Goal: Navigation & Orientation: Understand site structure

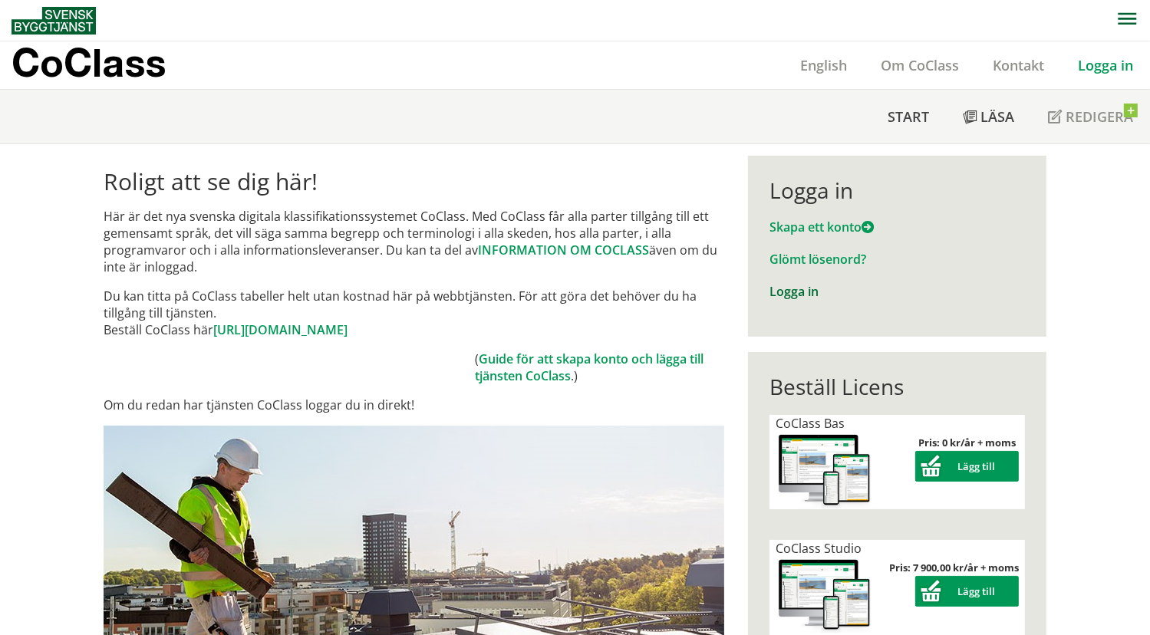
click at [793, 297] on link "Logga in" at bounding box center [793, 291] width 49 height 17
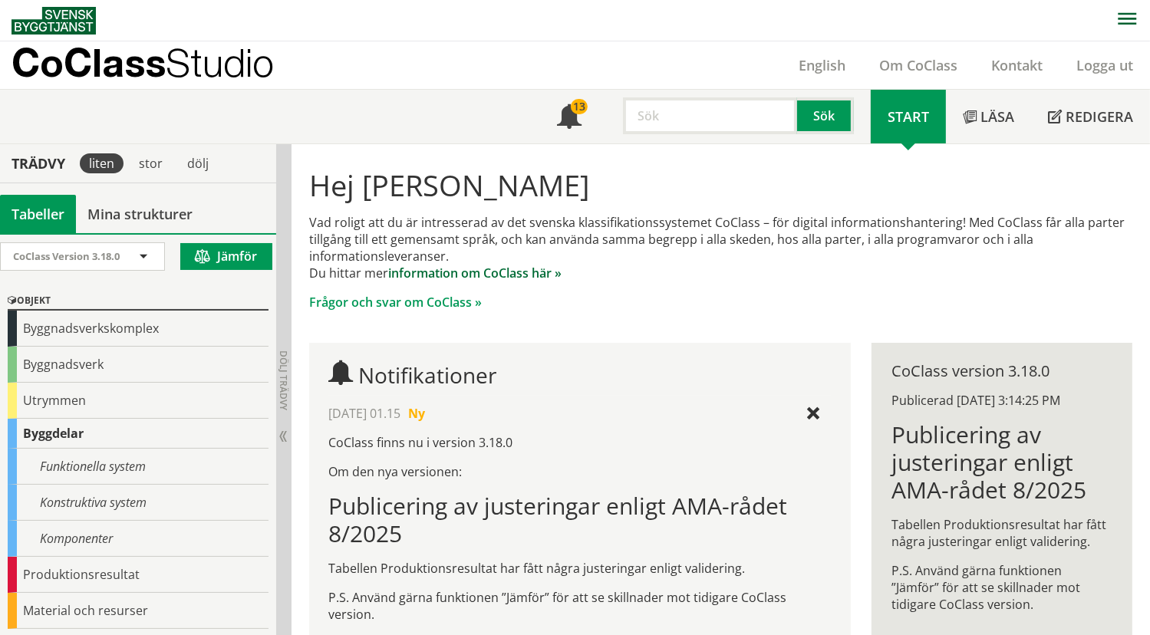
click at [494, 275] on link "information om CoClass här »" at bounding box center [474, 273] width 173 height 17
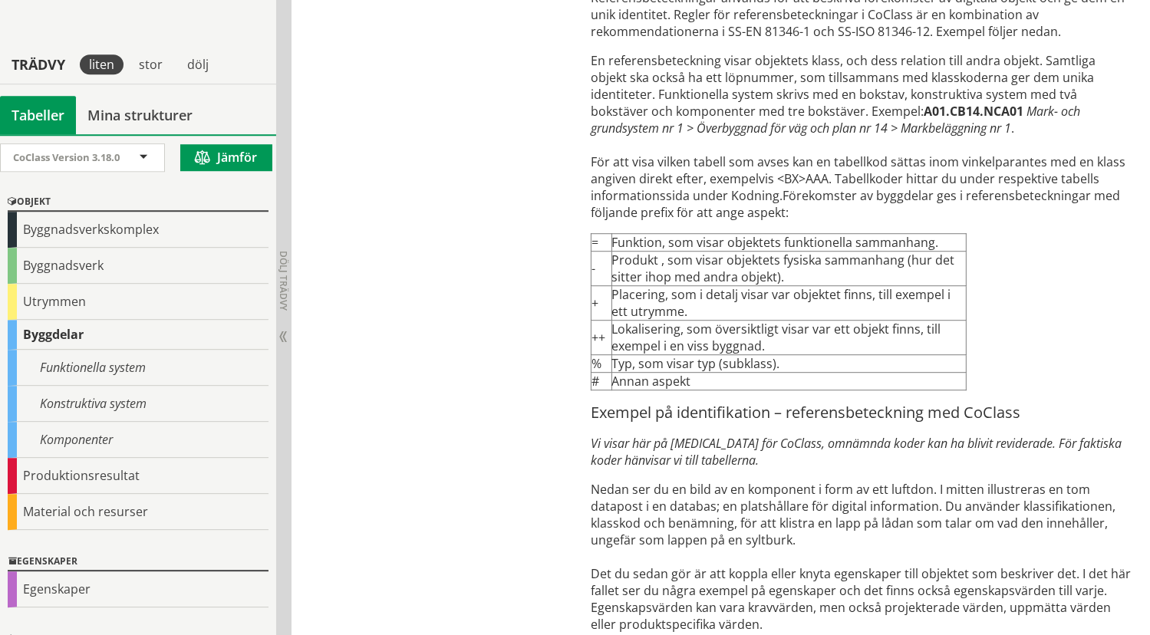
scroll to position [4218, 0]
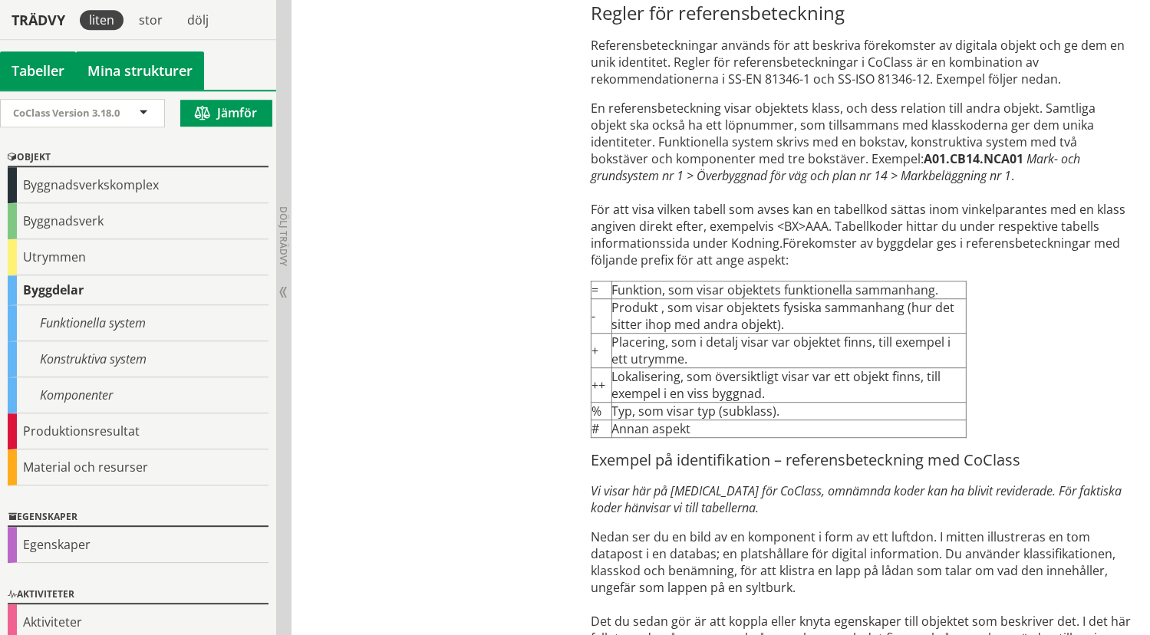
click at [152, 61] on link "Mina strukturer" at bounding box center [140, 70] width 128 height 38
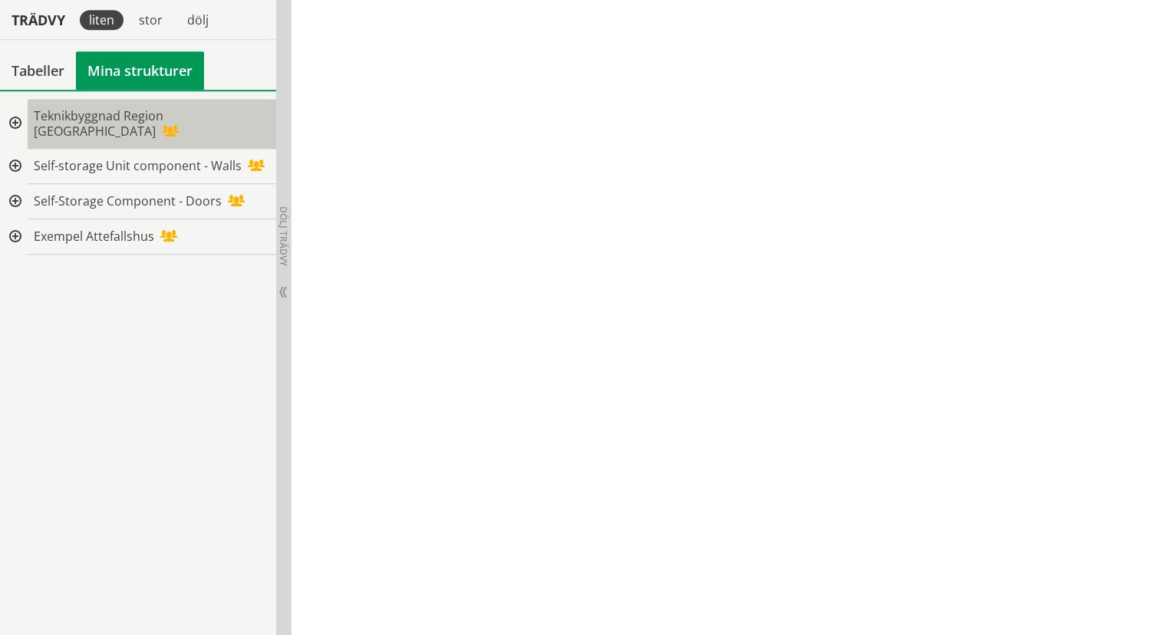
click at [104, 116] on span "Teknikbyggnad Region Gävleborg" at bounding box center [99, 123] width 130 height 32
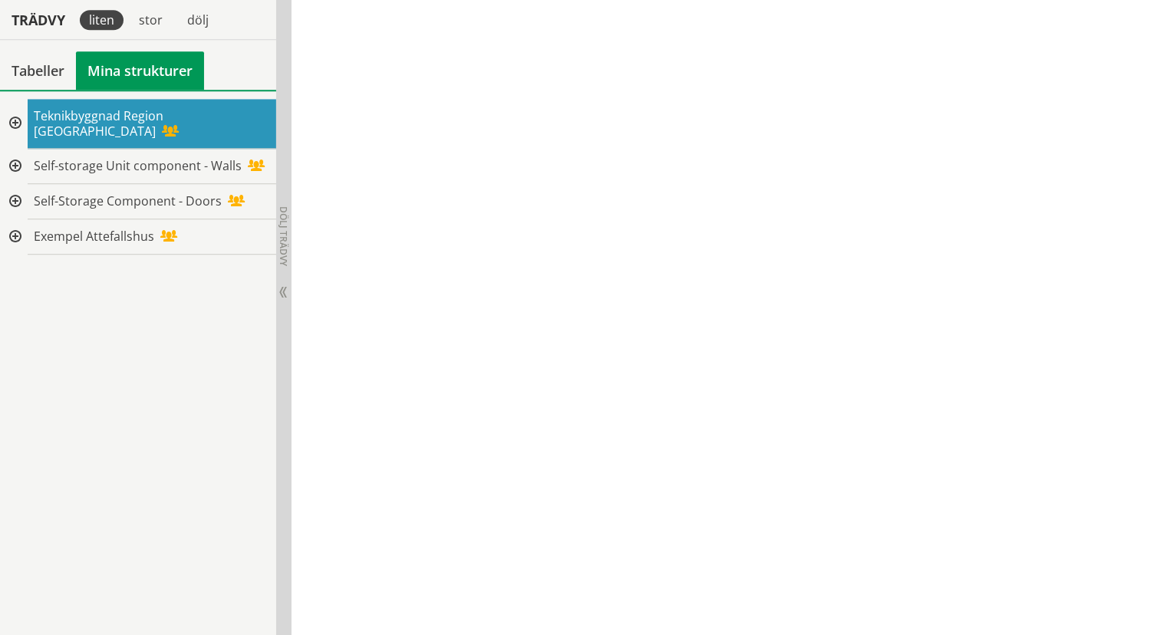
click at [16, 115] on div at bounding box center [14, 124] width 28 height 50
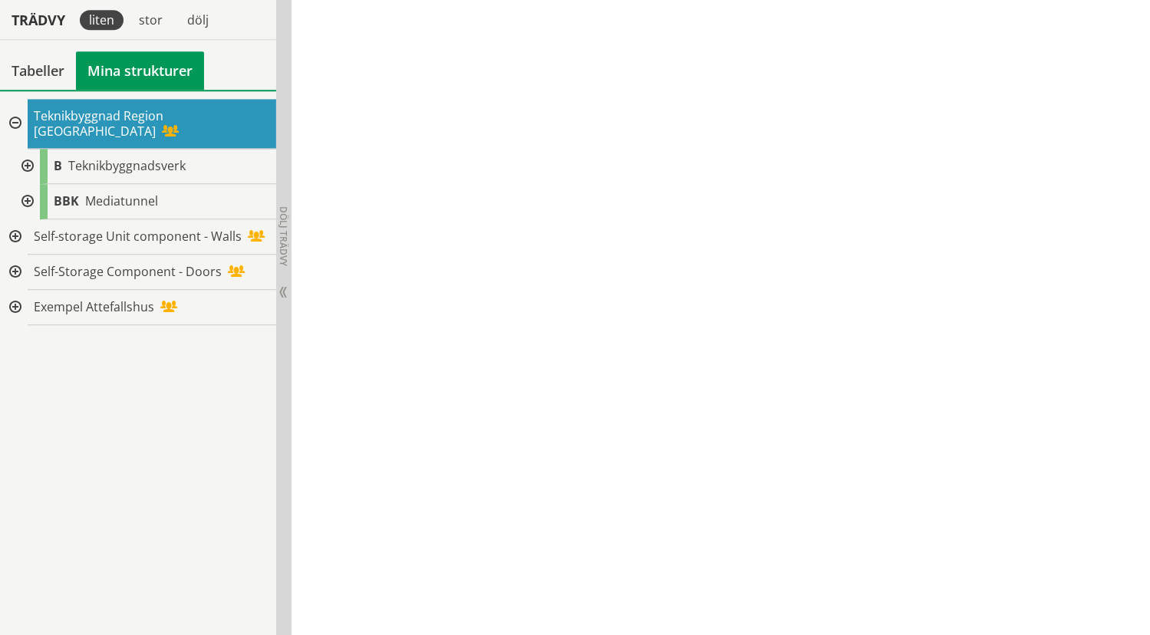
click at [33, 184] on div at bounding box center [26, 201] width 28 height 35
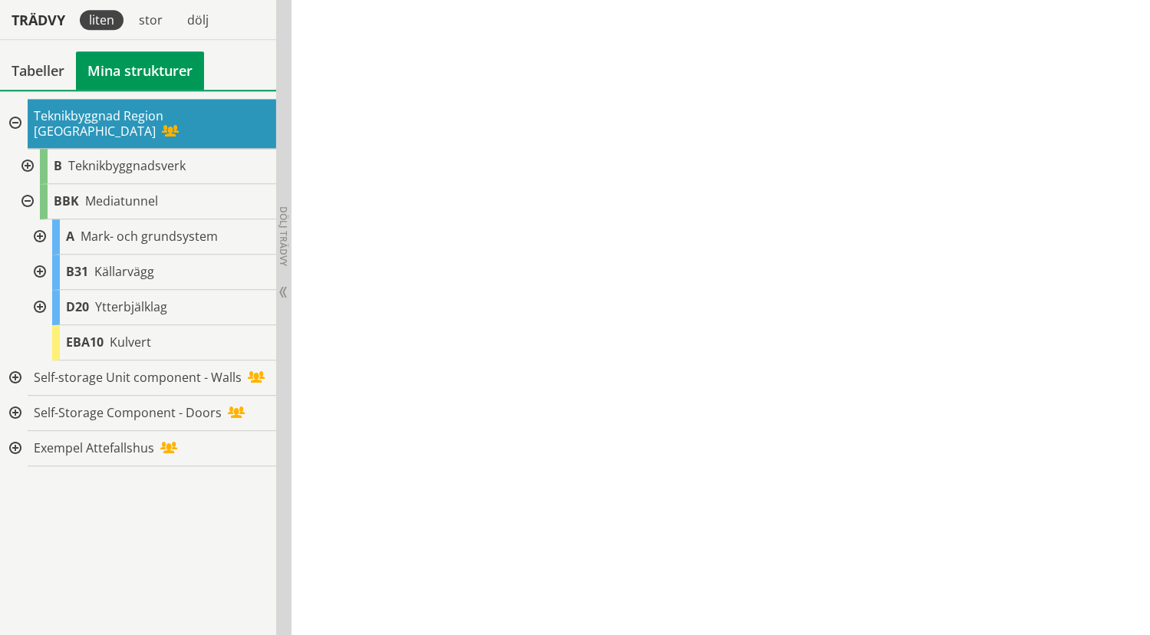
click at [26, 150] on div at bounding box center [26, 166] width 28 height 35
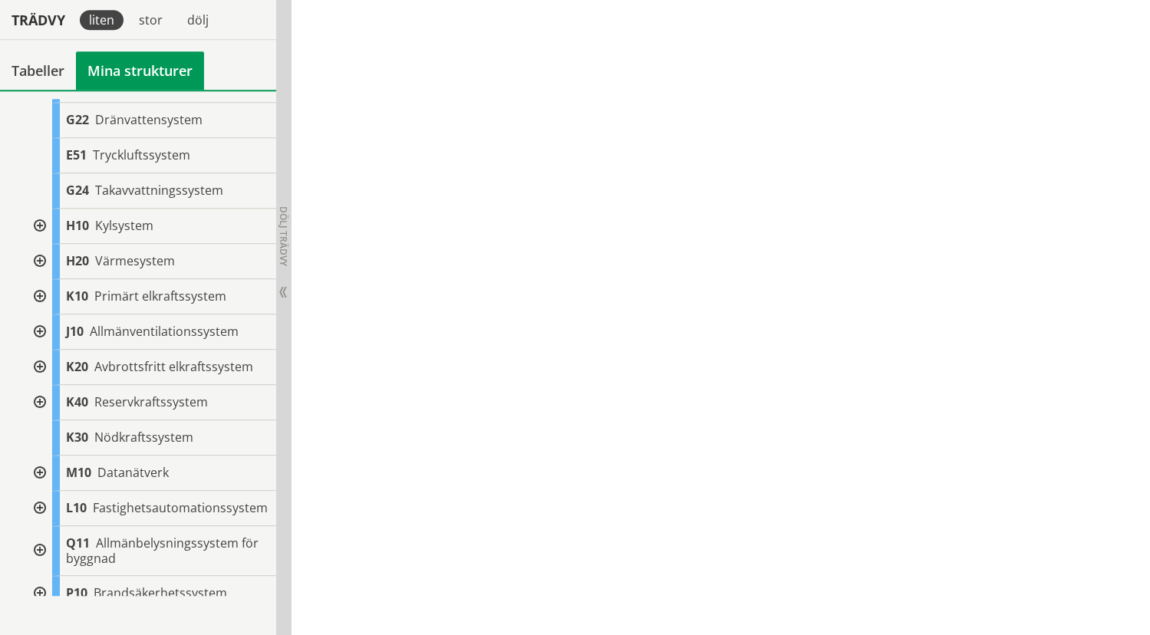
scroll to position [543, 0]
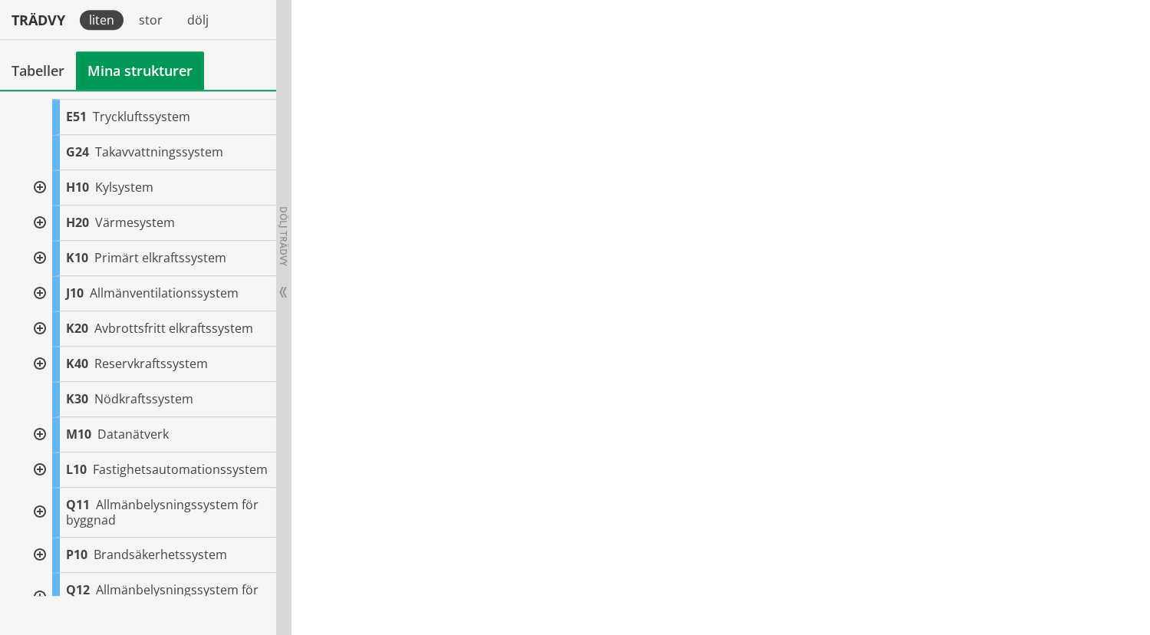
click at [40, 206] on div at bounding box center [39, 223] width 28 height 35
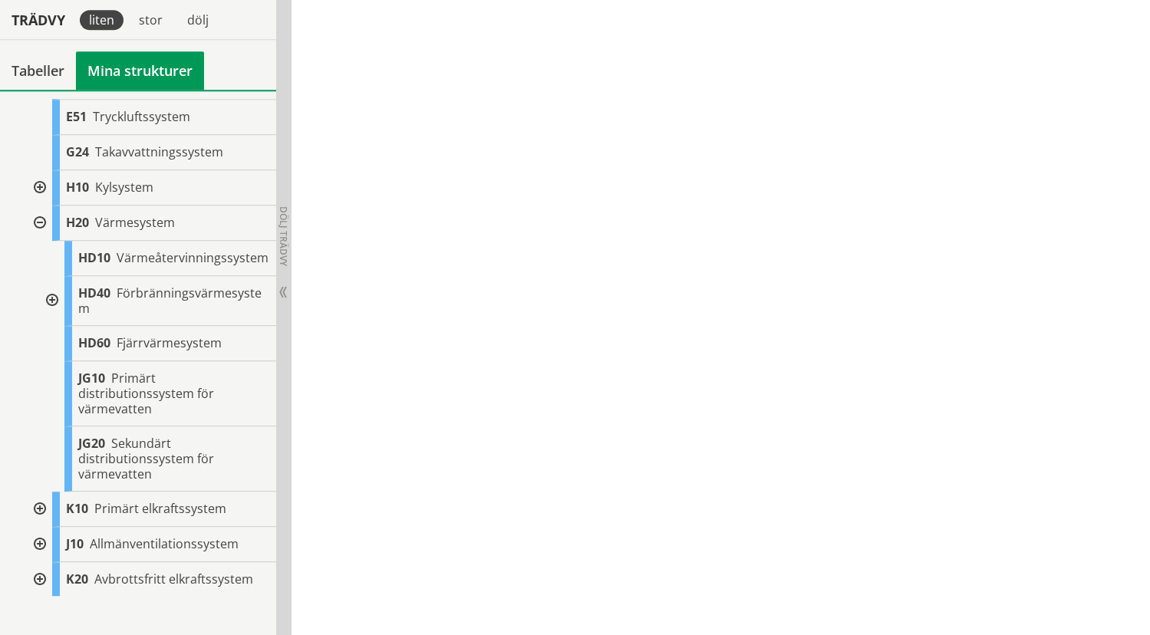
click at [52, 298] on div at bounding box center [51, 301] width 28 height 50
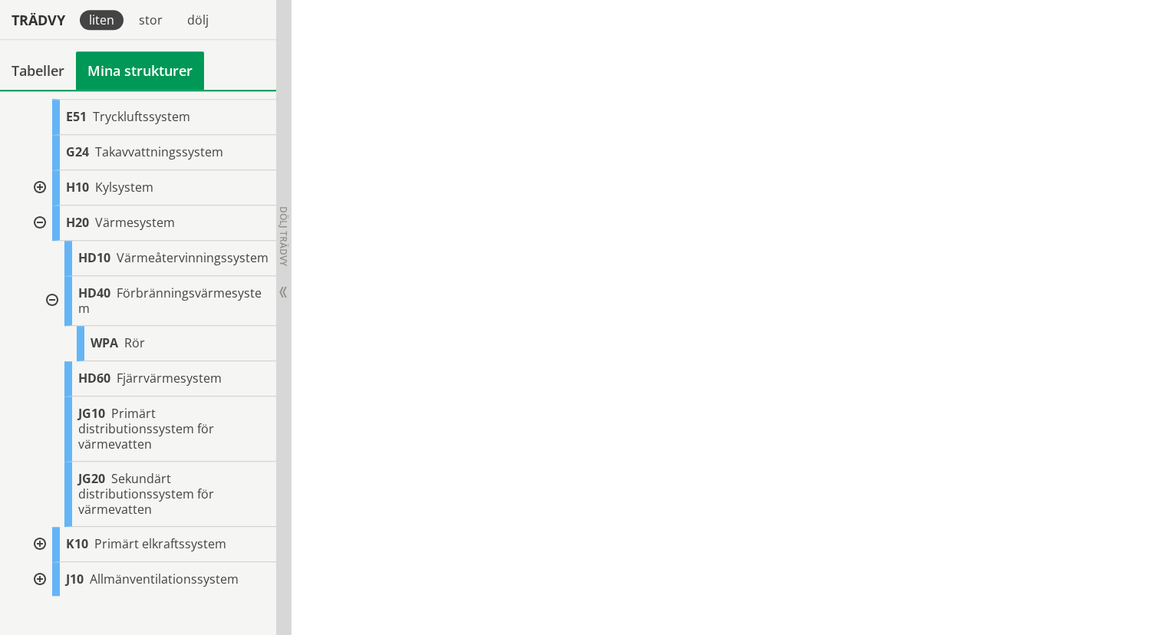
click at [26, 335] on div "H20 Värmesystem HD10 Värmeåtervinningssystem HD40 Förbränningsvärmesystem WPA R…" at bounding box center [151, 366] width 252 height 321
click at [41, 173] on div at bounding box center [39, 187] width 28 height 35
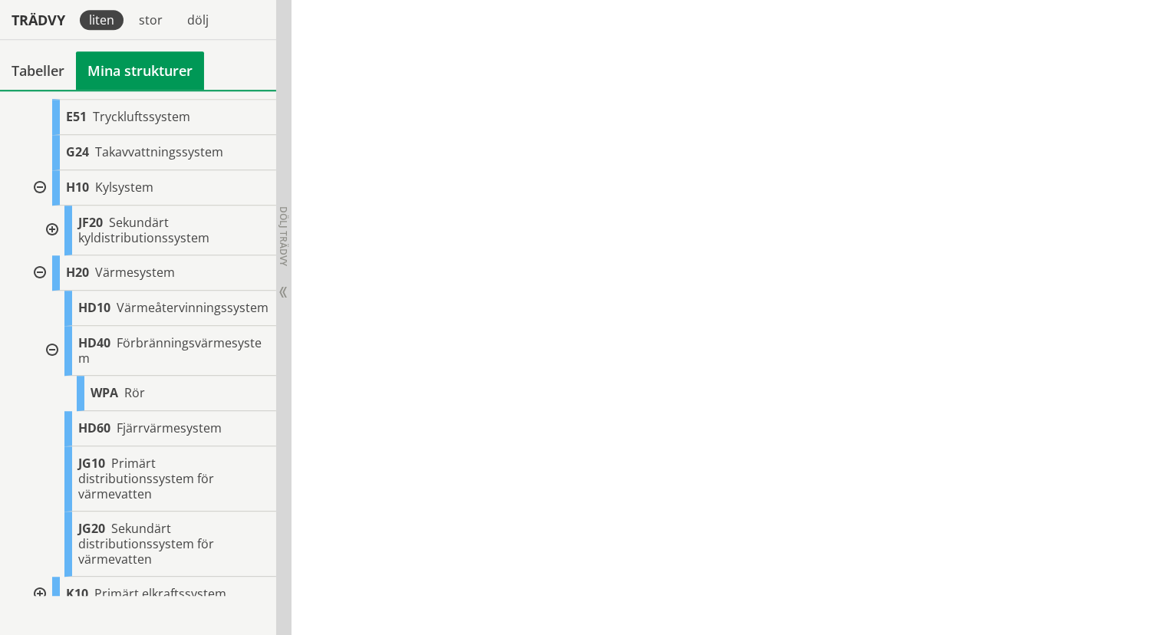
click at [53, 210] on div at bounding box center [51, 231] width 28 height 50
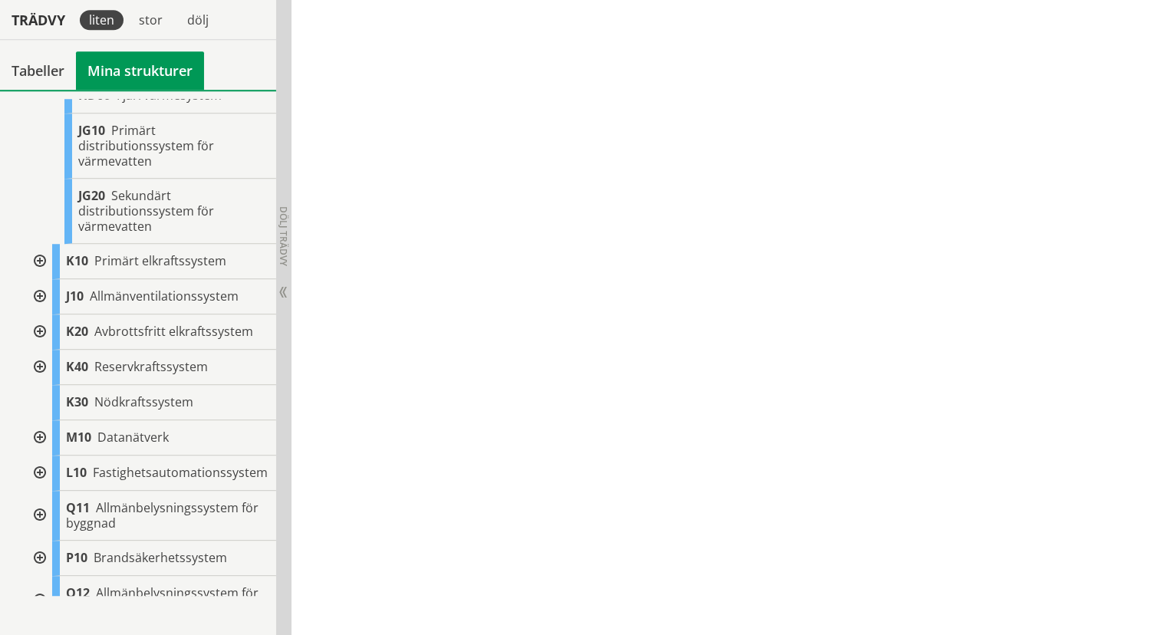
scroll to position [921, 0]
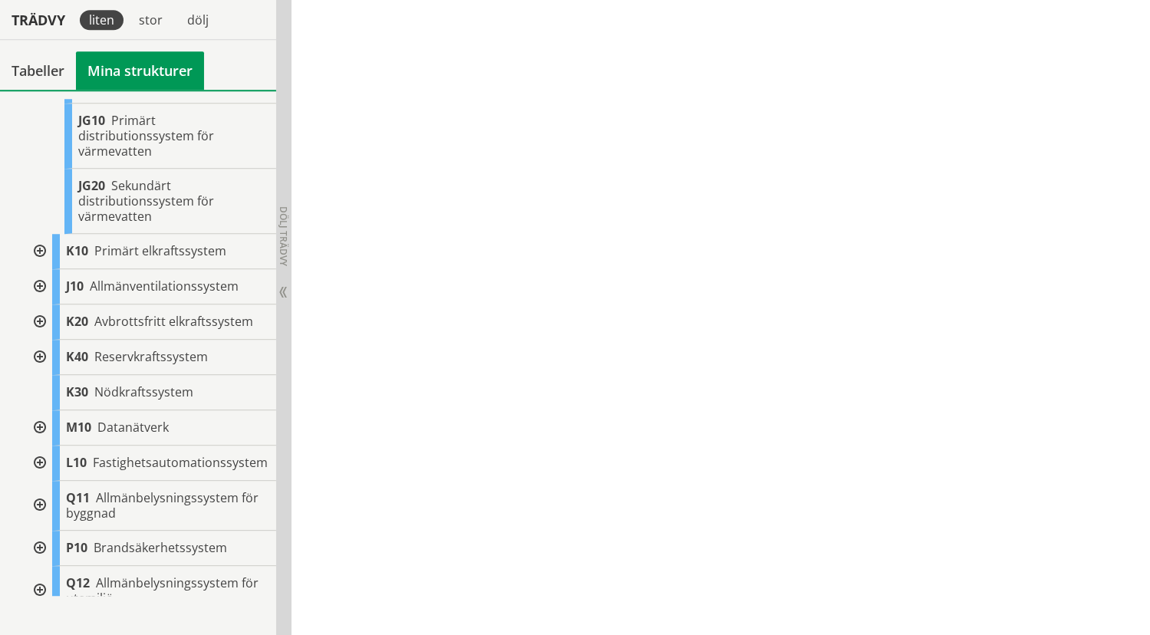
click at [41, 248] on div at bounding box center [39, 251] width 28 height 35
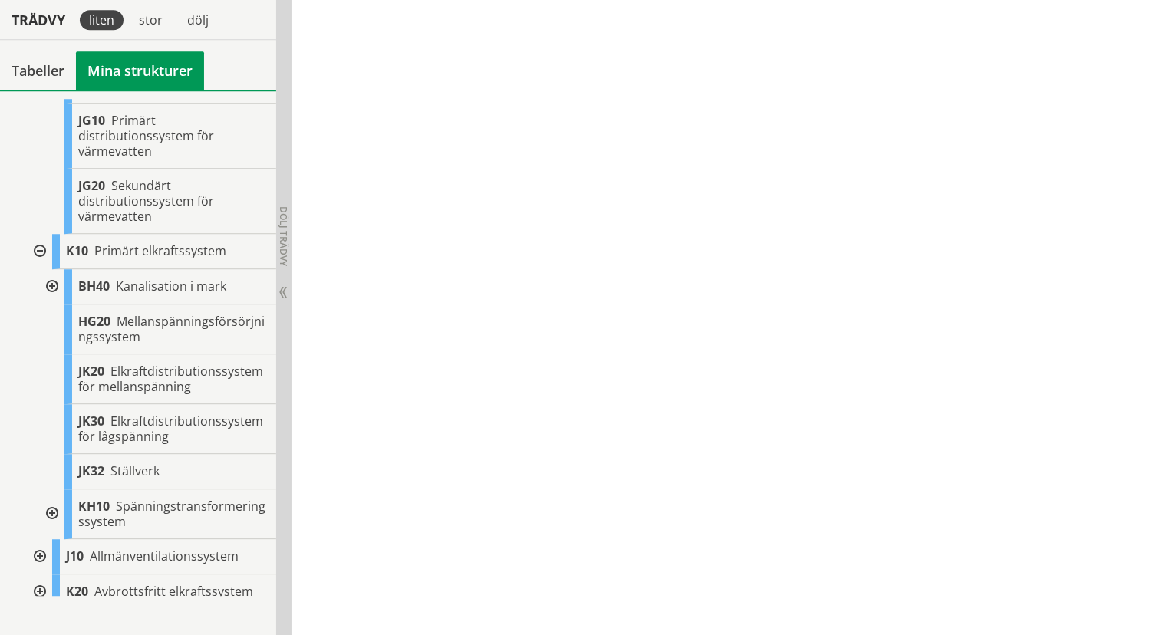
click at [54, 284] on div at bounding box center [51, 286] width 28 height 35
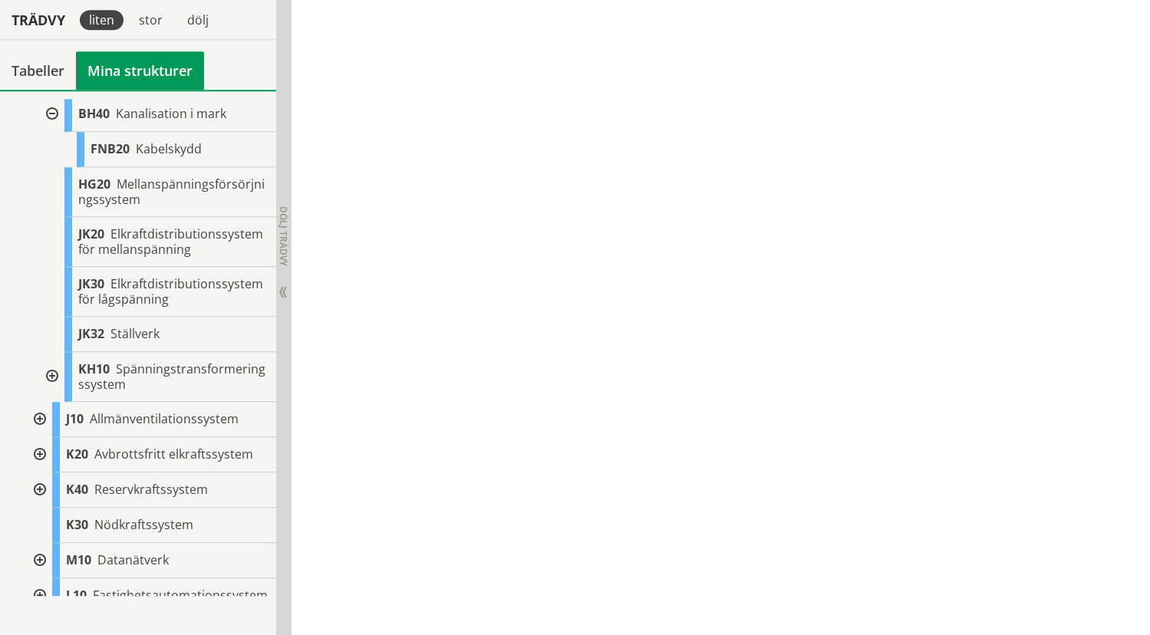
scroll to position [1089, 0]
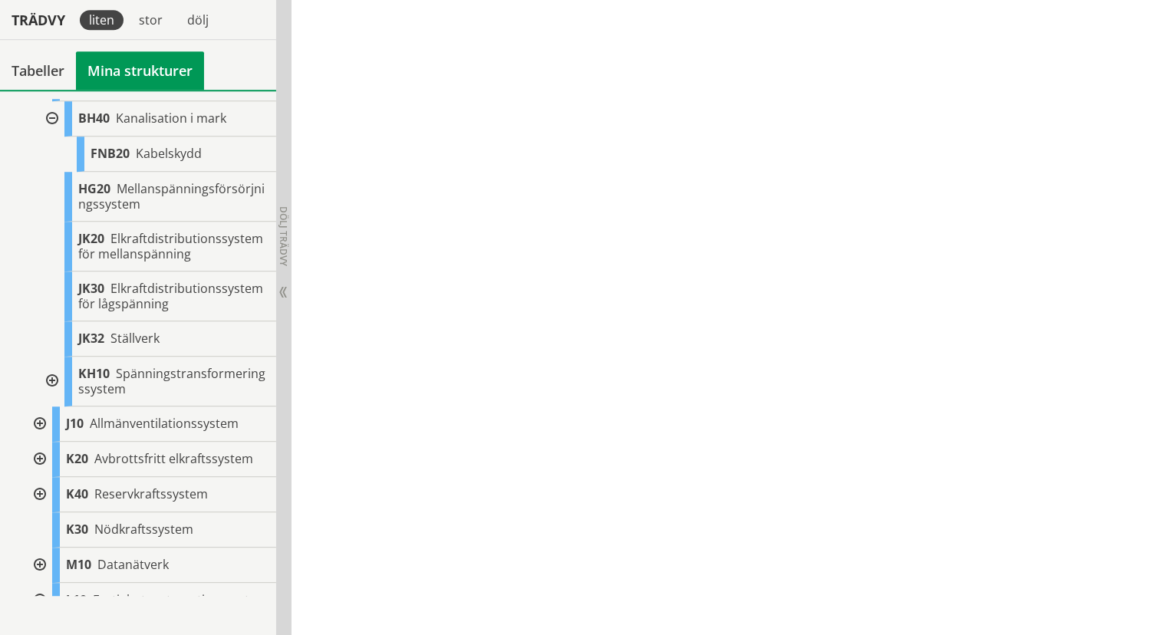
click at [53, 376] on div at bounding box center [51, 382] width 28 height 50
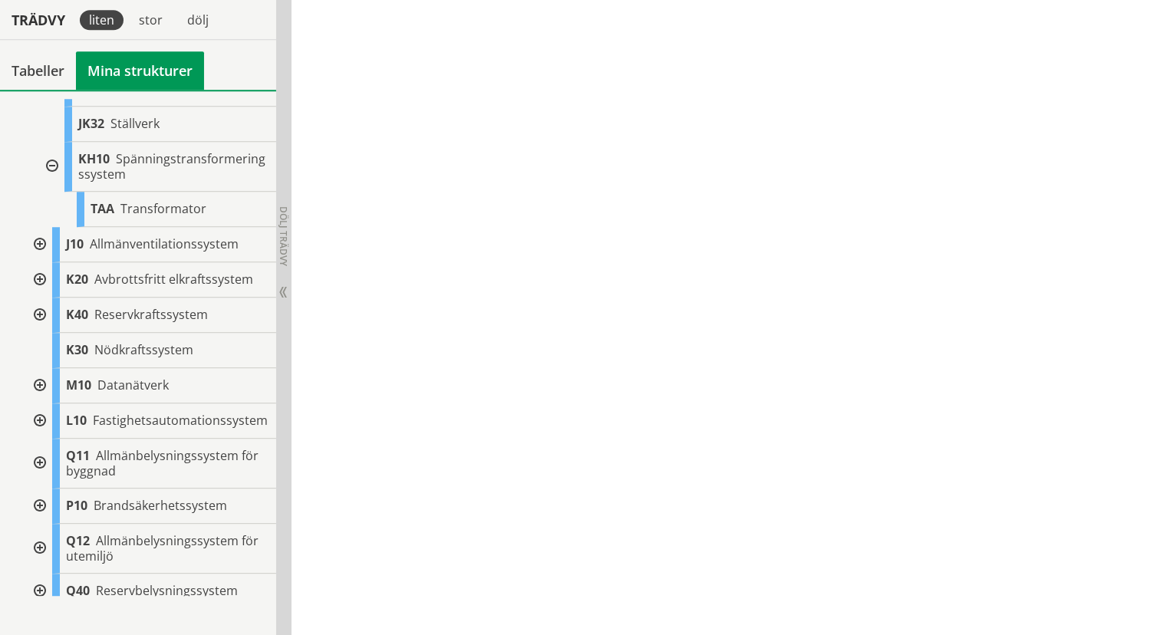
scroll to position [1347, 0]
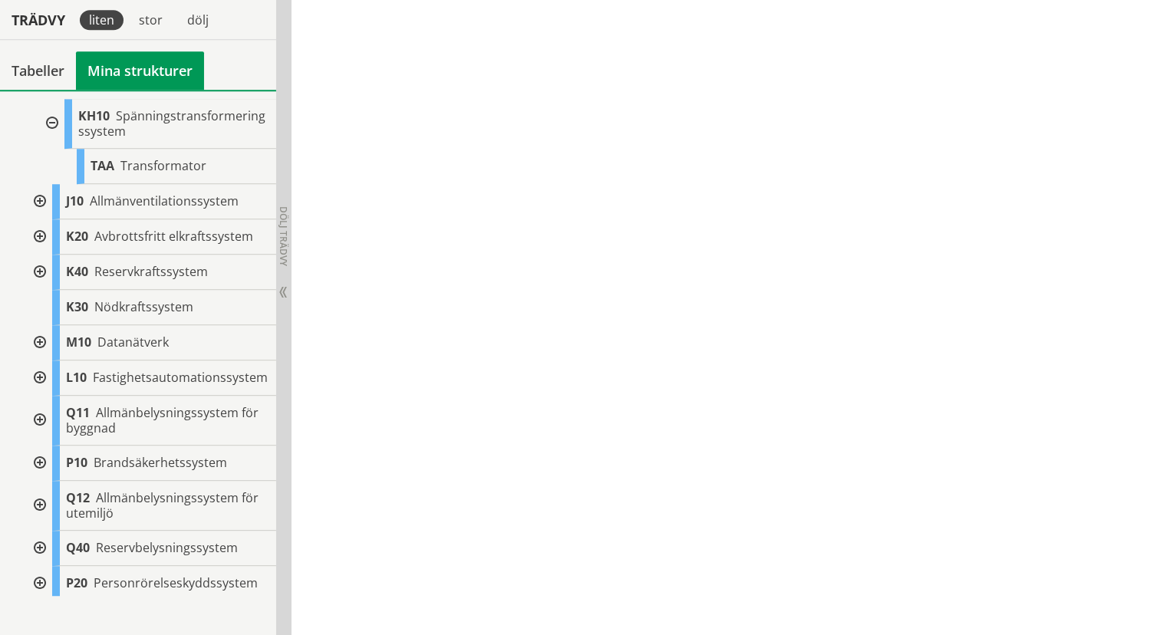
click at [38, 196] on div at bounding box center [39, 201] width 28 height 35
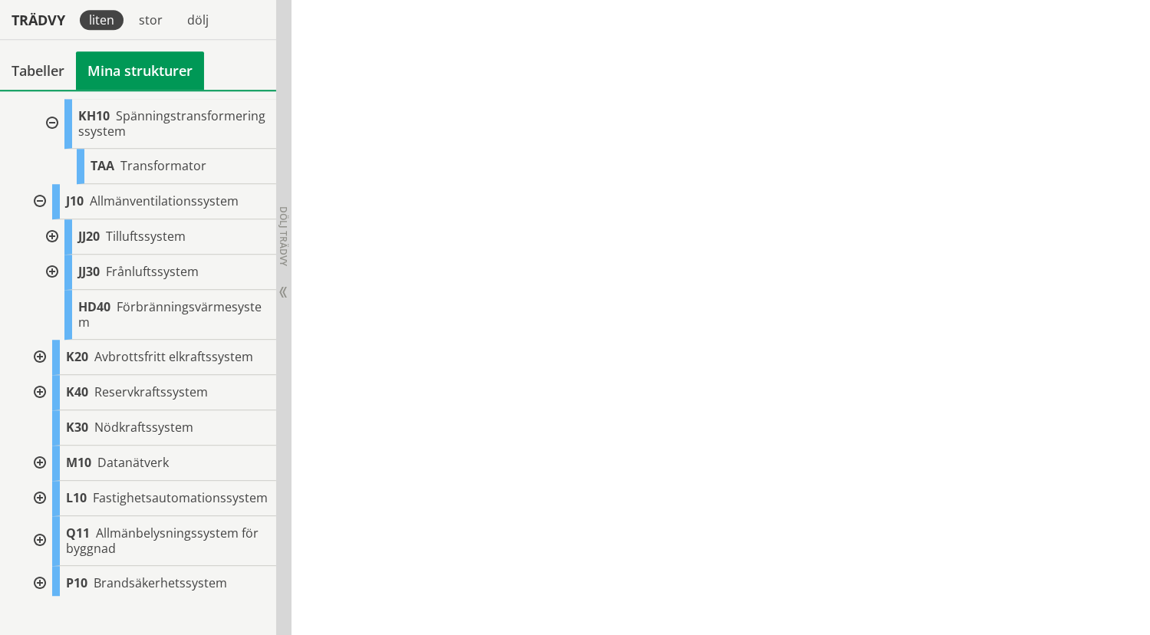
click at [49, 231] on div at bounding box center [51, 236] width 28 height 35
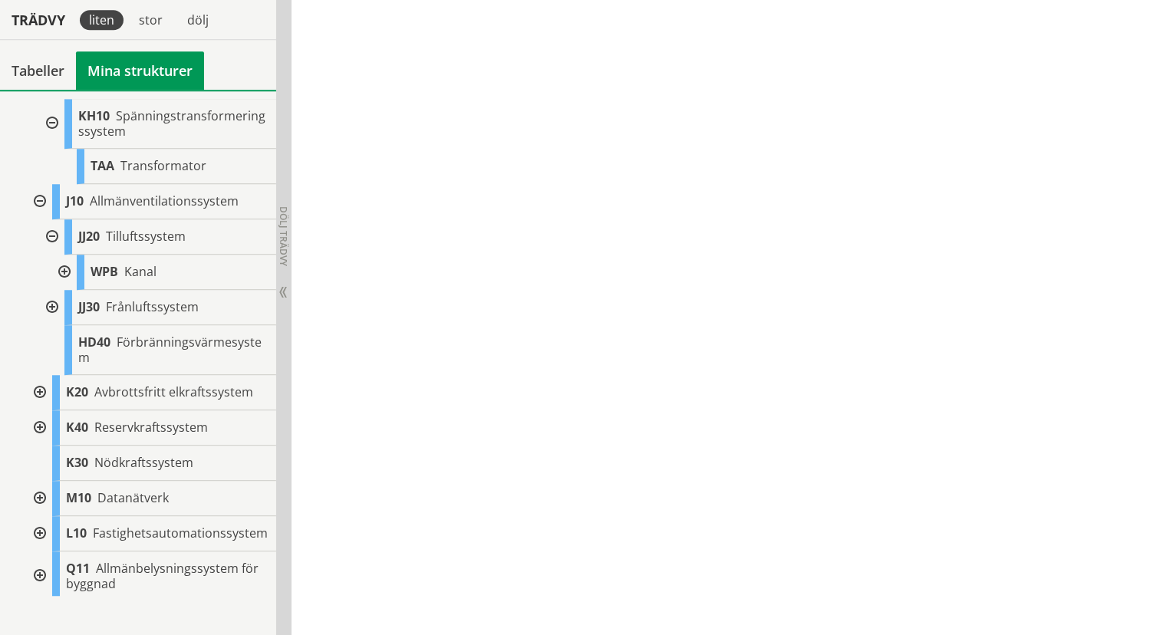
click at [66, 266] on div at bounding box center [63, 272] width 28 height 35
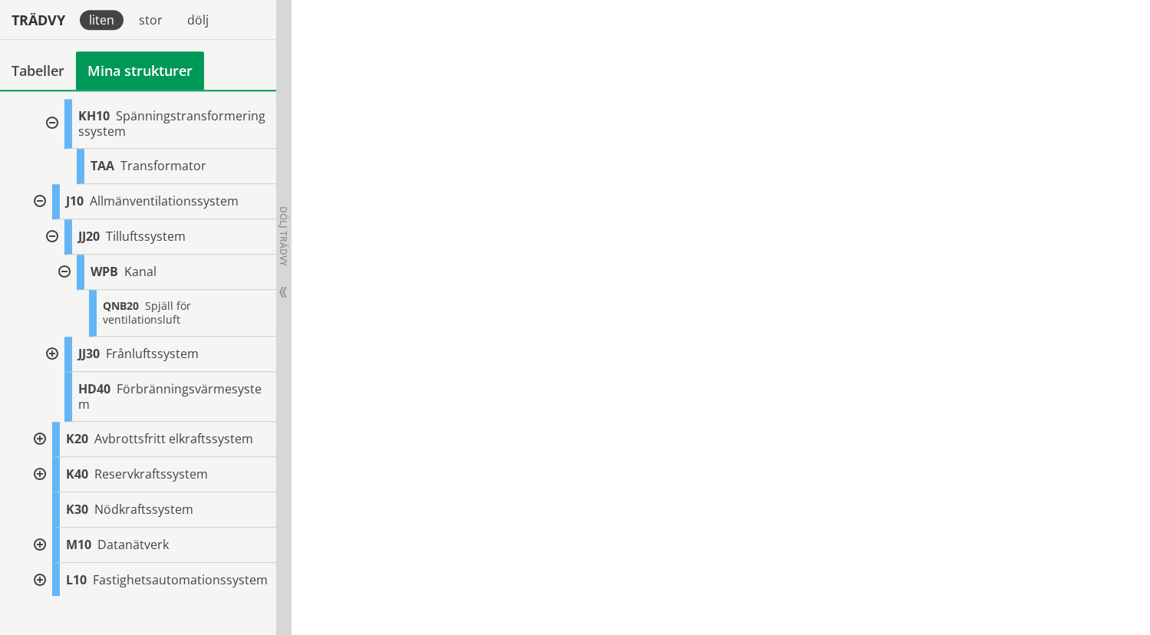
click at [53, 349] on div at bounding box center [51, 354] width 28 height 35
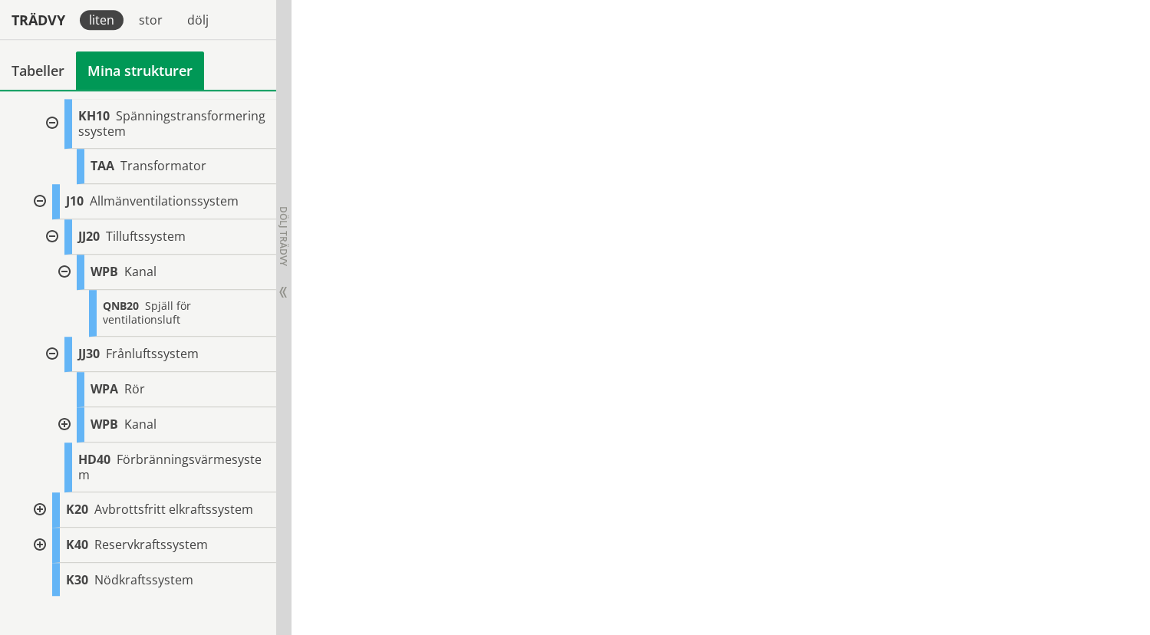
click at [58, 416] on div at bounding box center [63, 424] width 28 height 35
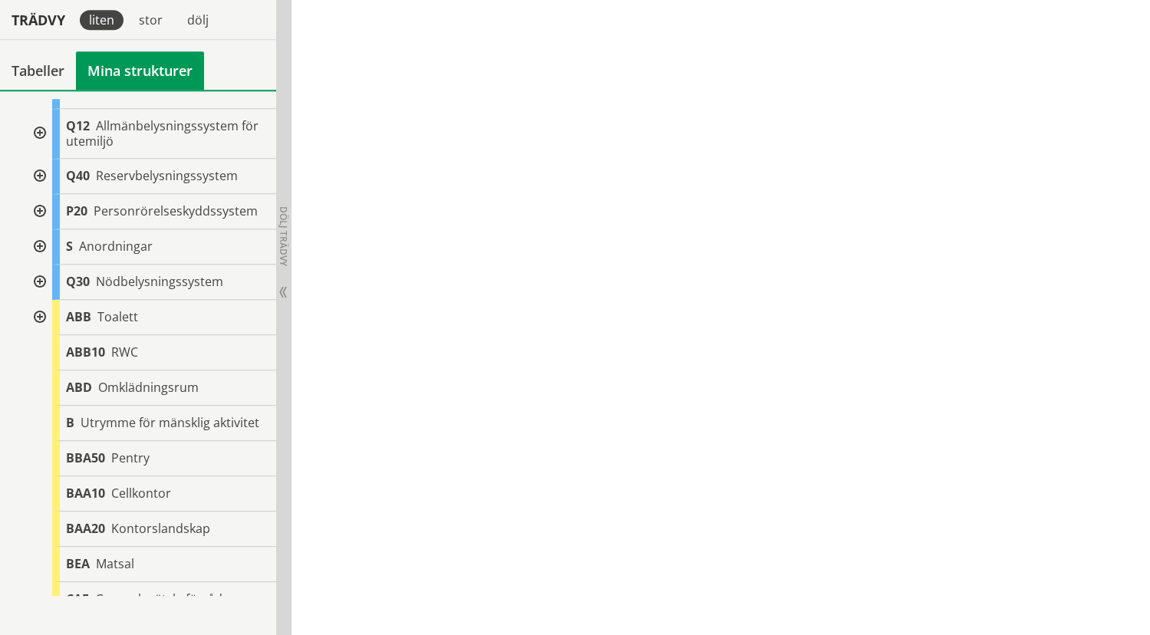
scroll to position [2052, 0]
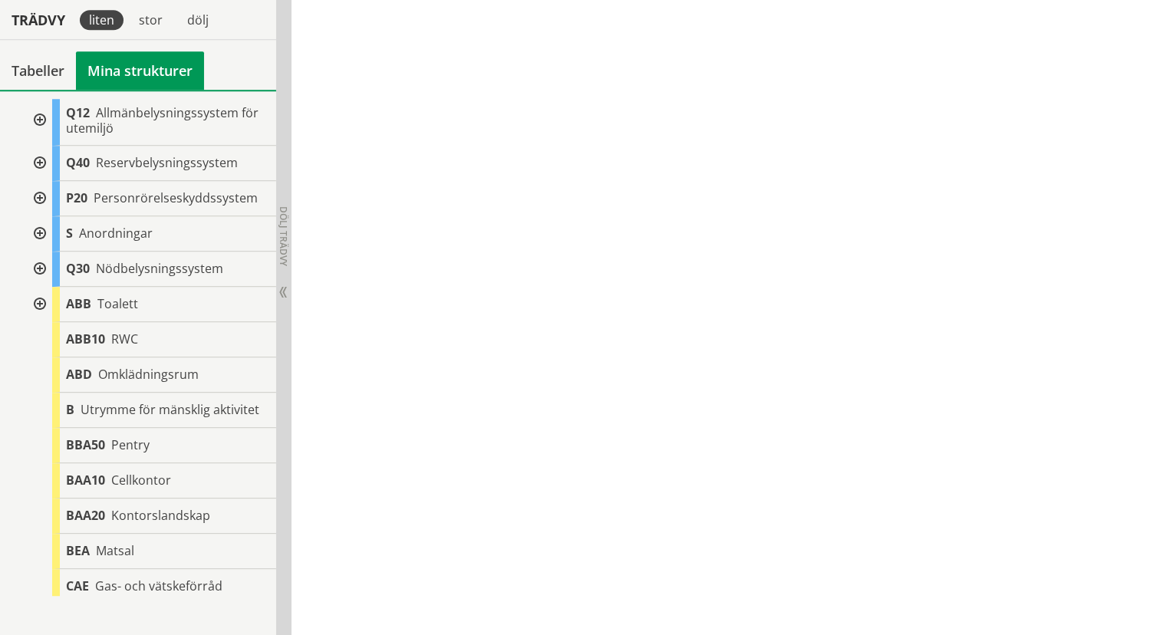
click at [41, 313] on div at bounding box center [39, 304] width 28 height 35
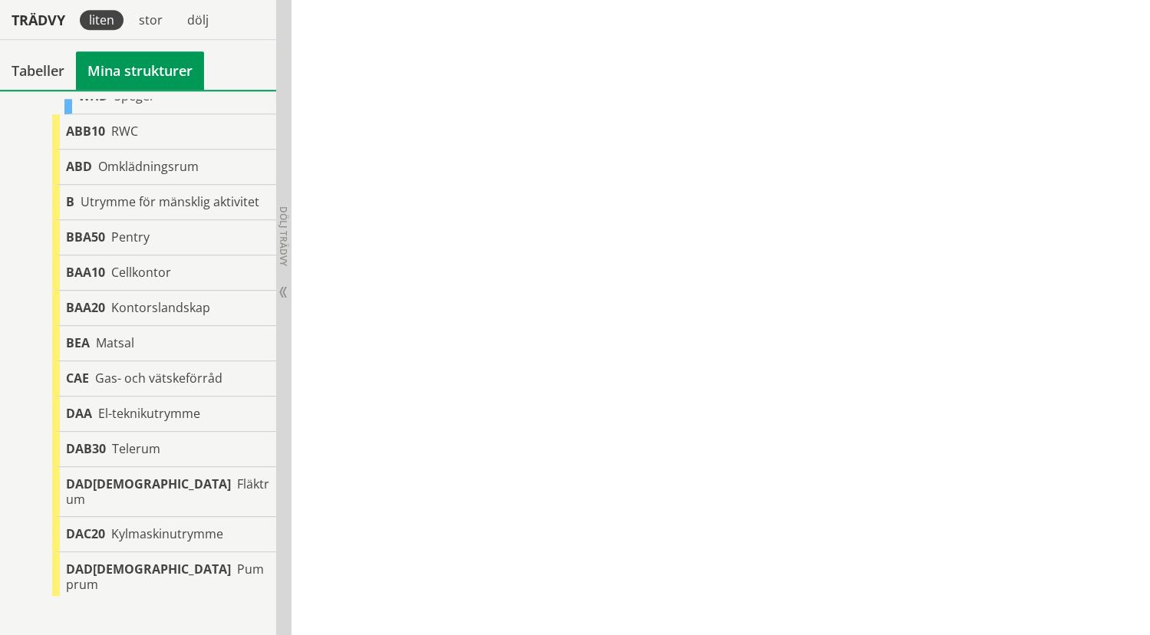
scroll to position [2822, 0]
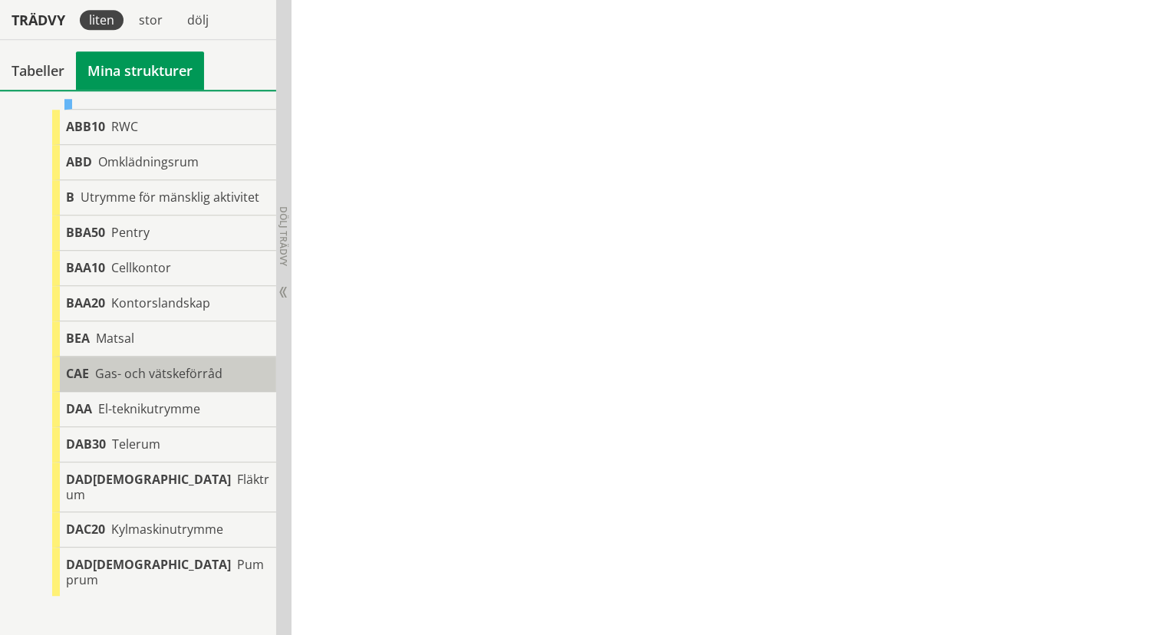
click at [134, 382] on span "Gas- och vätskeförråd" at bounding box center [158, 373] width 127 height 17
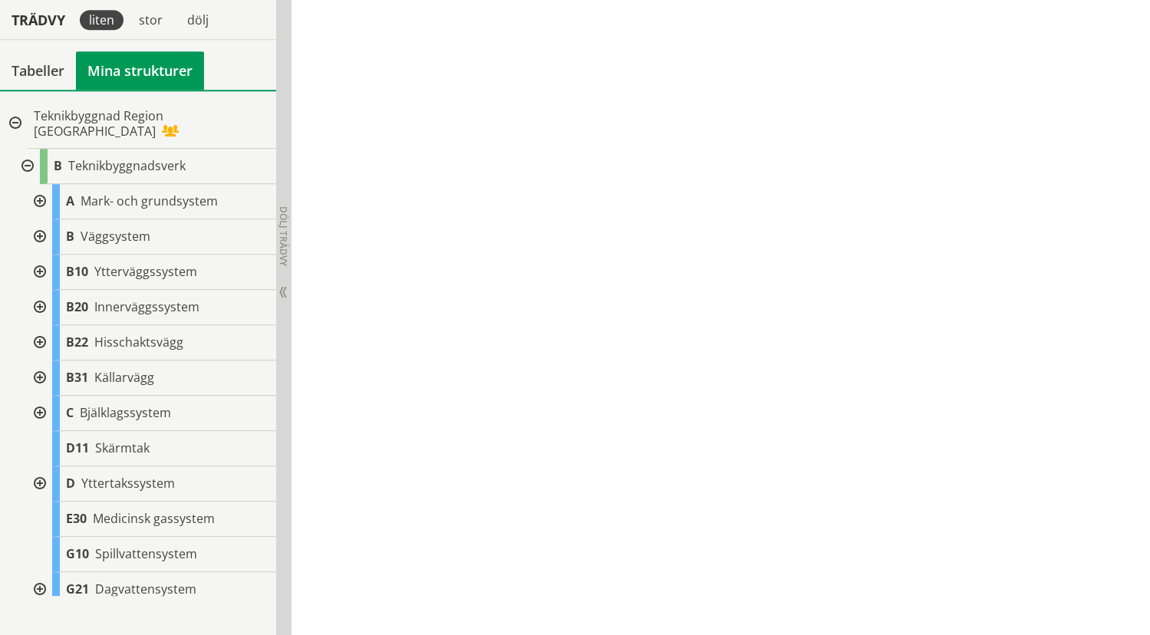
click at [41, 219] on div at bounding box center [39, 236] width 28 height 35
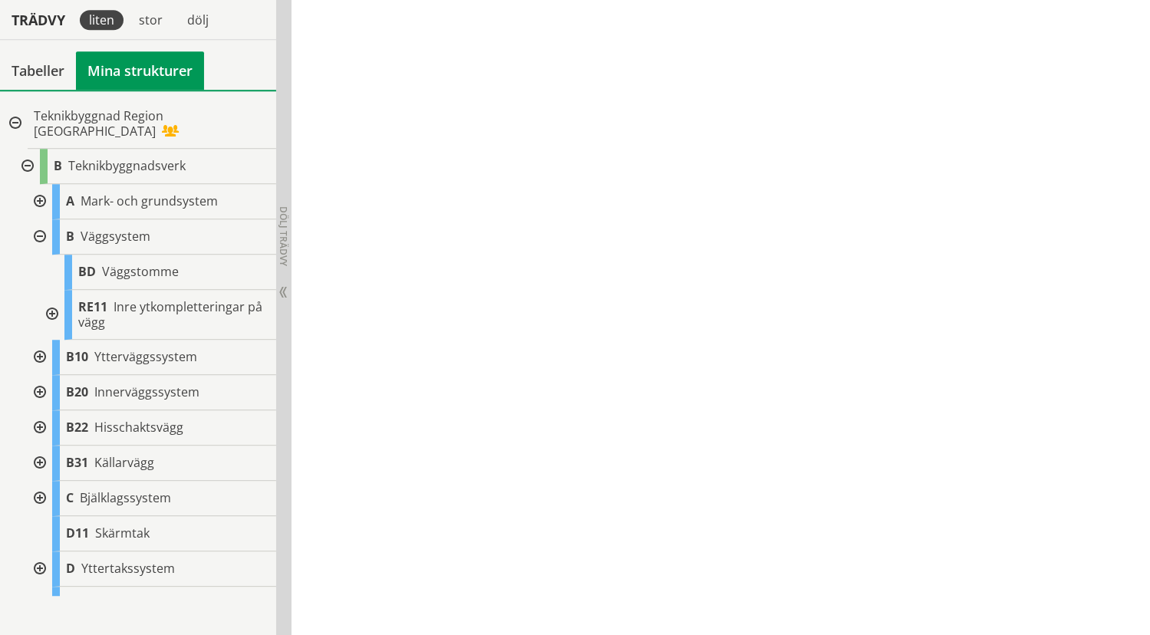
click at [51, 298] on div at bounding box center [51, 315] width 28 height 50
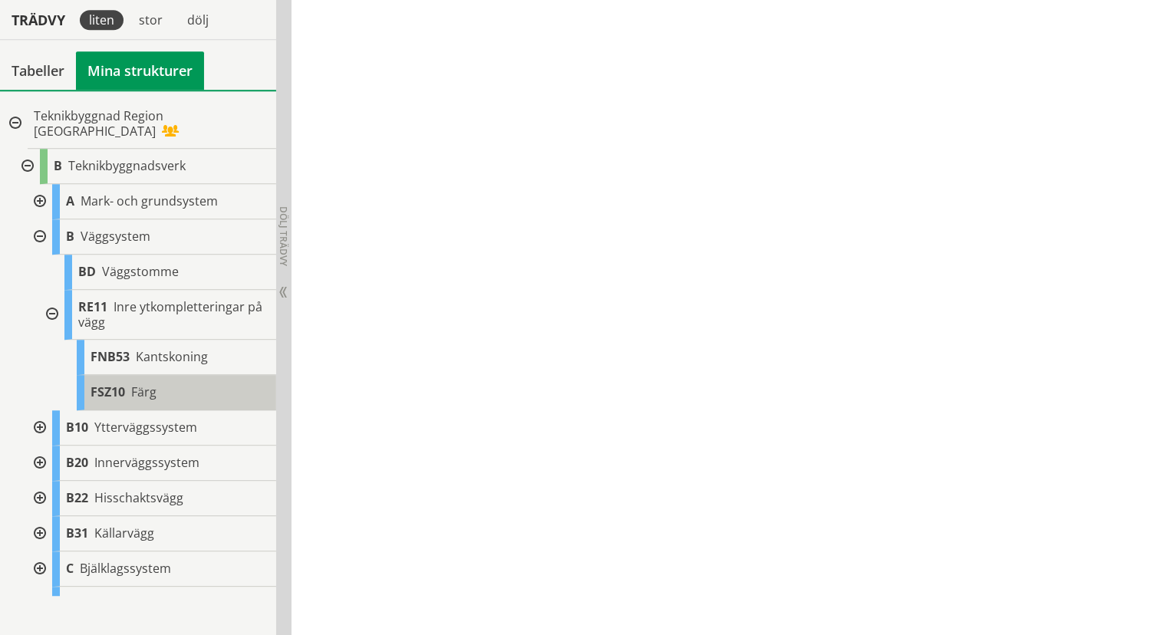
click at [150, 383] on span "Färg" at bounding box center [143, 391] width 25 height 17
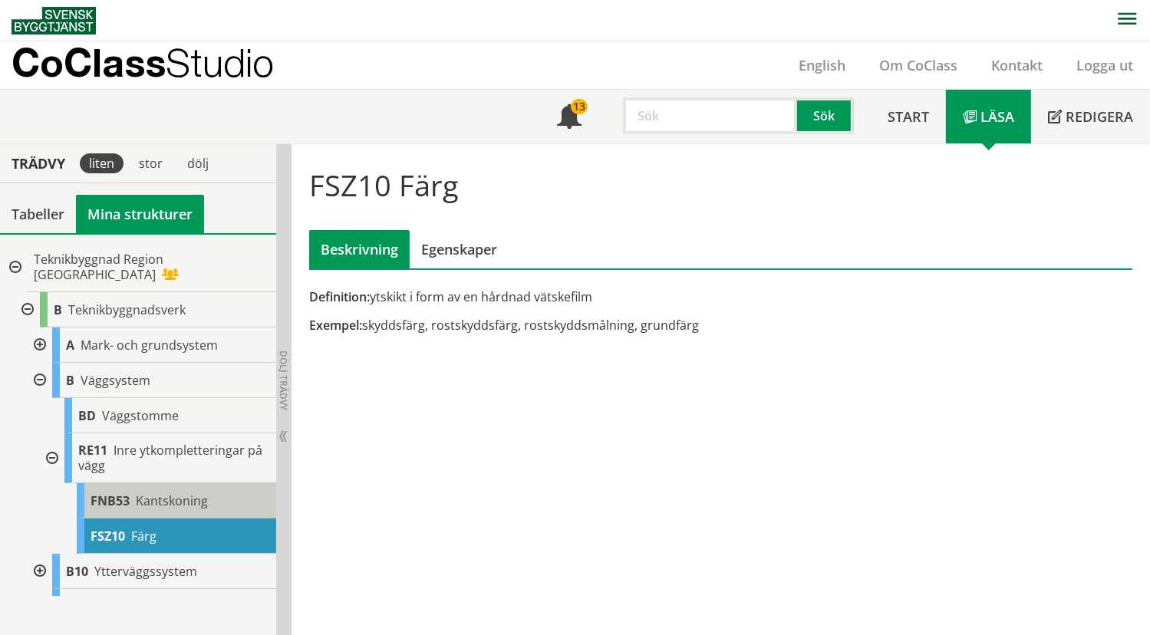
click at [169, 492] on span "Kantskoning" at bounding box center [172, 500] width 72 height 17
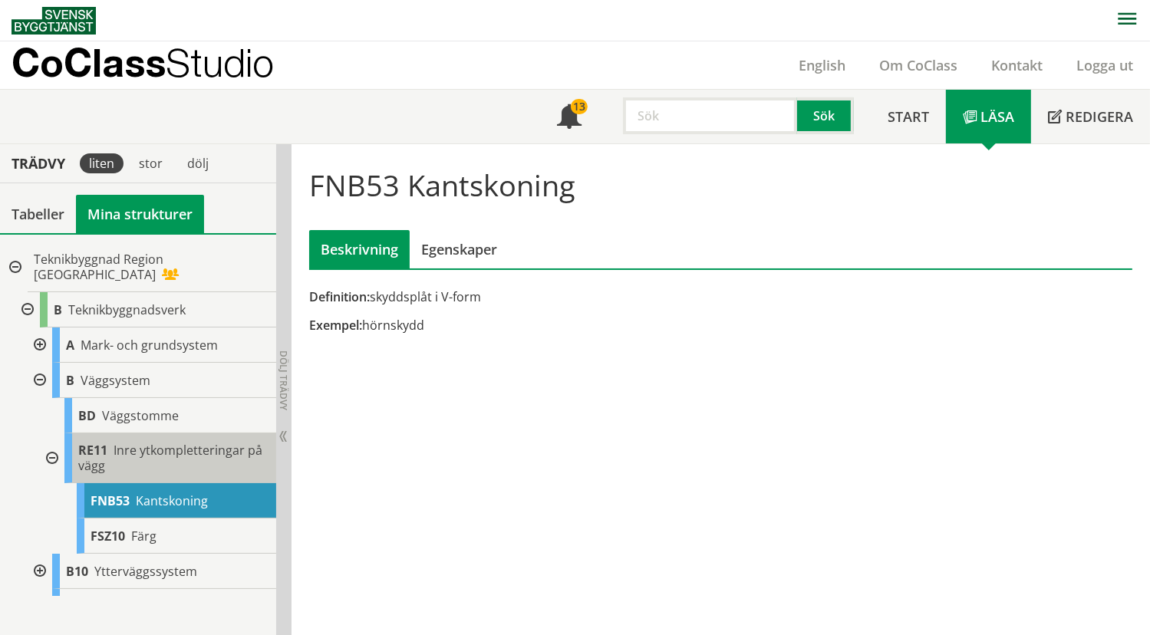
click at [163, 442] on span "Inre ytkompletteringar på vägg" at bounding box center [170, 458] width 184 height 32
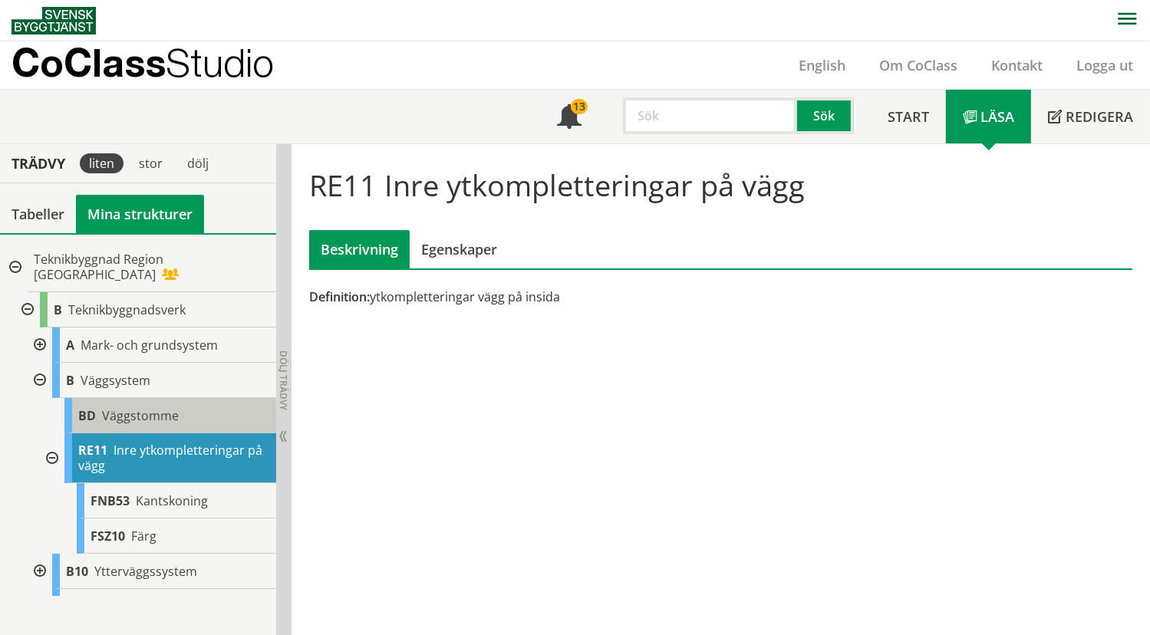
click at [138, 407] on span "Väggstomme" at bounding box center [140, 415] width 77 height 17
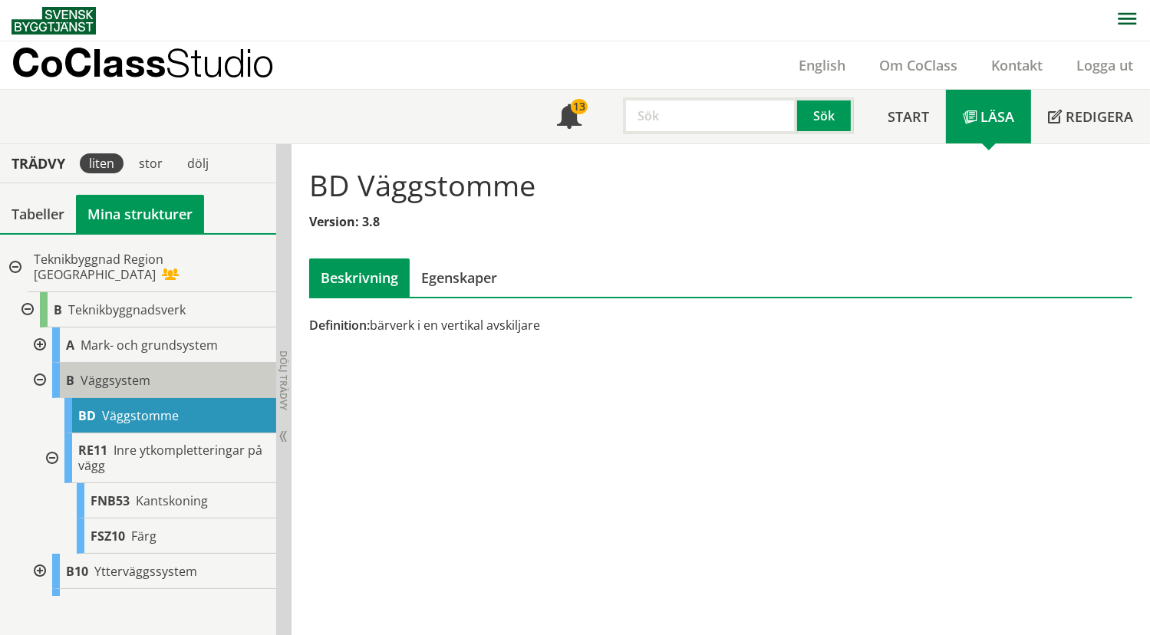
click at [114, 372] on span "Väggsystem" at bounding box center [116, 380] width 70 height 17
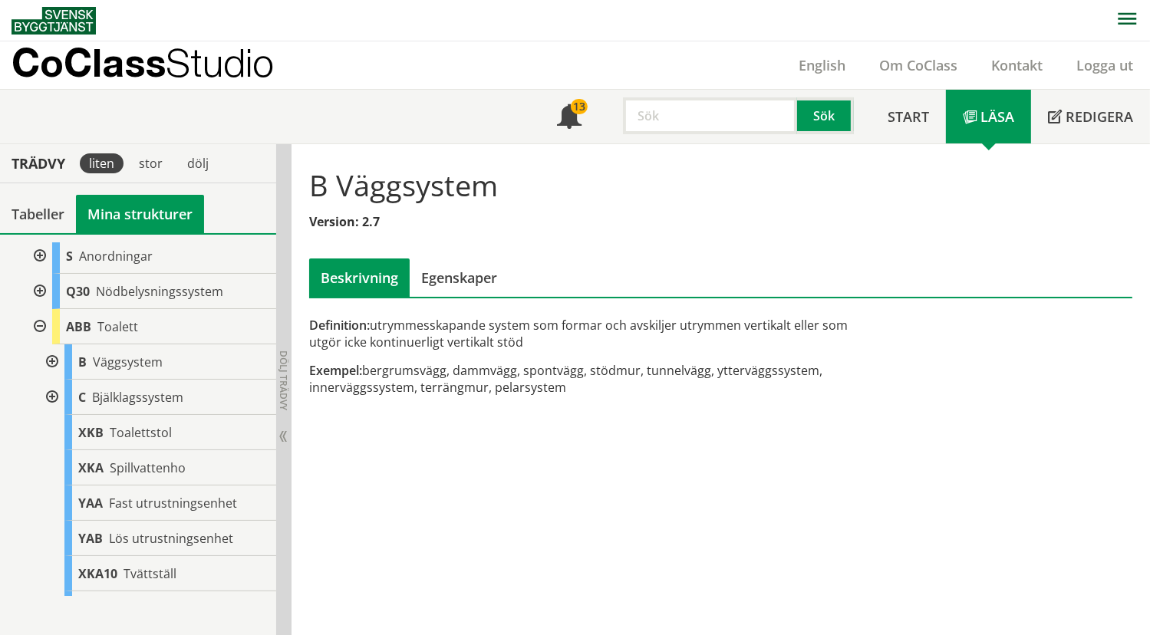
scroll to position [2305, 0]
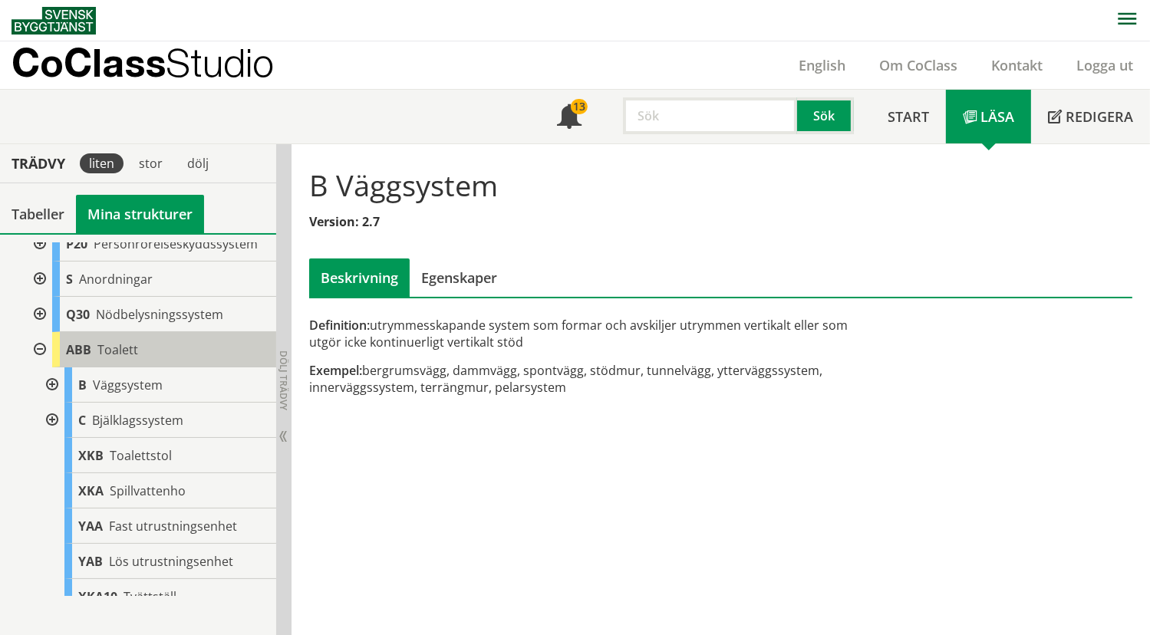
click at [114, 358] on span "Toalett" at bounding box center [117, 349] width 41 height 17
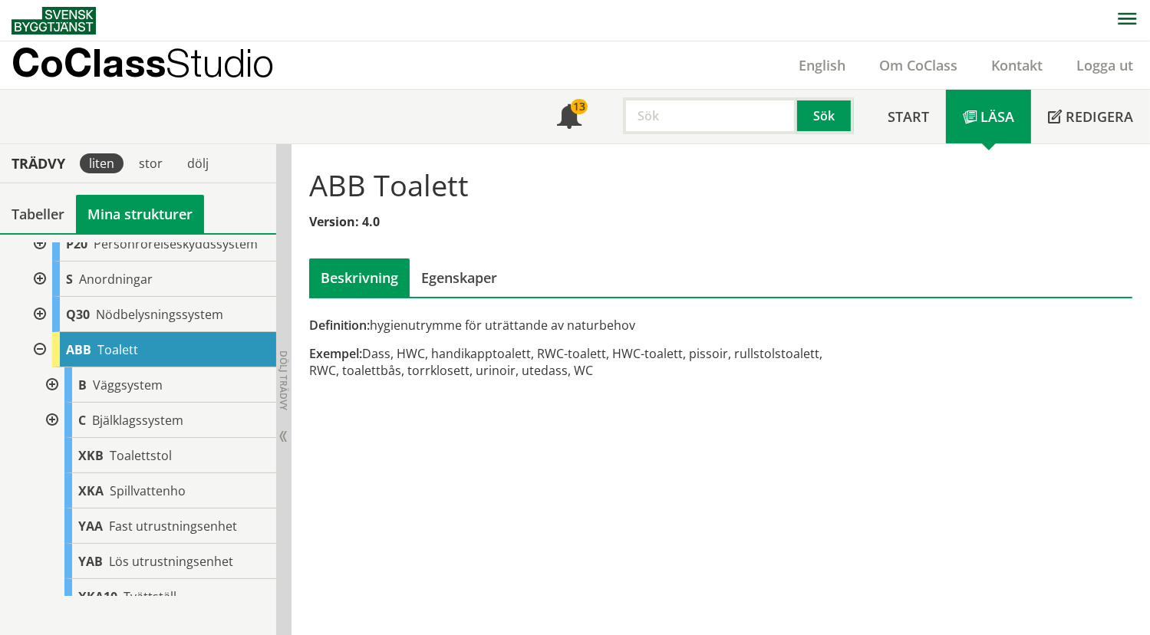
click at [46, 393] on div at bounding box center [51, 384] width 28 height 35
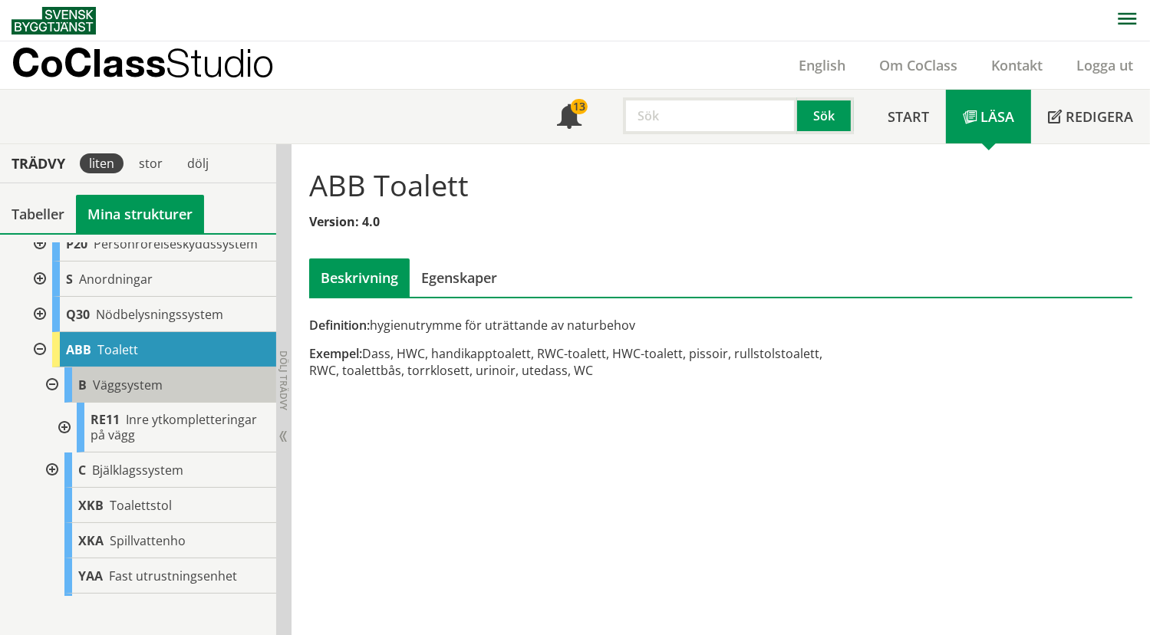
click at [134, 393] on span "Väggsystem" at bounding box center [128, 385] width 70 height 17
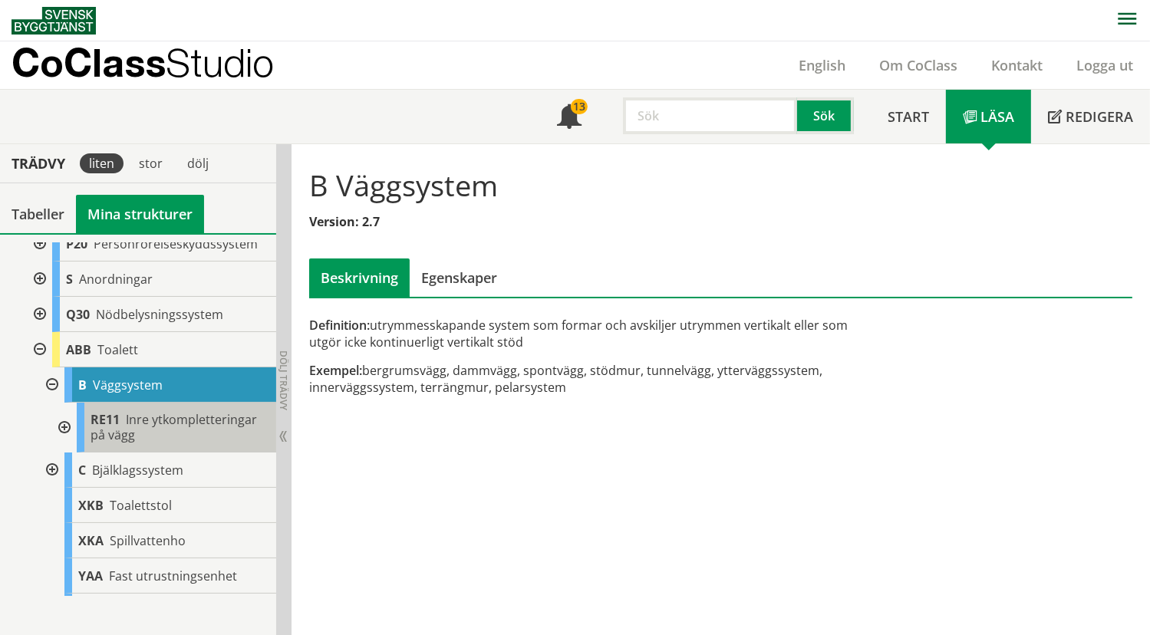
click at [138, 426] on span "Inre ytkompletteringar på vägg" at bounding box center [173, 427] width 166 height 32
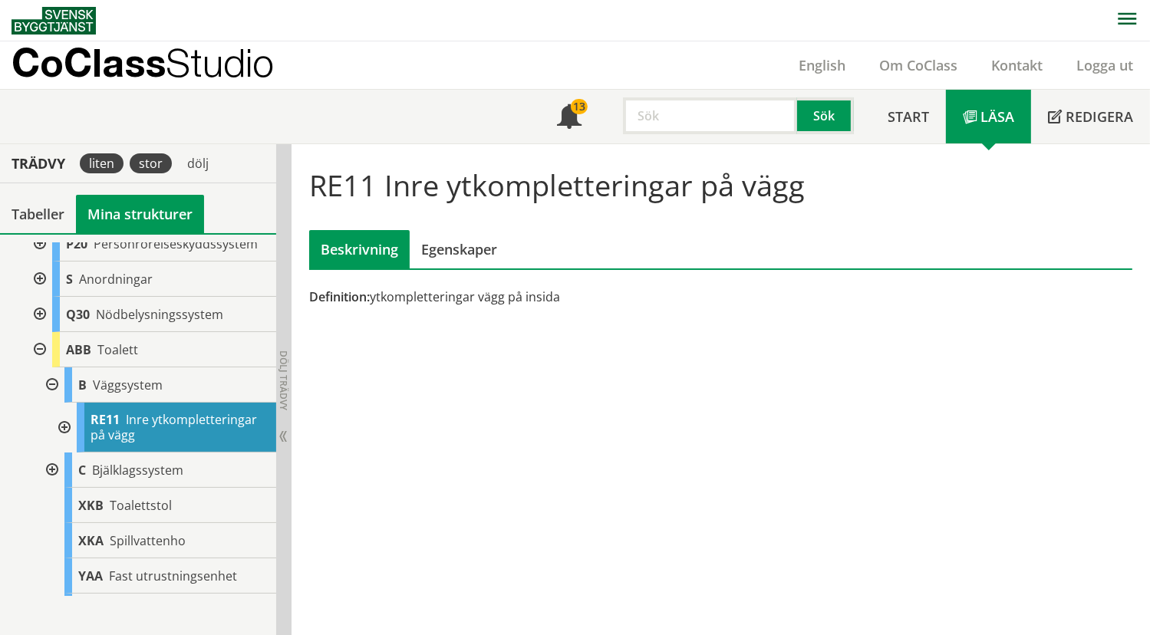
click at [150, 165] on div "stor" at bounding box center [151, 163] width 42 height 20
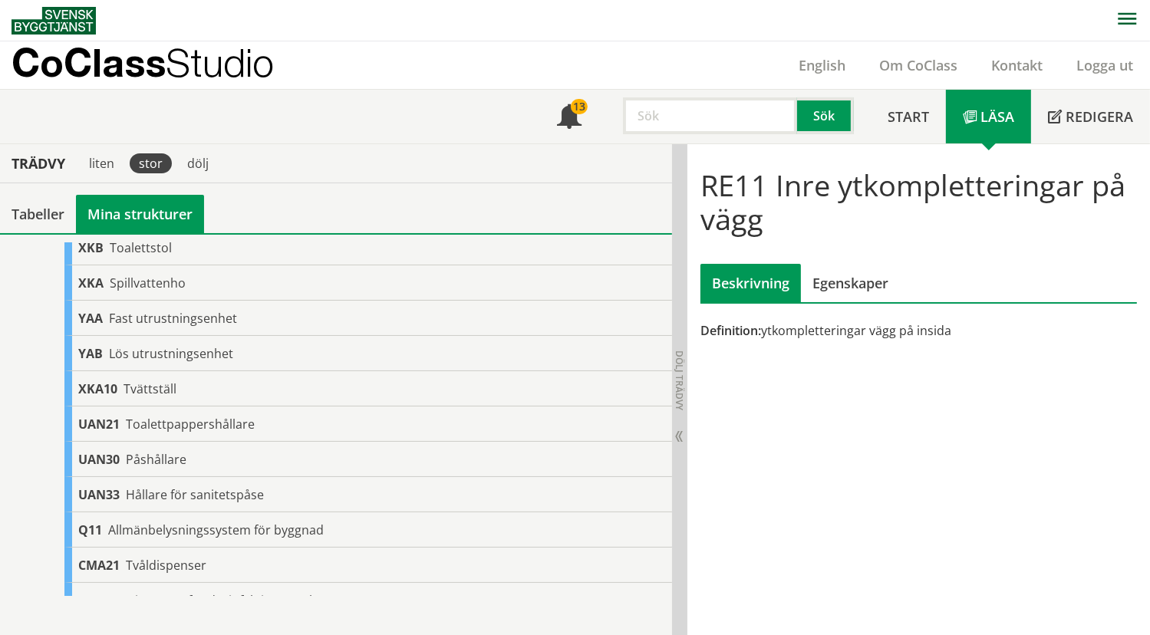
scroll to position [2050, 0]
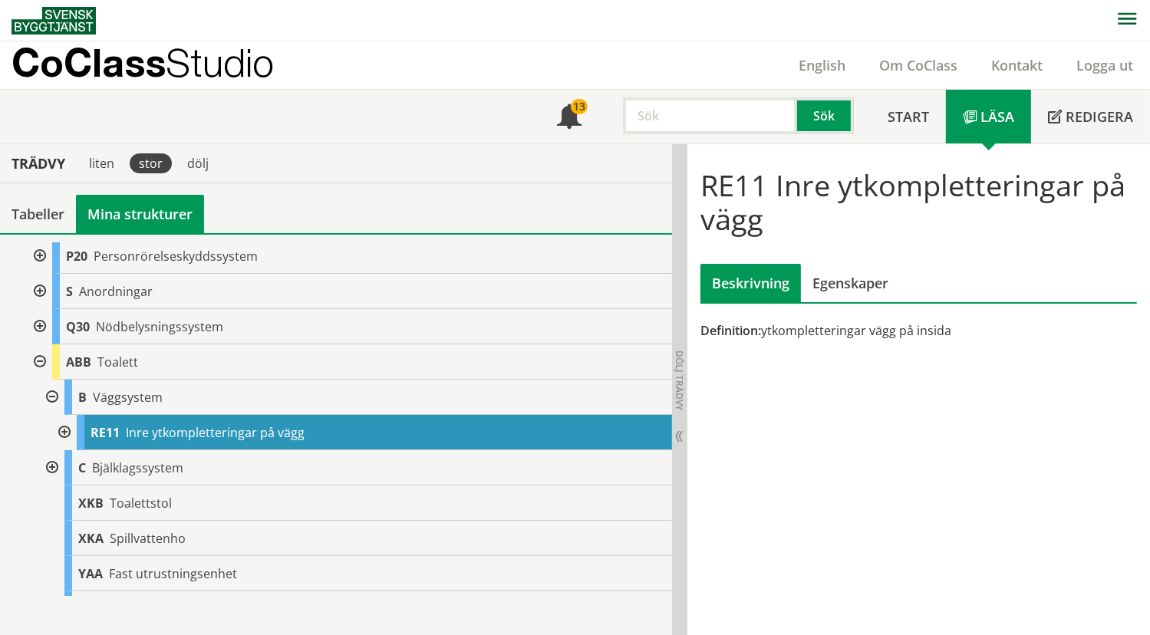
click at [150, 165] on div "stor" at bounding box center [151, 163] width 42 height 20
click at [112, 166] on div "liten" at bounding box center [102, 163] width 44 height 20
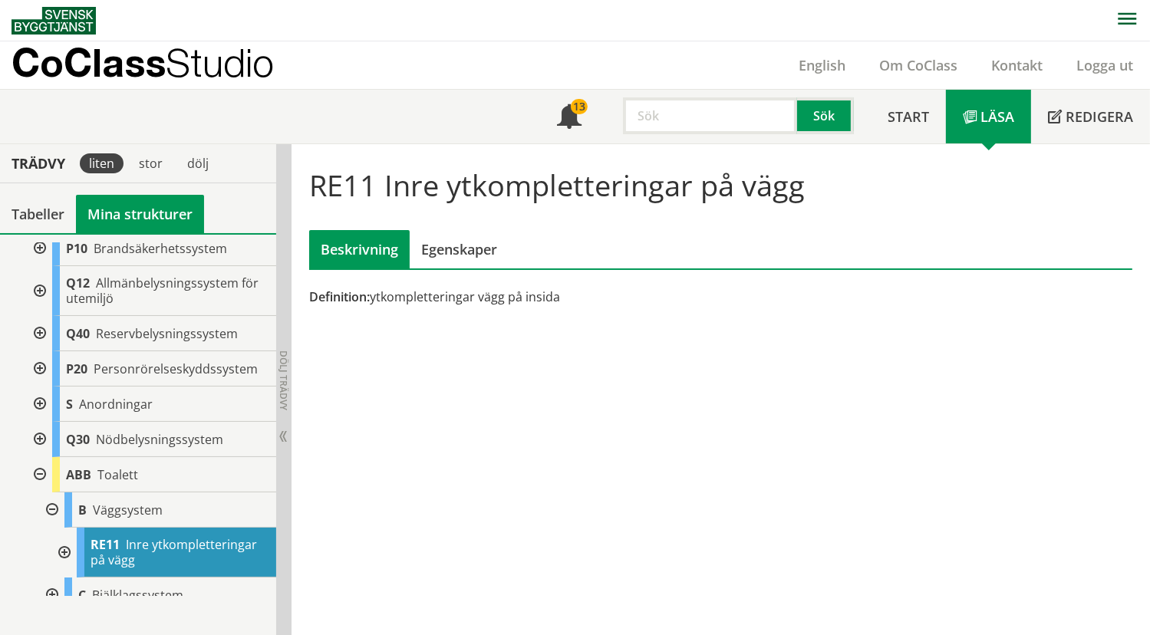
scroll to position [2305, 0]
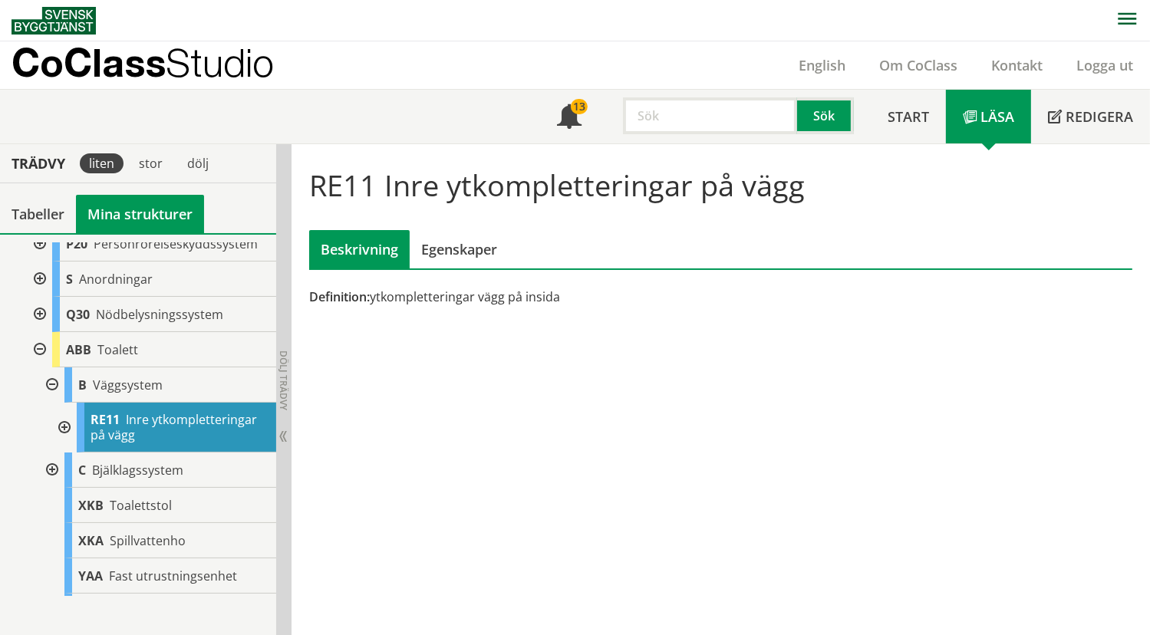
click at [67, 439] on div at bounding box center [63, 428] width 28 height 50
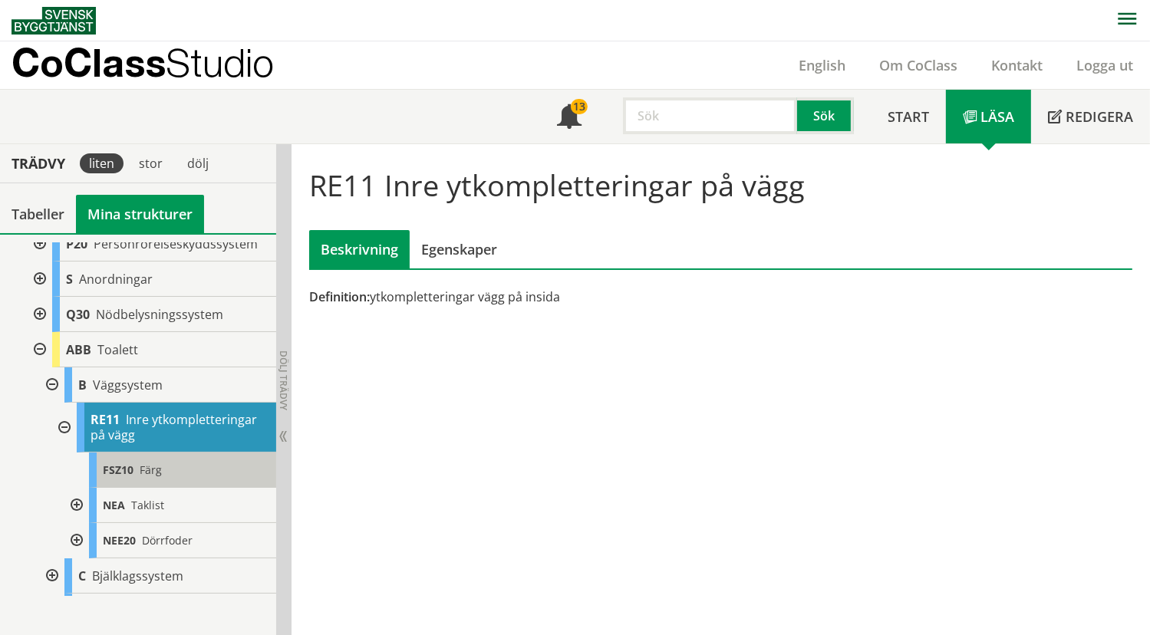
click at [129, 475] on span "FSZ10" at bounding box center [118, 469] width 31 height 15
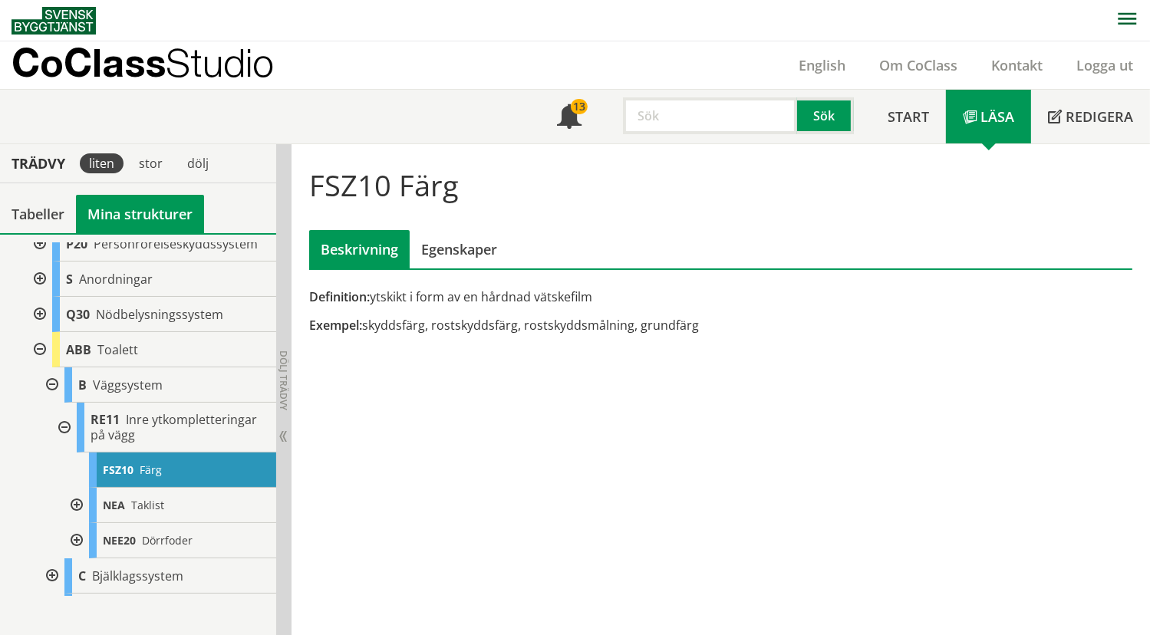
click at [77, 516] on div at bounding box center [75, 505] width 28 height 35
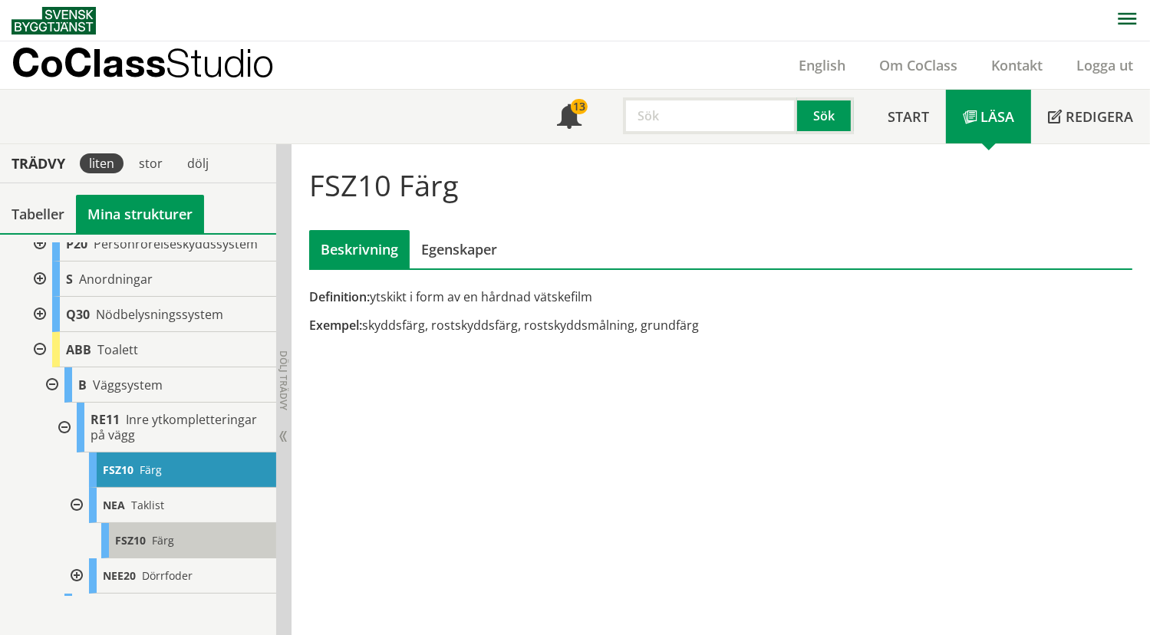
click at [153, 548] on span "Färg" at bounding box center [163, 540] width 22 height 15
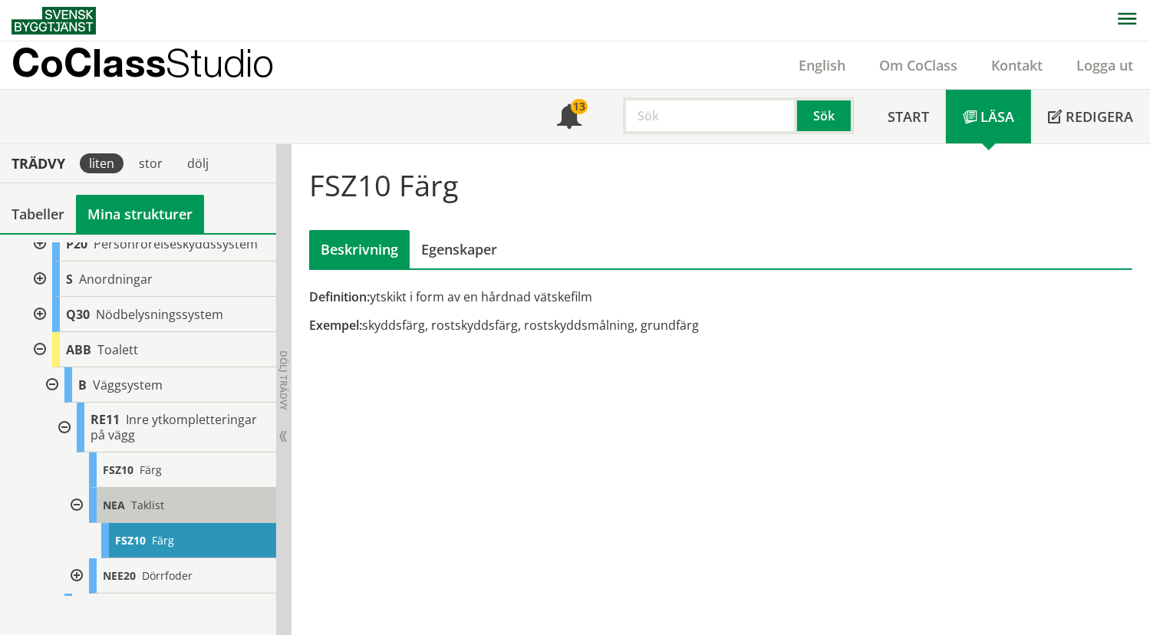
click at [145, 508] on span "Taklist" at bounding box center [147, 505] width 33 height 15
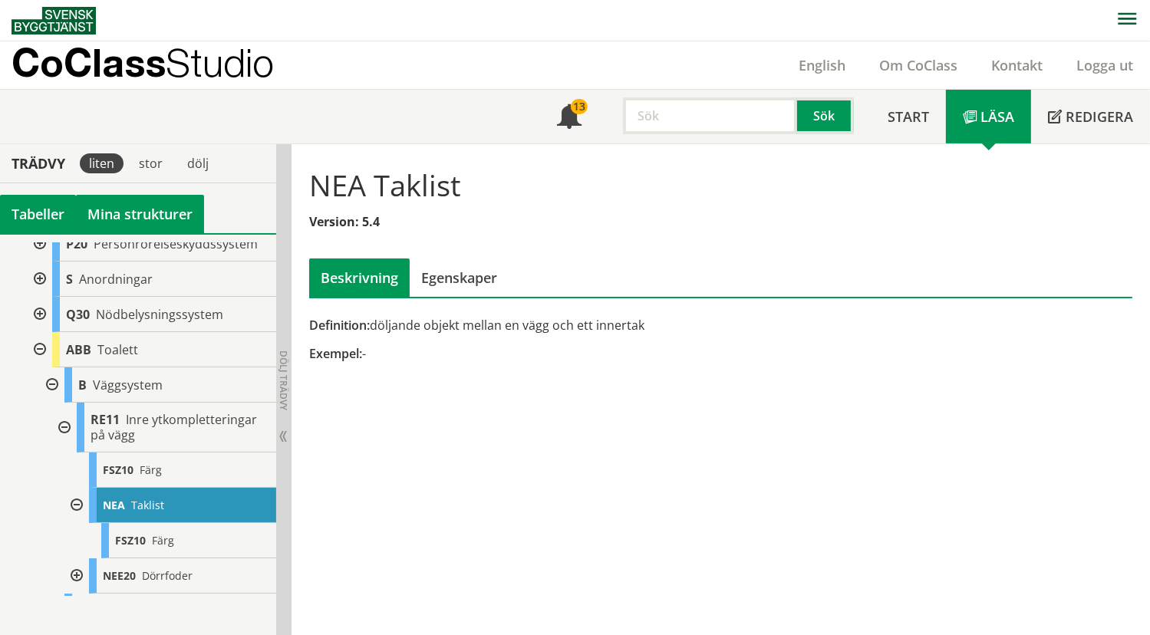
click at [34, 210] on div "Tabeller" at bounding box center [38, 214] width 76 height 38
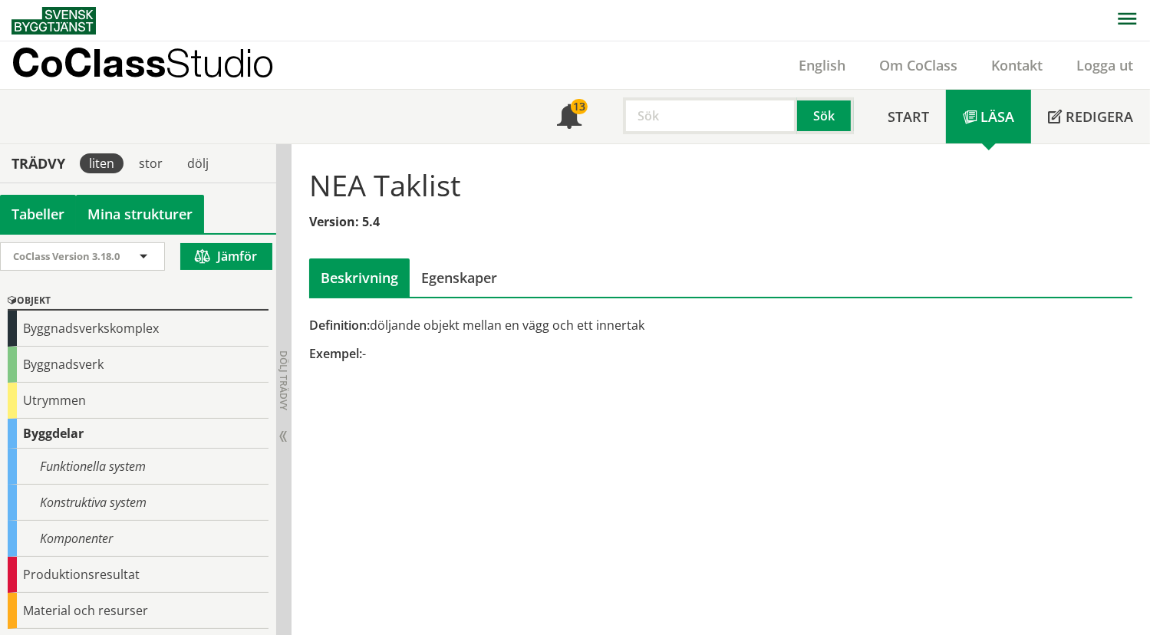
click at [145, 206] on link "Mina strukturer" at bounding box center [140, 214] width 128 height 38
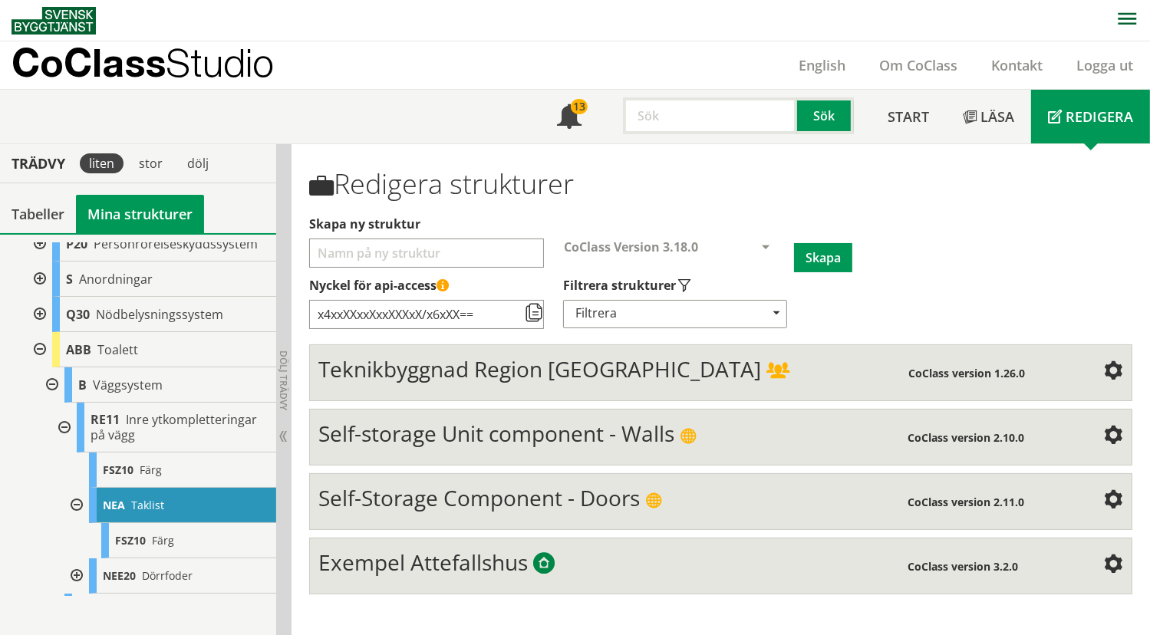
click at [485, 368] on span "Teknikbyggnad Region Gävleborg" at bounding box center [539, 368] width 443 height 29
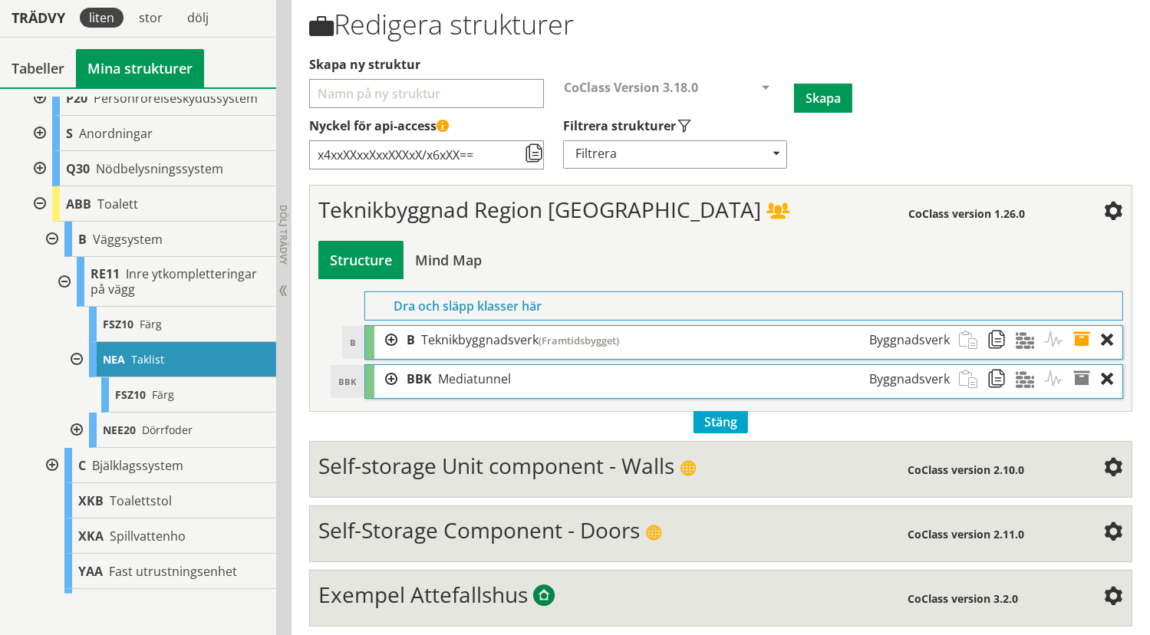
scroll to position [160, 0]
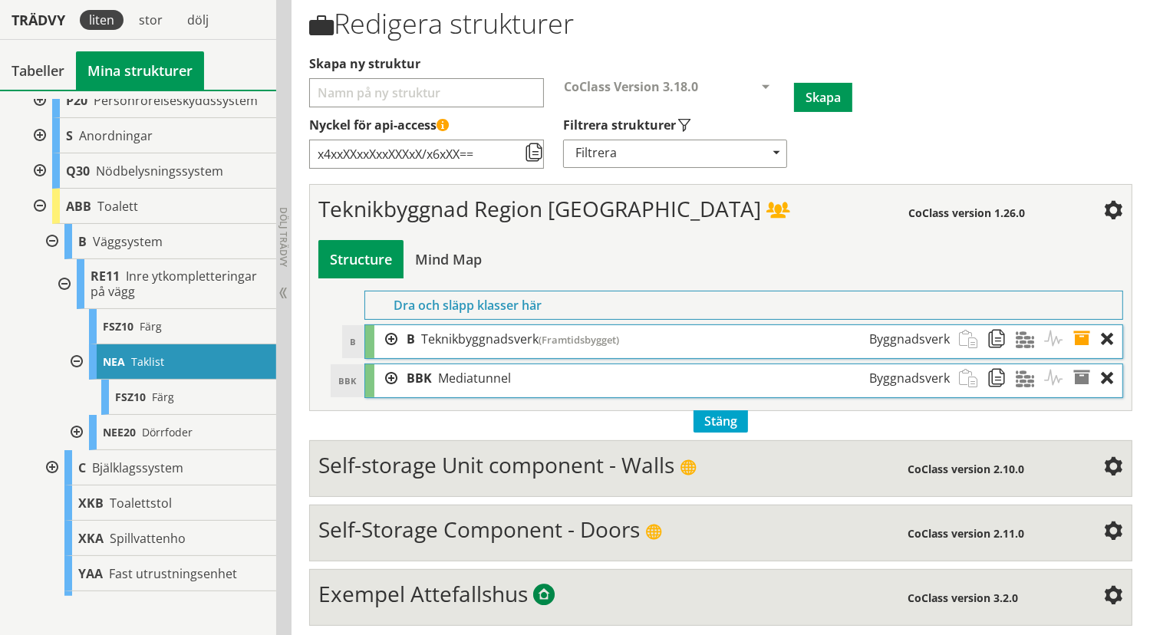
click at [395, 334] on div at bounding box center [385, 339] width 23 height 28
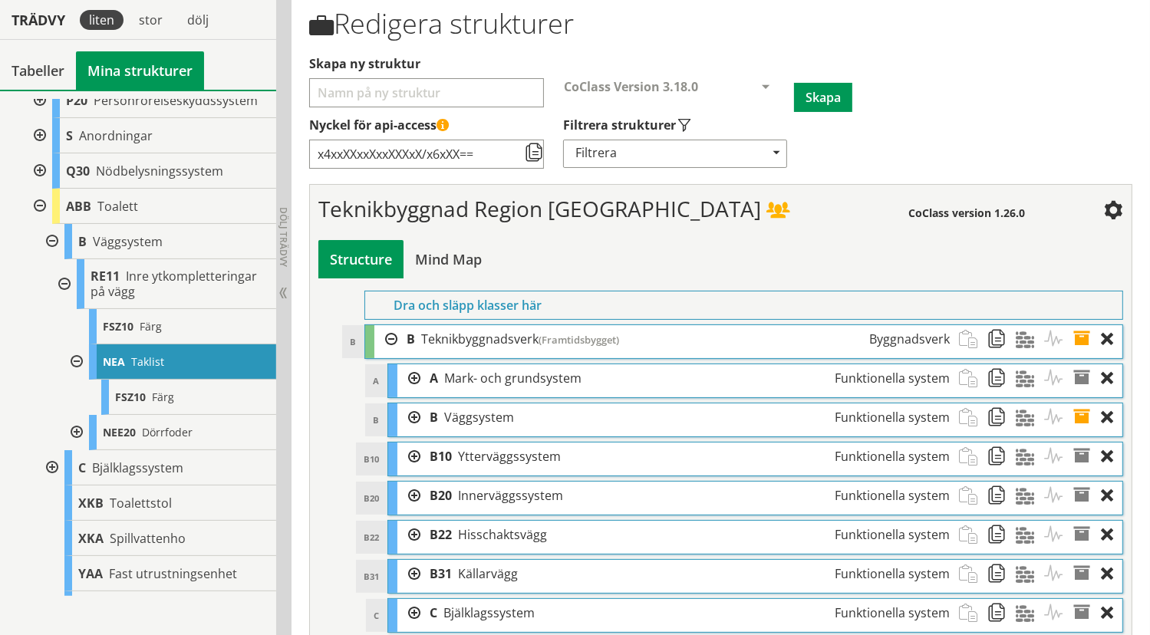
click at [412, 375] on div at bounding box center [408, 378] width 23 height 28
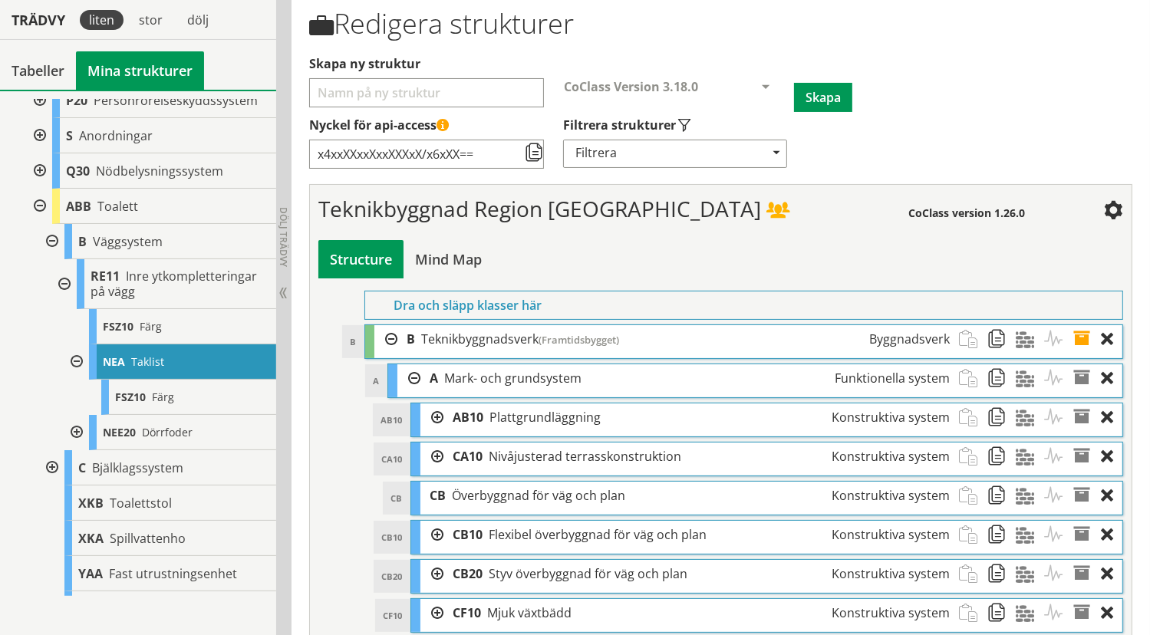
click at [442, 411] on div at bounding box center [431, 417] width 23 height 28
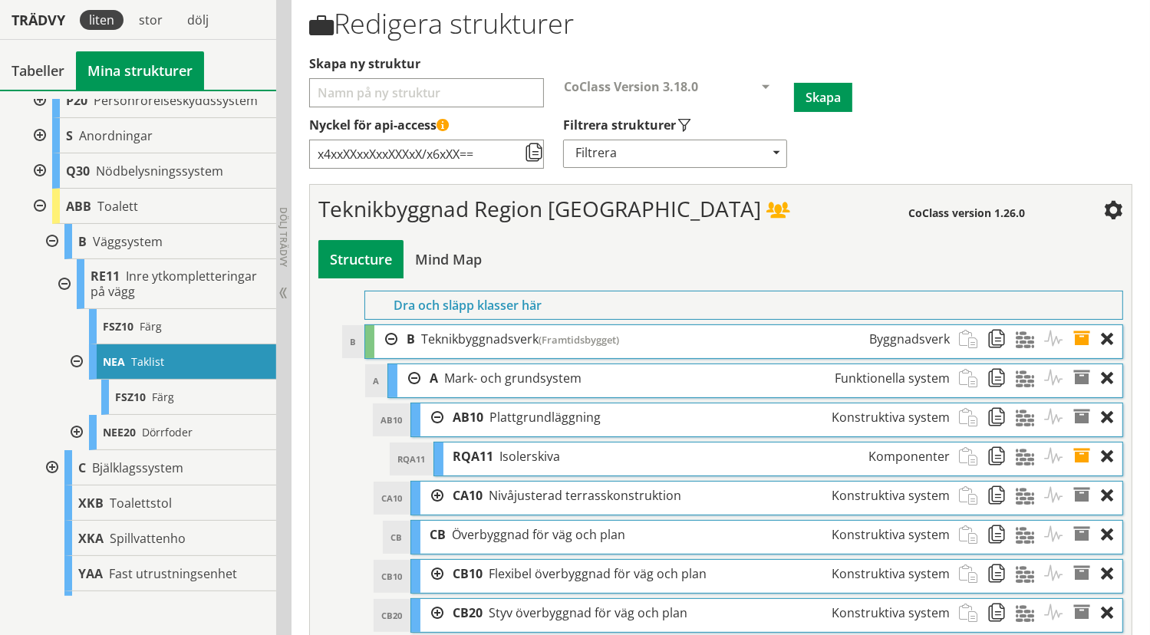
click at [470, 453] on span "RQA11" at bounding box center [472, 456] width 41 height 17
click at [1080, 456] on span at bounding box center [1087, 457] width 28 height 28
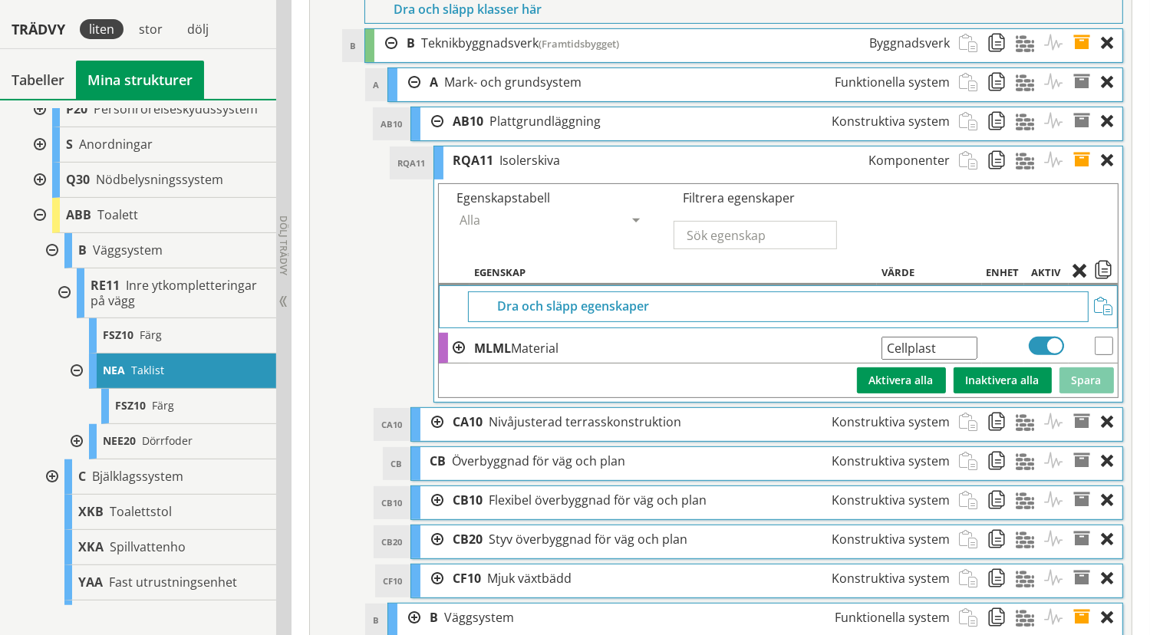
scroll to position [467, 0]
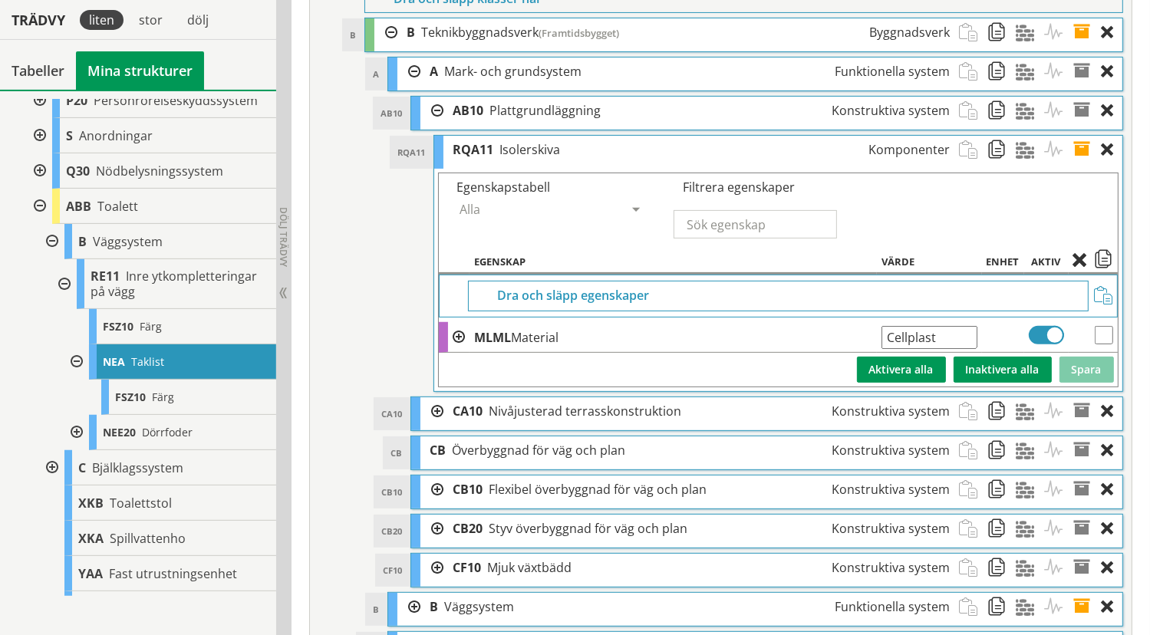
click at [459, 331] on span at bounding box center [458, 337] width 12 height 12
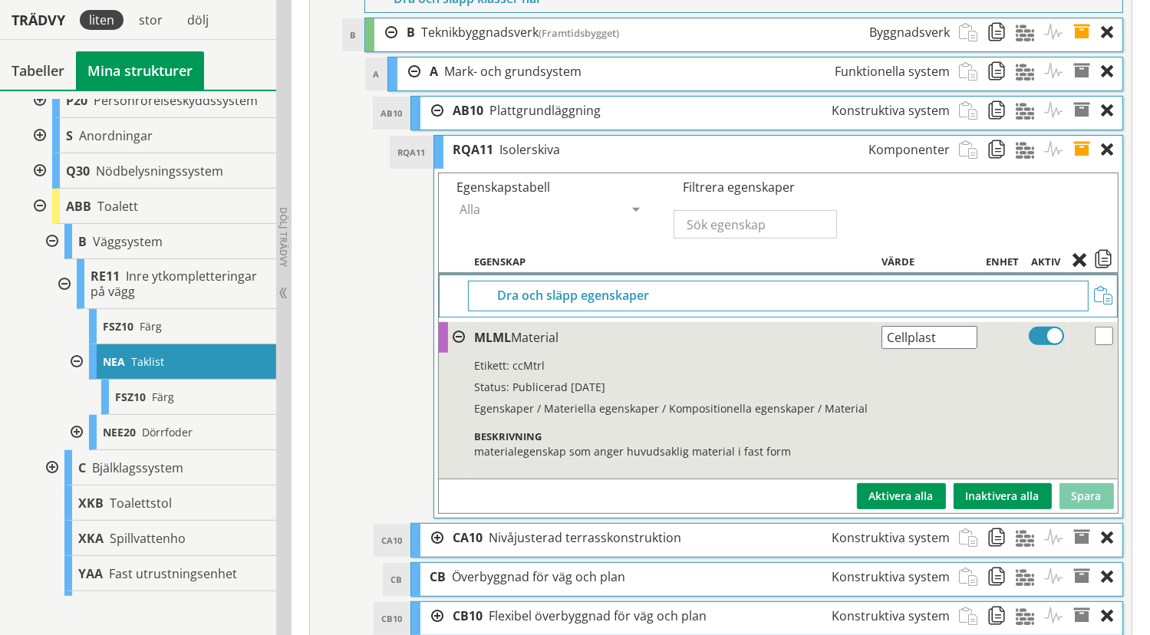
click at [391, 30] on div at bounding box center [385, 32] width 23 height 28
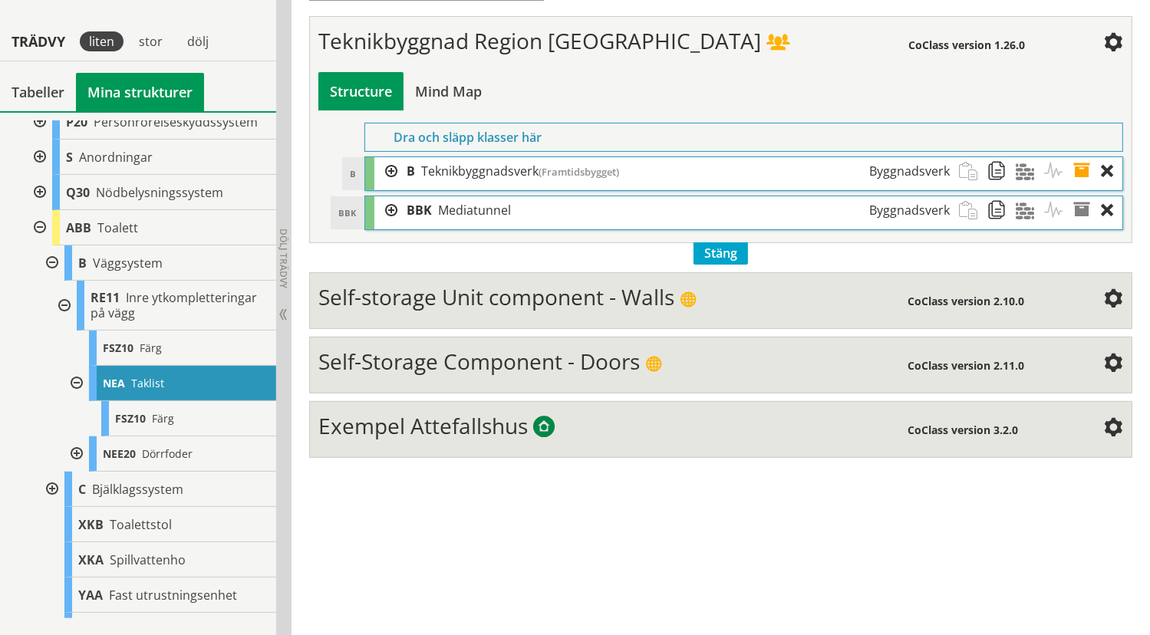
scroll to position [314, 0]
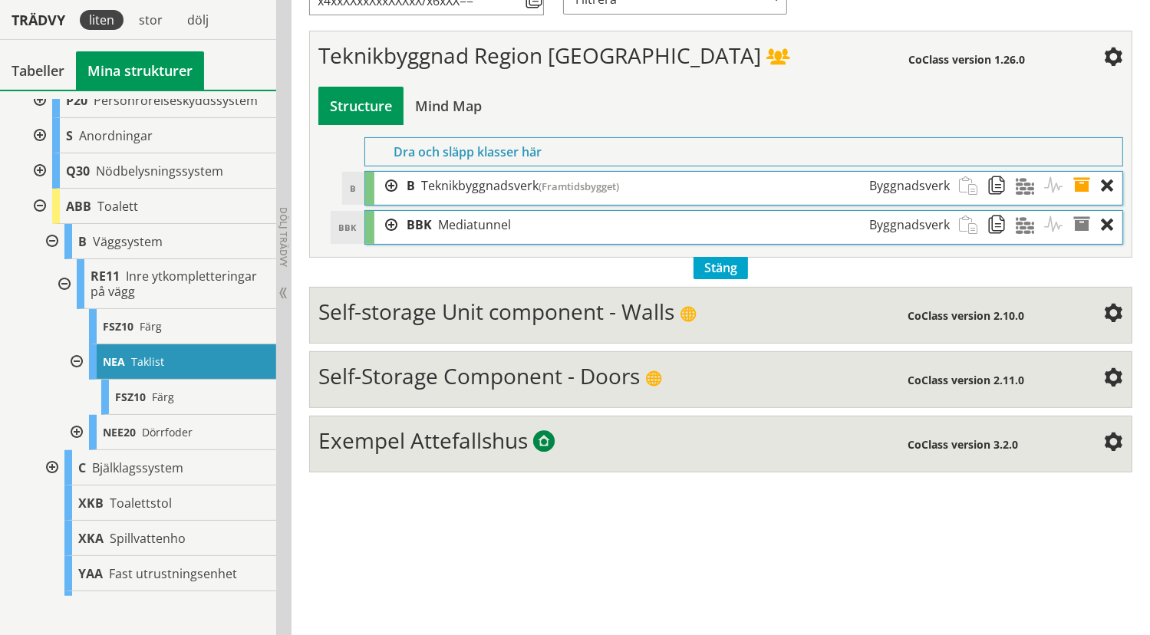
click at [394, 180] on div at bounding box center [385, 186] width 23 height 28
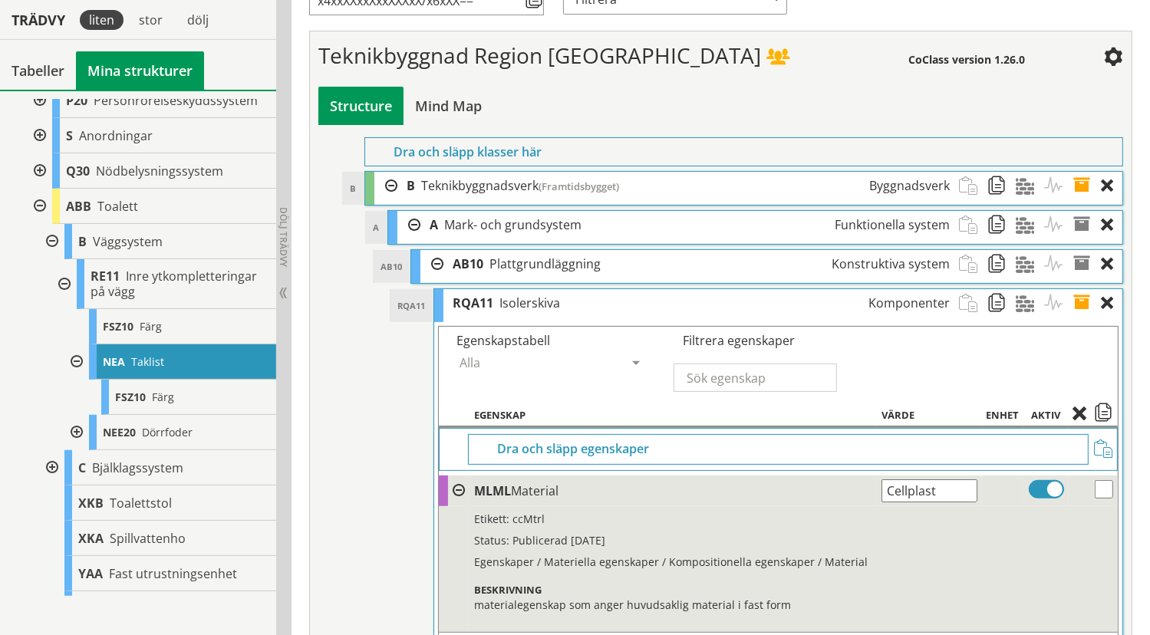
click at [414, 223] on div at bounding box center [408, 225] width 23 height 28
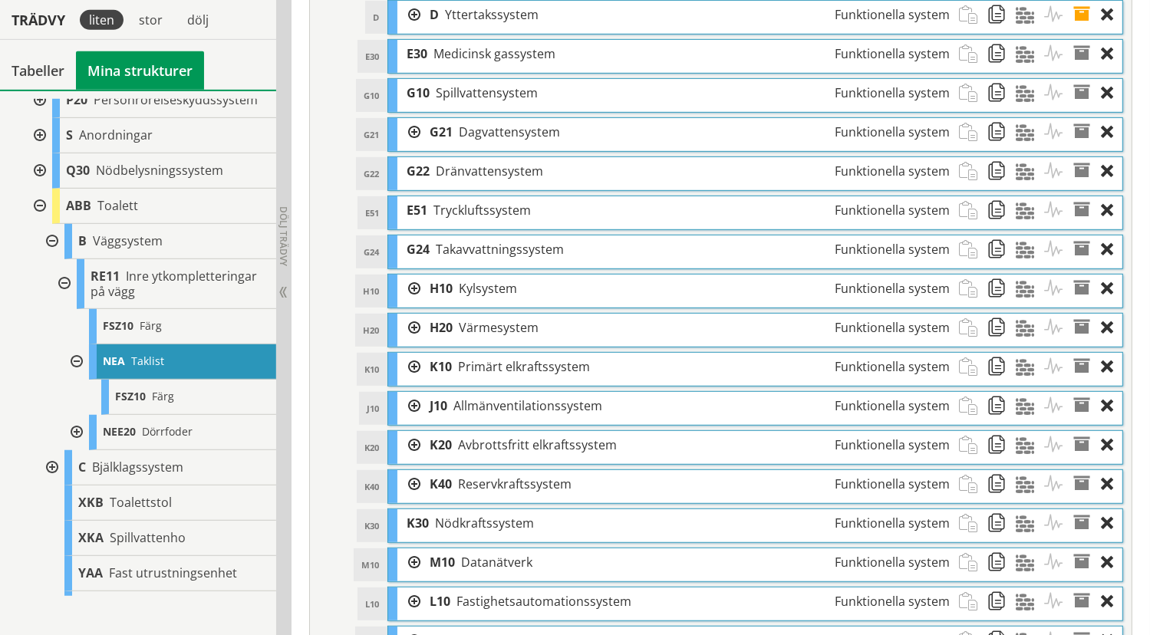
scroll to position [851, 0]
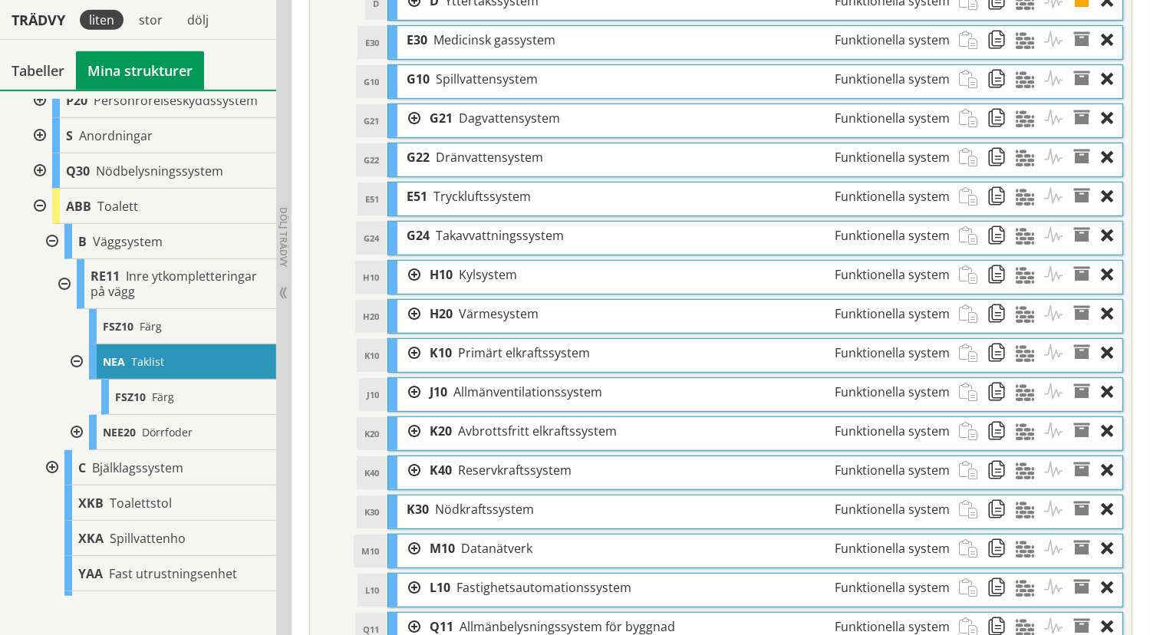
click at [414, 275] on div at bounding box center [408, 275] width 23 height 28
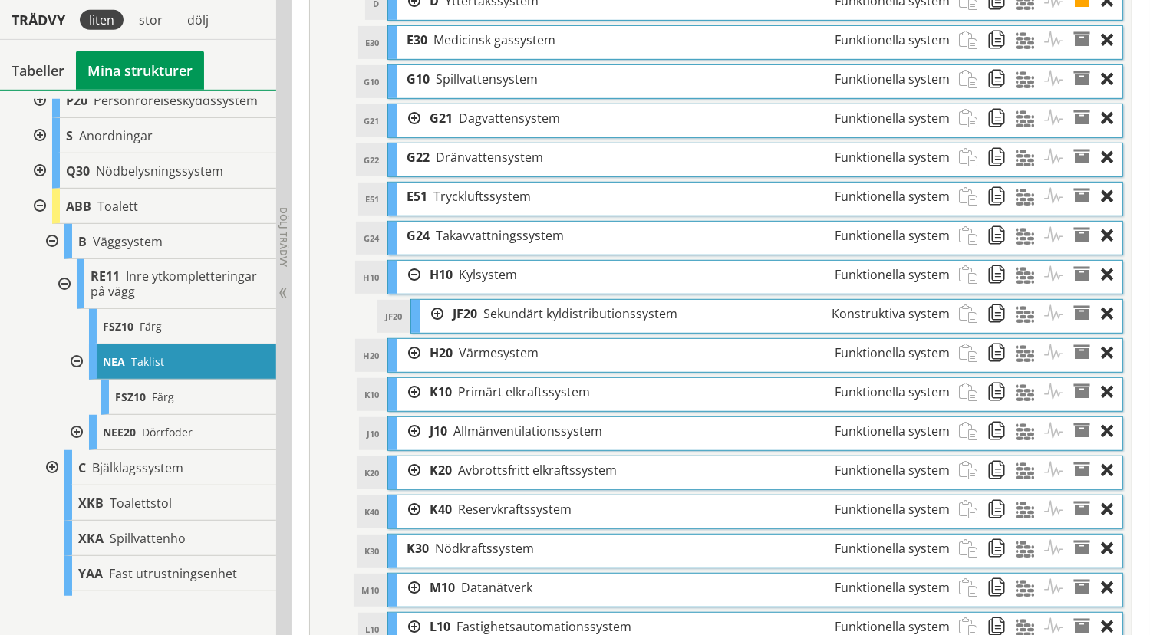
click at [438, 312] on div at bounding box center [431, 314] width 23 height 28
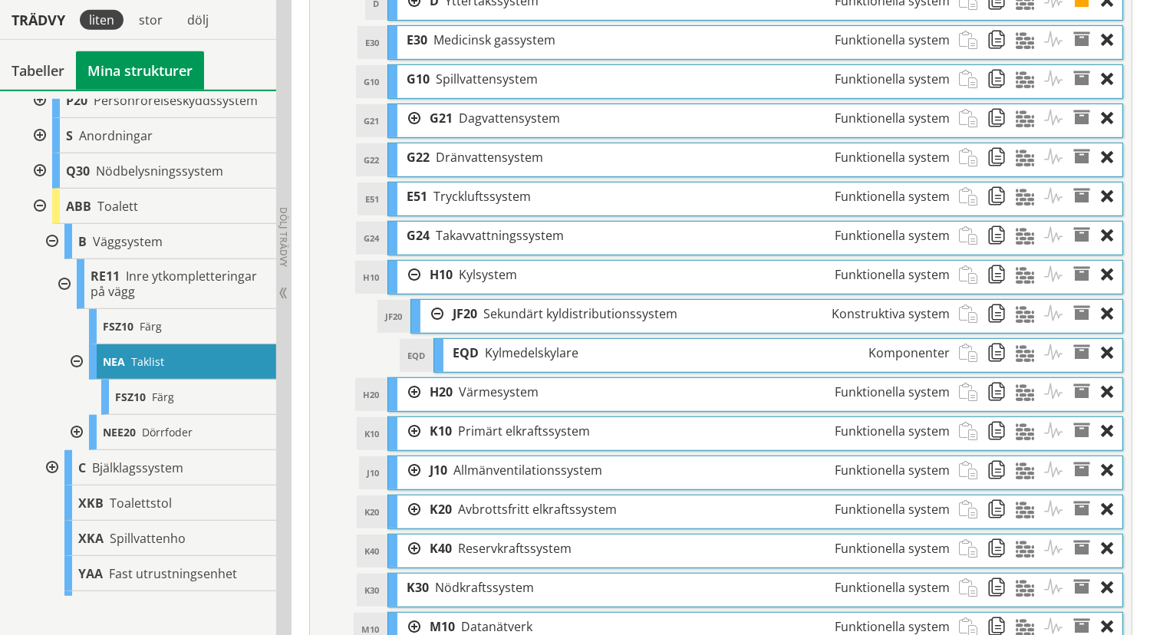
click at [588, 362] on div "EQD Kylmedelskylare Komponenter" at bounding box center [700, 353] width 515 height 28
click at [515, 351] on span "Kylmedelskylare" at bounding box center [532, 352] width 94 height 17
click at [540, 317] on span "Sekundärt kyldistributionssystem" at bounding box center [580, 313] width 194 height 17
click at [527, 353] on span "Kylmedelskylare" at bounding box center [532, 352] width 94 height 17
click at [1081, 353] on span at bounding box center [1087, 353] width 28 height 28
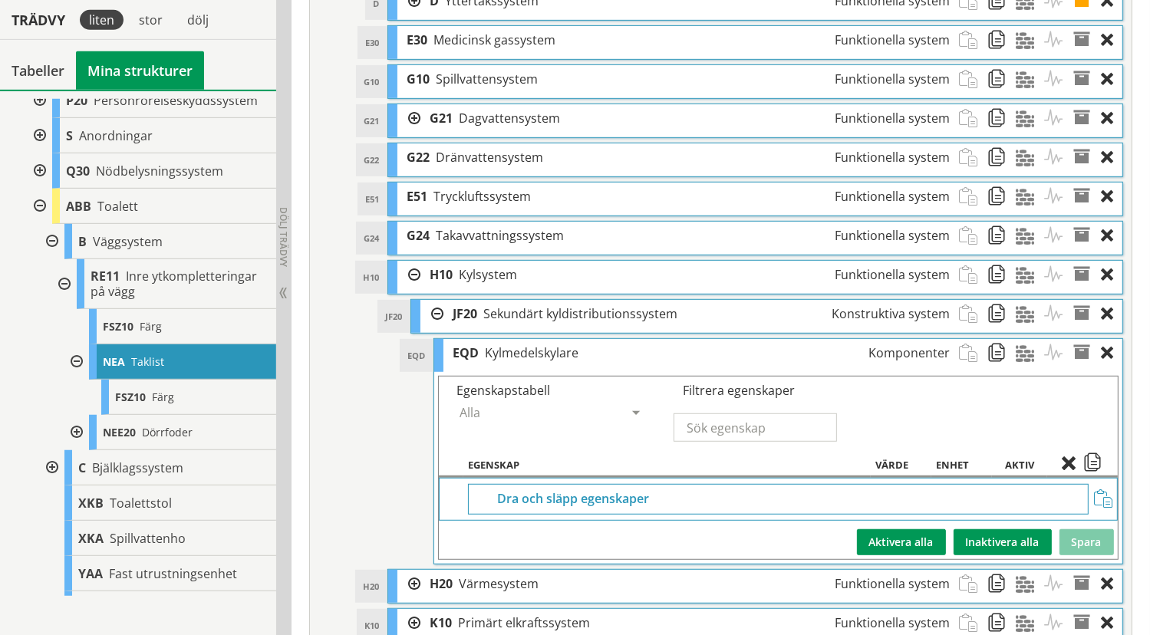
click at [814, 391] on div "Filtrera egenskaper" at bounding box center [778, 414] width 226 height 74
click at [788, 423] on input "text" at bounding box center [754, 427] width 163 height 28
click at [416, 275] on div at bounding box center [408, 275] width 23 height 28
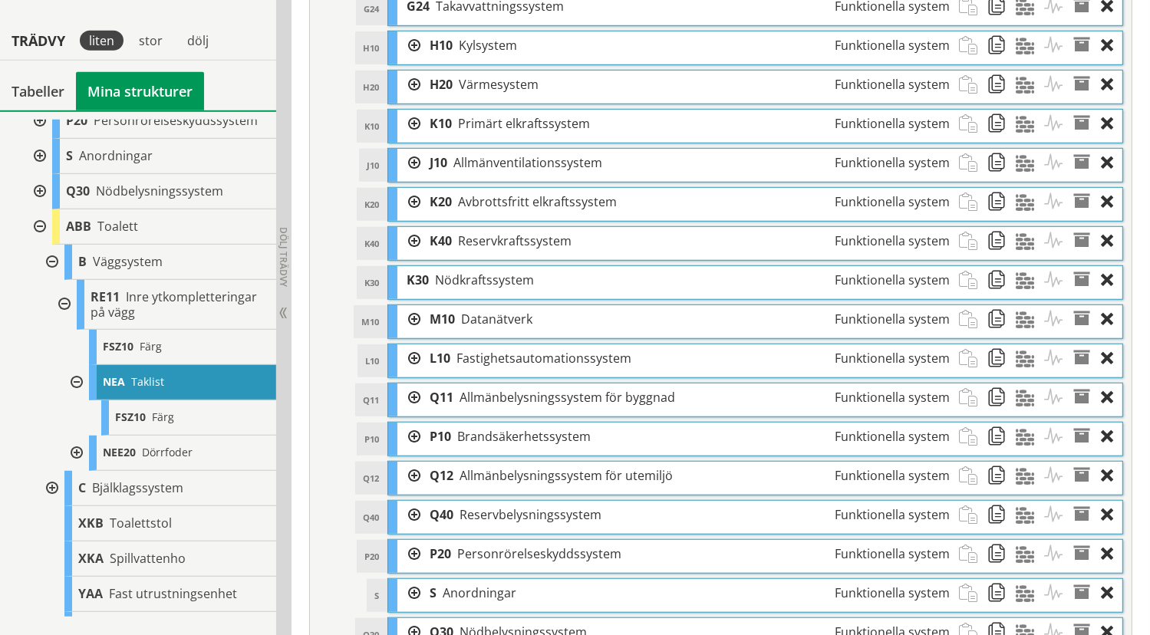
scroll to position [1157, 0]
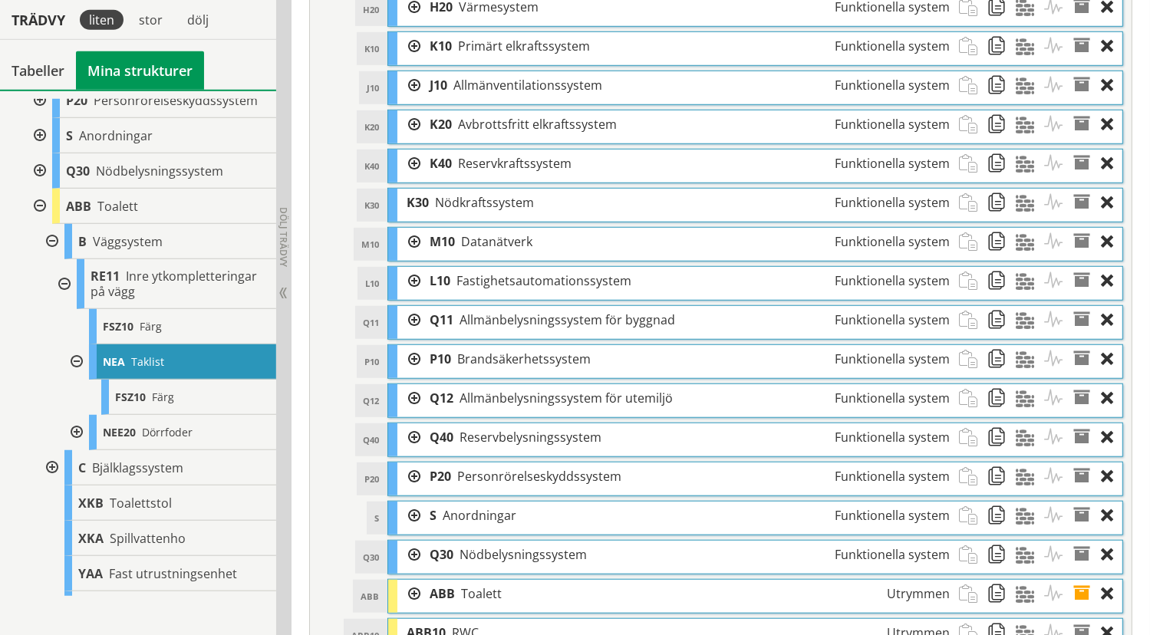
click at [414, 168] on div at bounding box center [408, 164] width 23 height 28
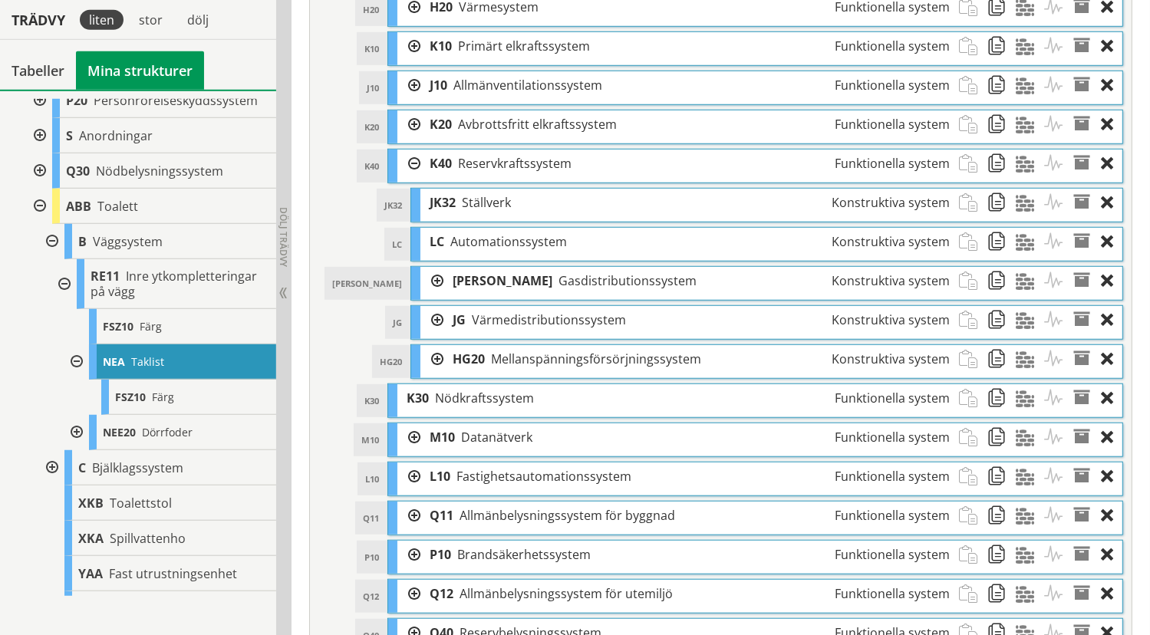
click at [435, 318] on div at bounding box center [431, 320] width 23 height 28
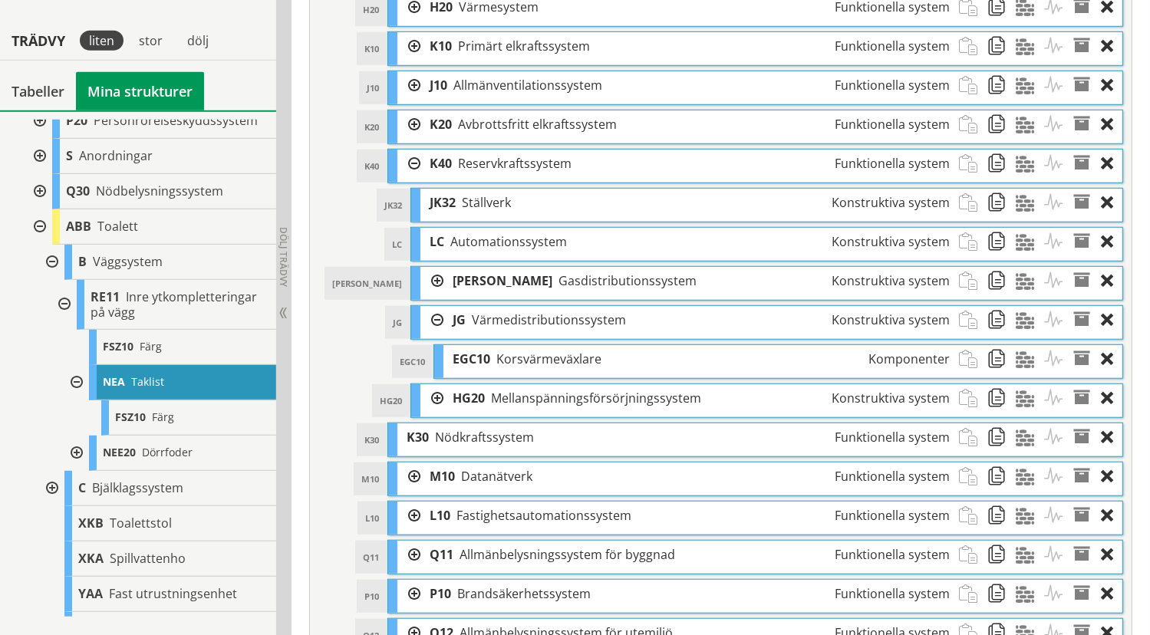
scroll to position [1234, 0]
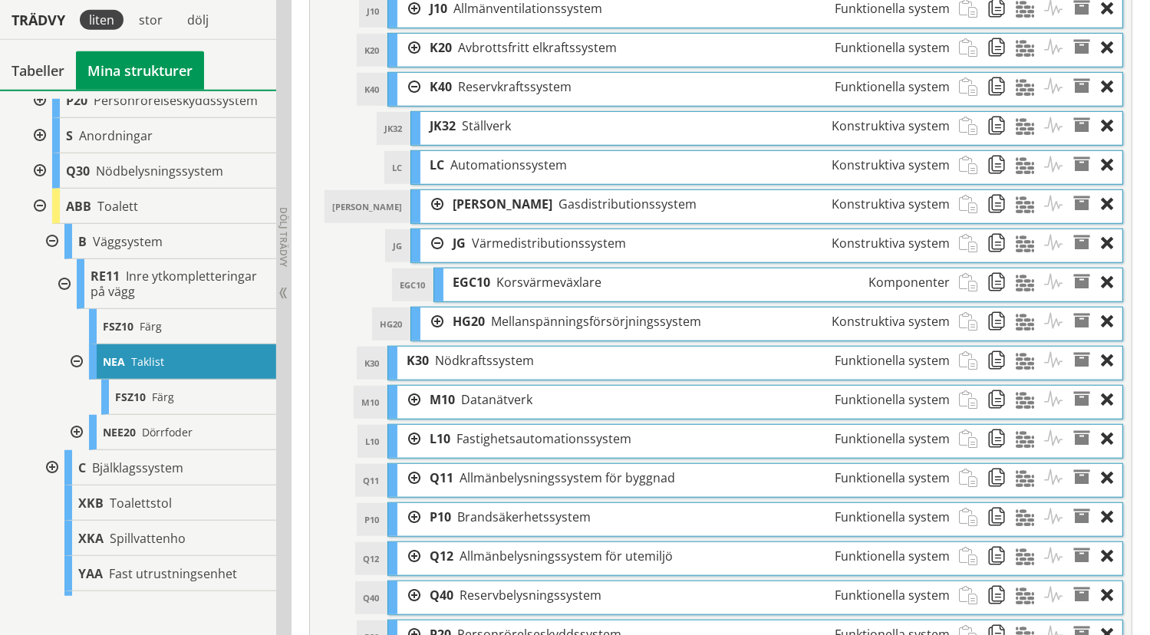
click at [416, 397] on div at bounding box center [408, 400] width 23 height 28
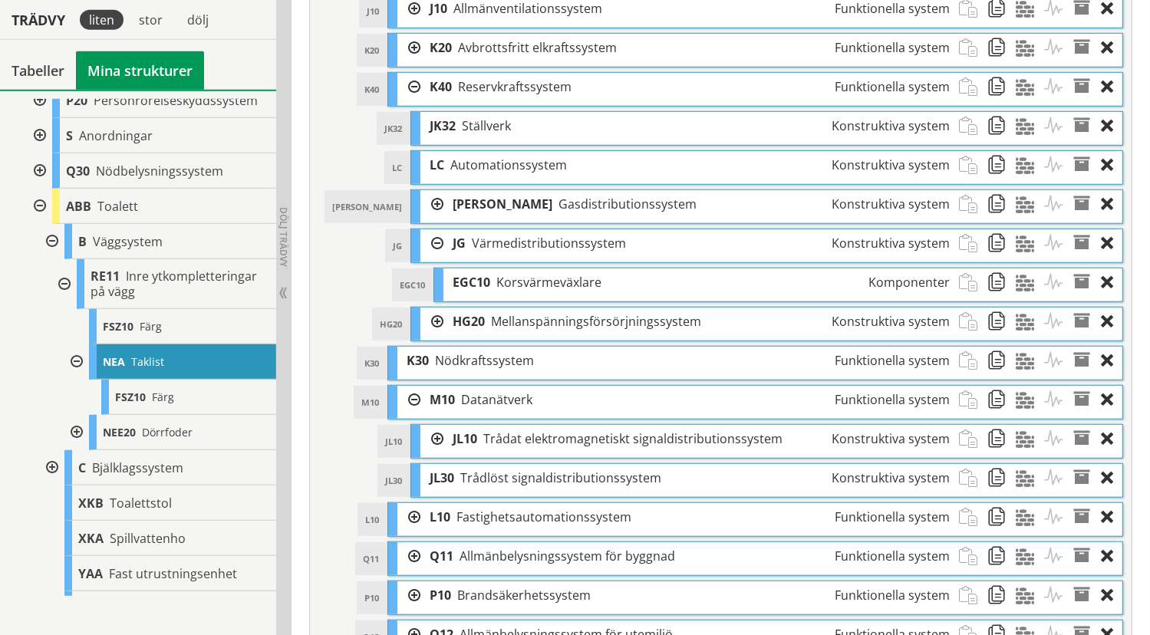
click at [436, 441] on div at bounding box center [431, 439] width 23 height 28
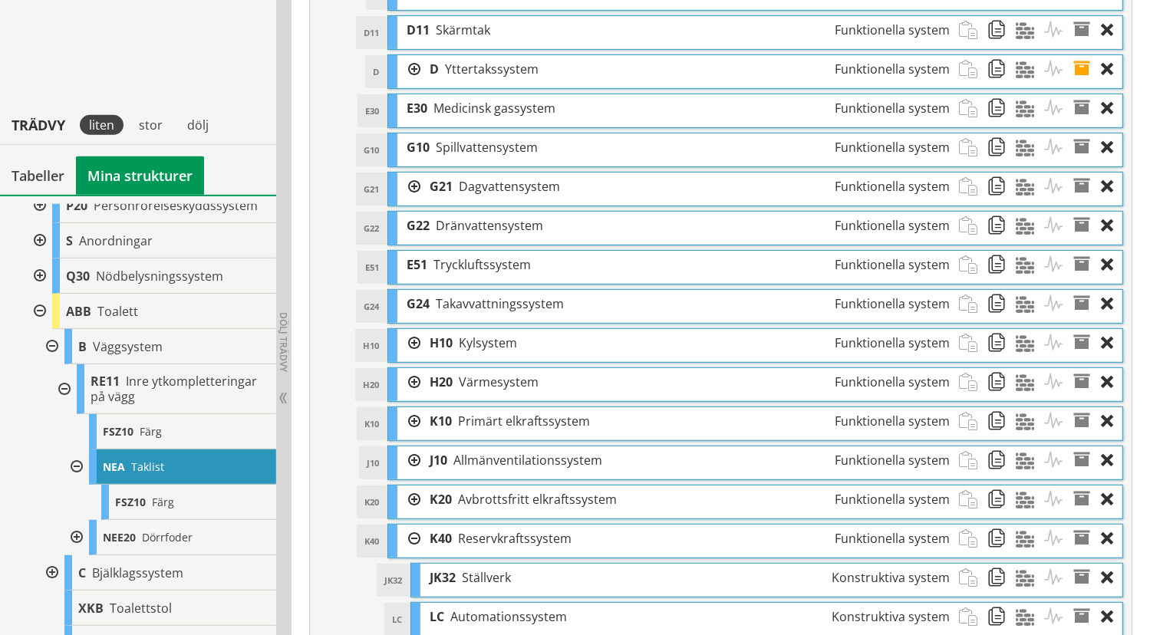
scroll to position [774, 0]
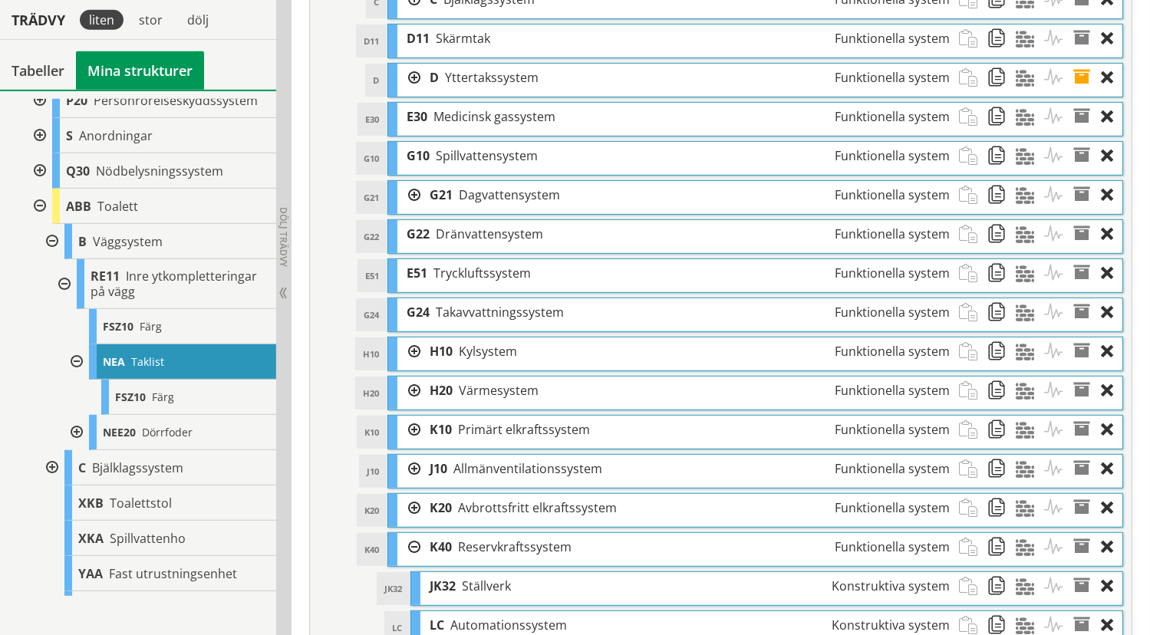
click at [415, 193] on div at bounding box center [408, 195] width 23 height 28
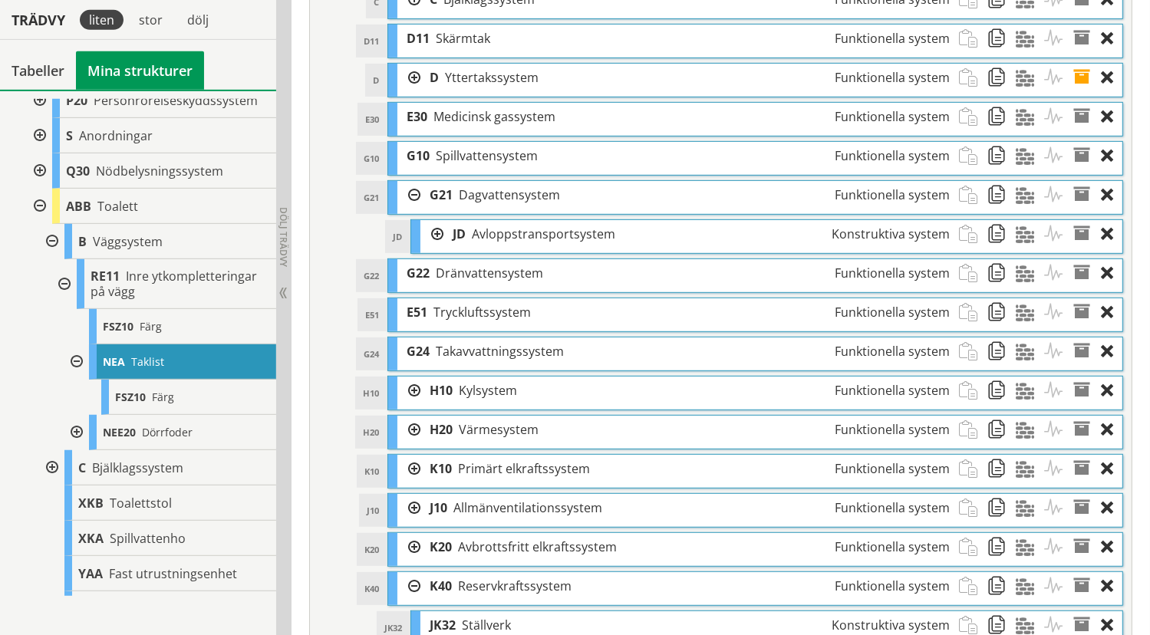
click at [444, 232] on div "JD Avloppstransportsystem Konstruktiva system" at bounding box center [700, 234] width 515 height 28
click at [434, 228] on div at bounding box center [431, 234] width 23 height 28
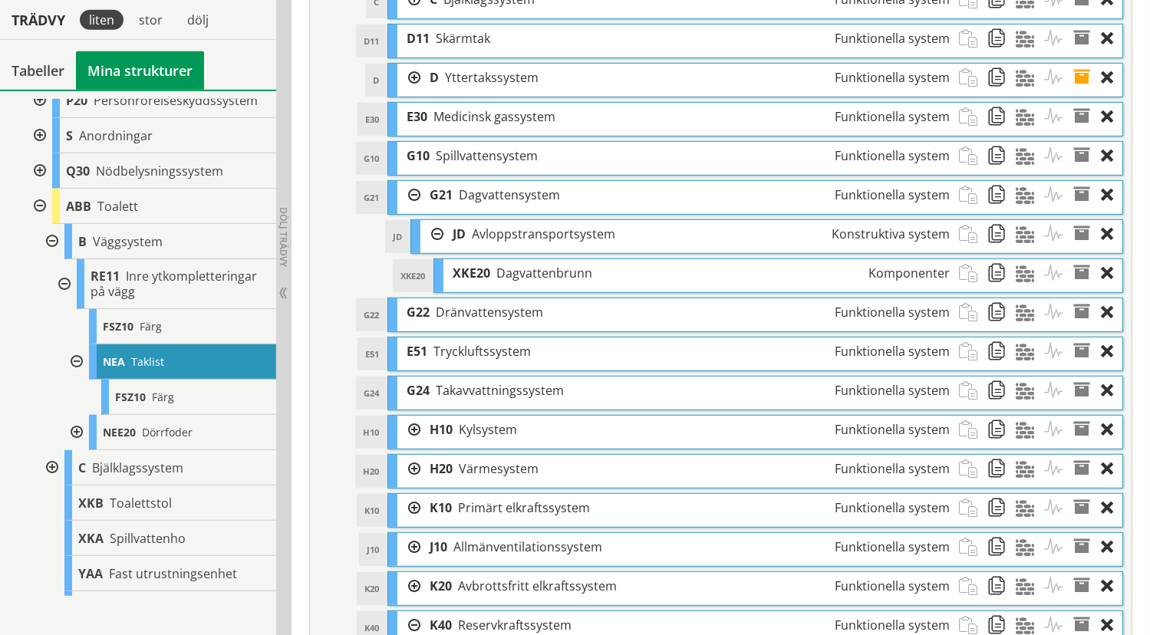
click at [483, 277] on span "XKE20" at bounding box center [471, 273] width 38 height 17
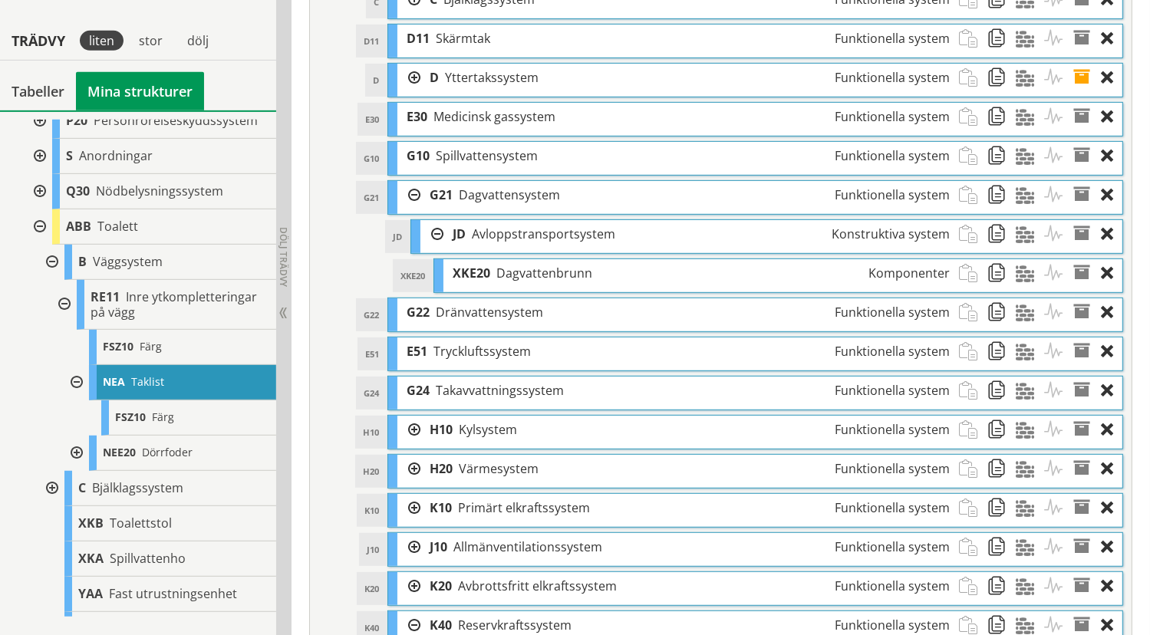
scroll to position [851, 0]
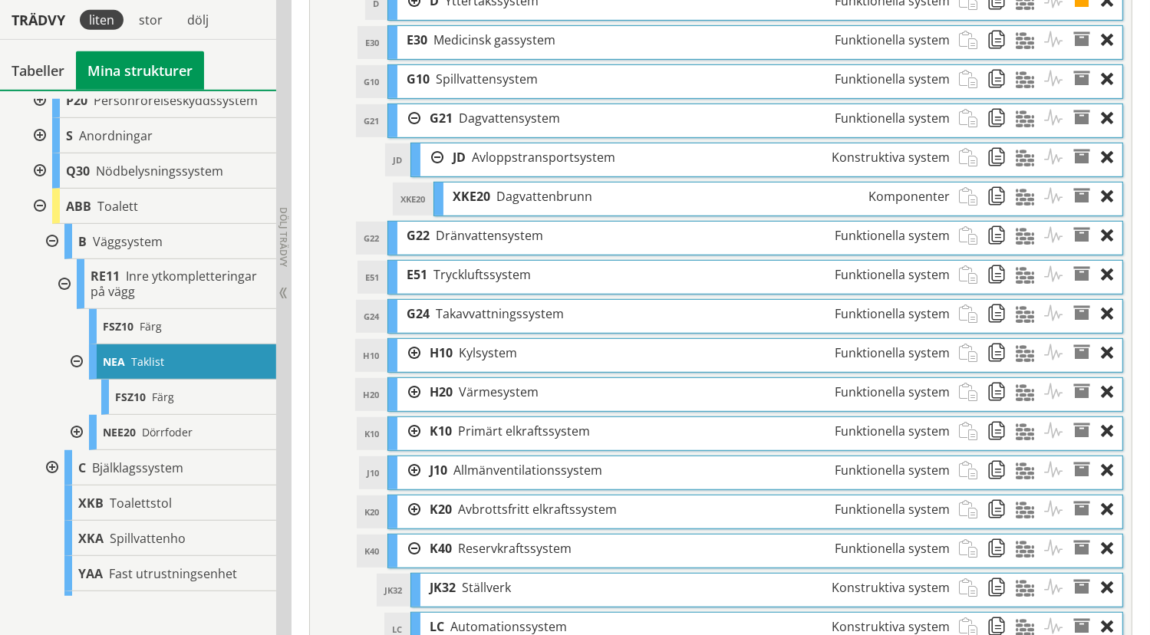
click at [413, 353] on div at bounding box center [408, 353] width 23 height 28
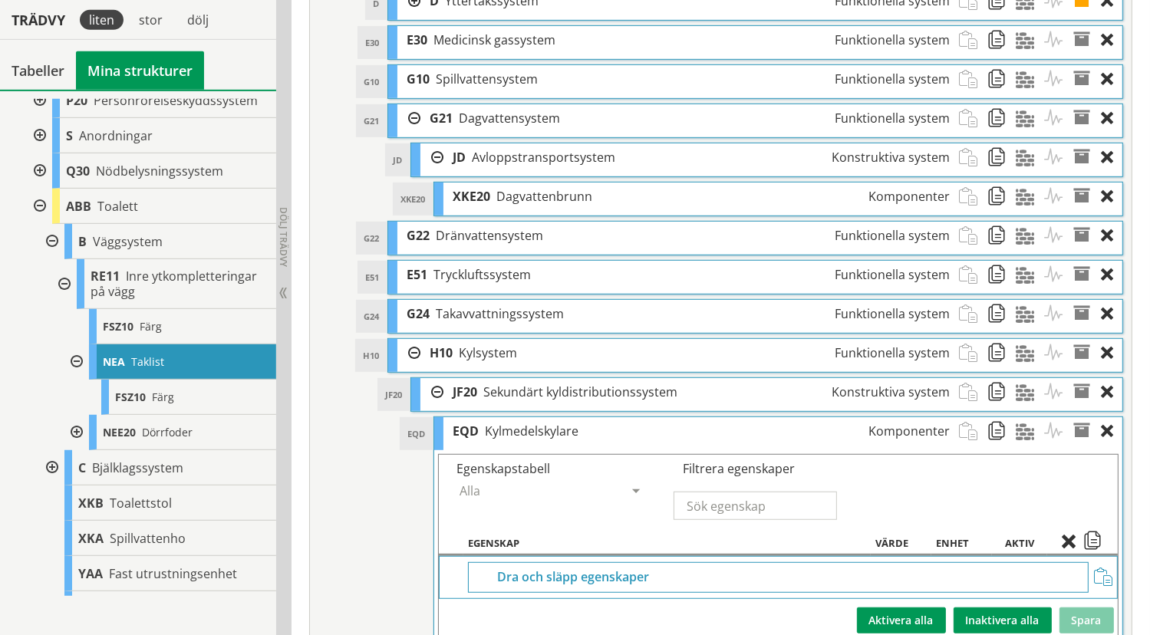
click at [411, 349] on div at bounding box center [408, 353] width 23 height 28
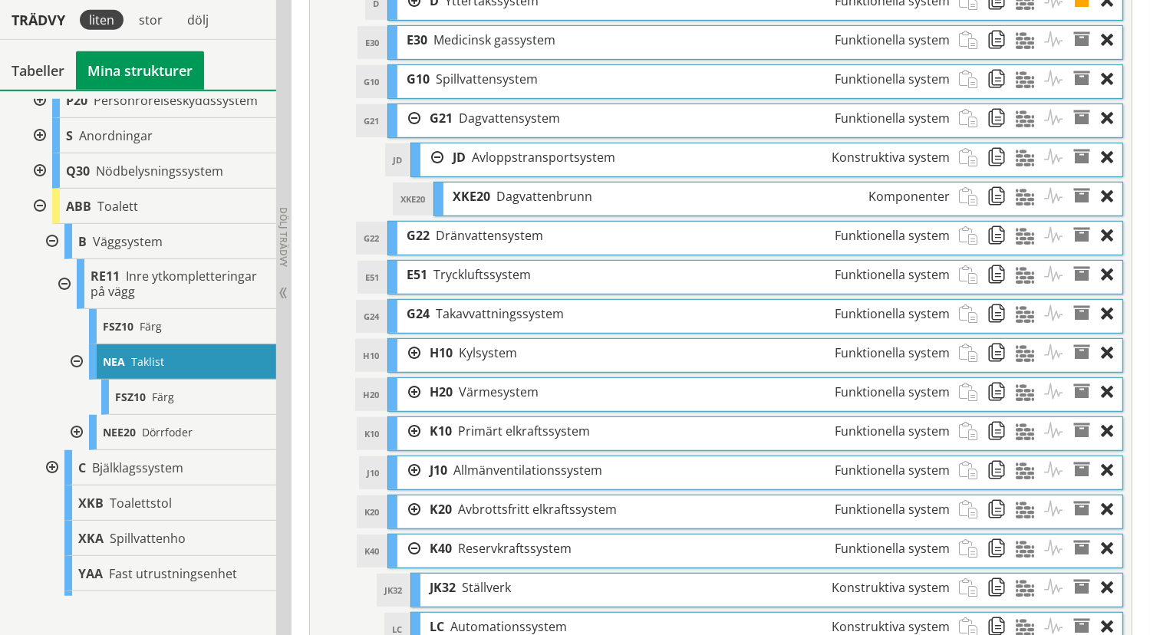
click at [415, 393] on div at bounding box center [408, 392] width 23 height 28
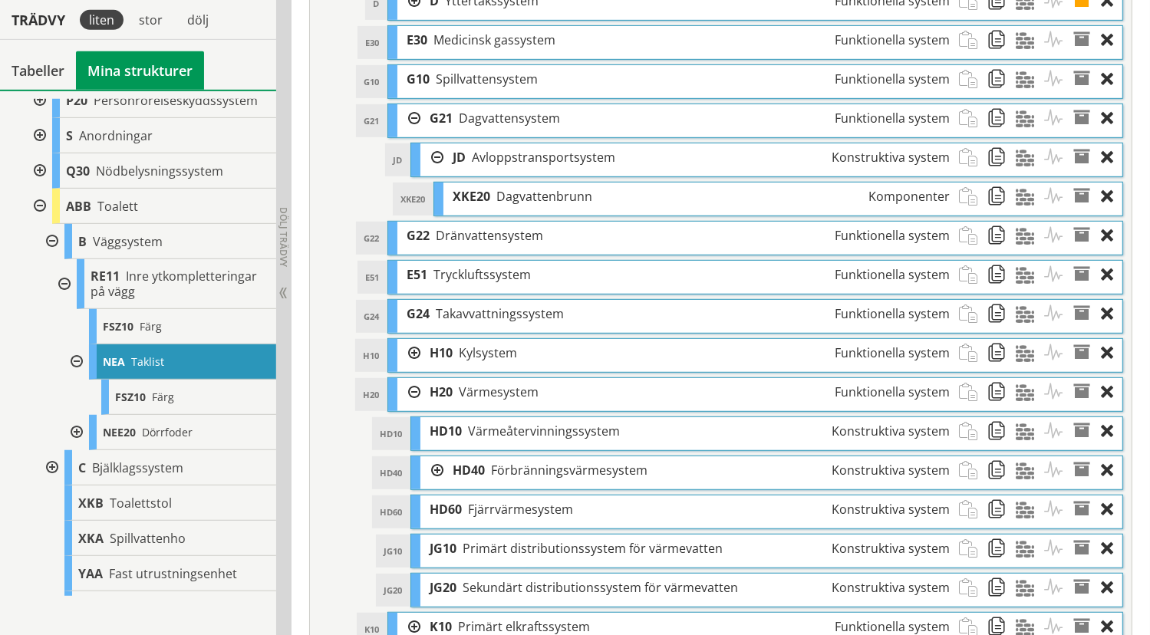
click at [440, 466] on div at bounding box center [431, 470] width 23 height 28
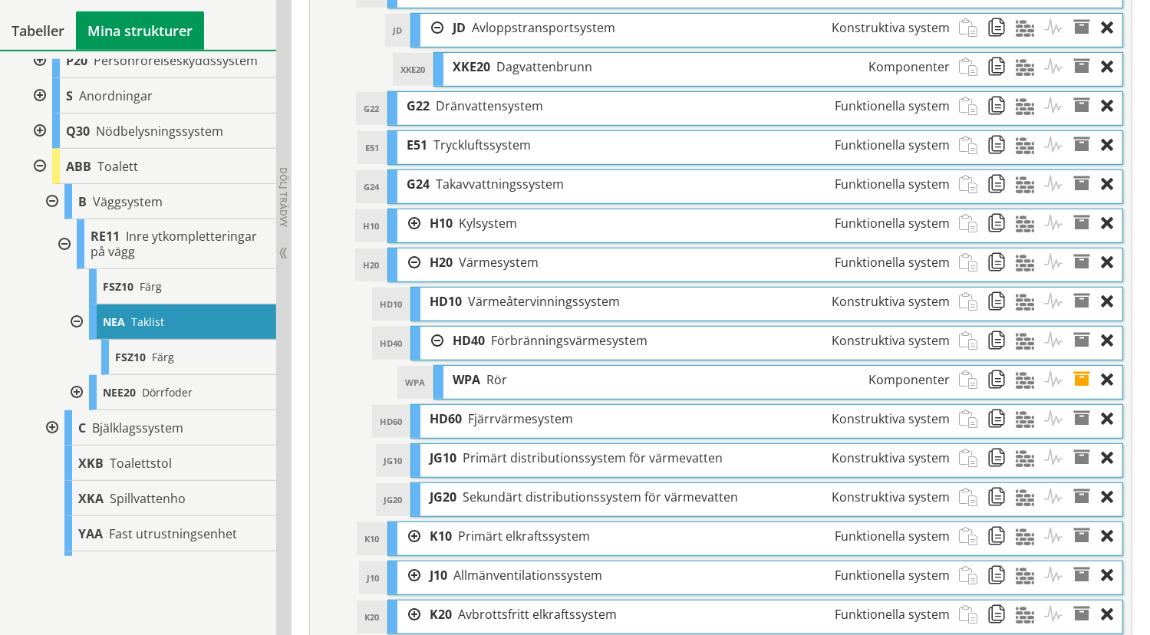
scroll to position [1004, 0]
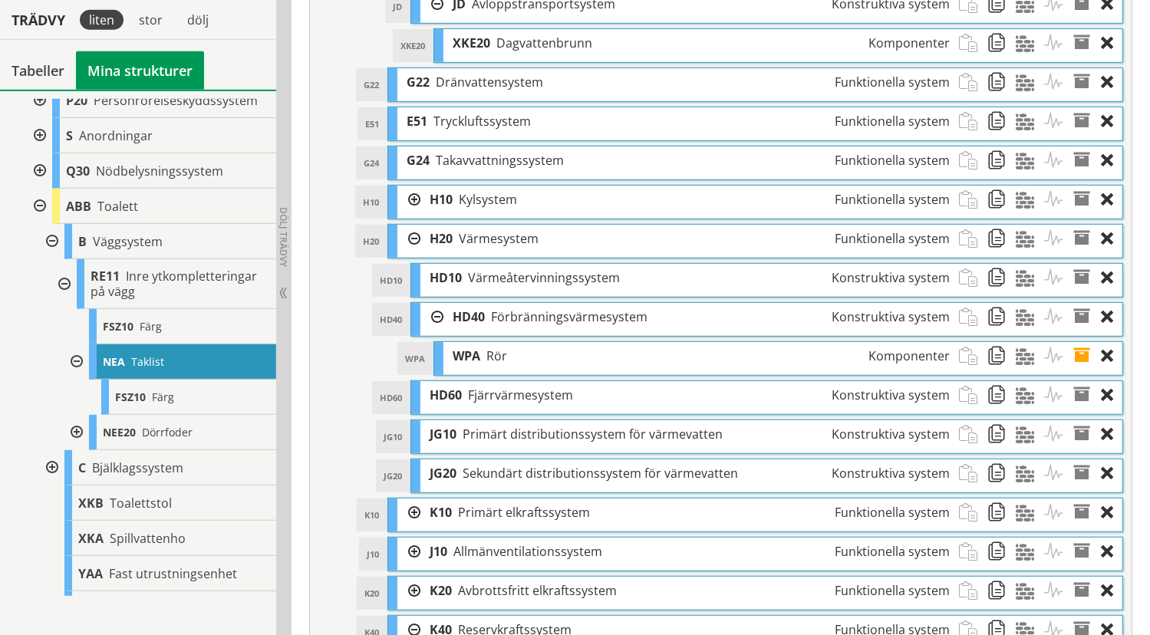
click at [1083, 355] on span at bounding box center [1087, 356] width 28 height 28
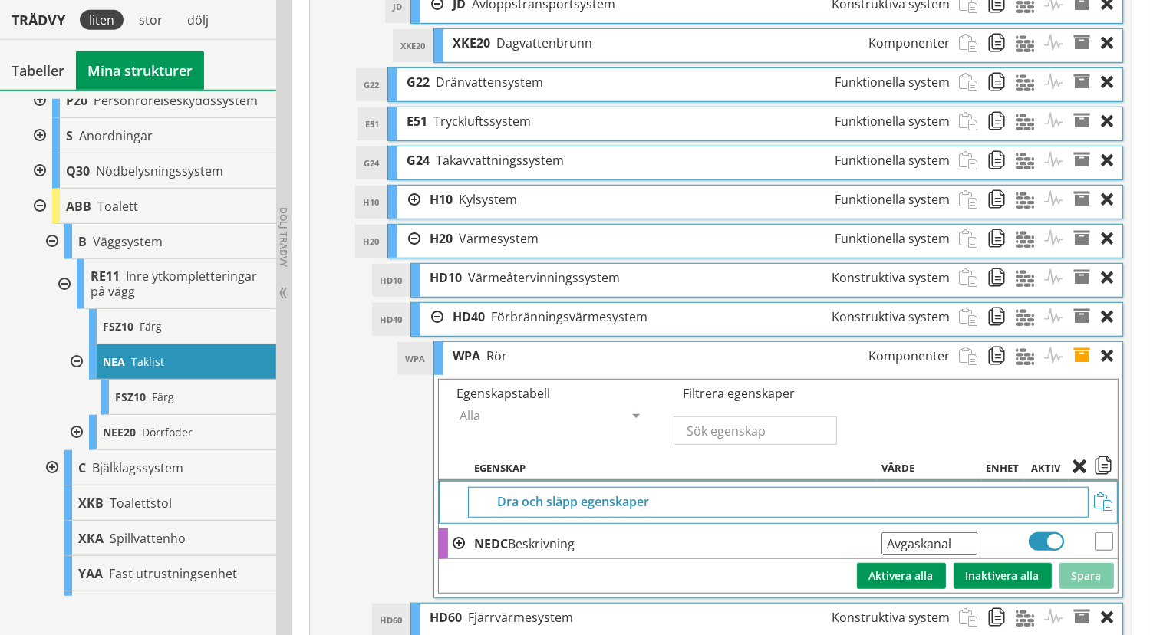
click at [436, 315] on div at bounding box center [431, 317] width 23 height 28
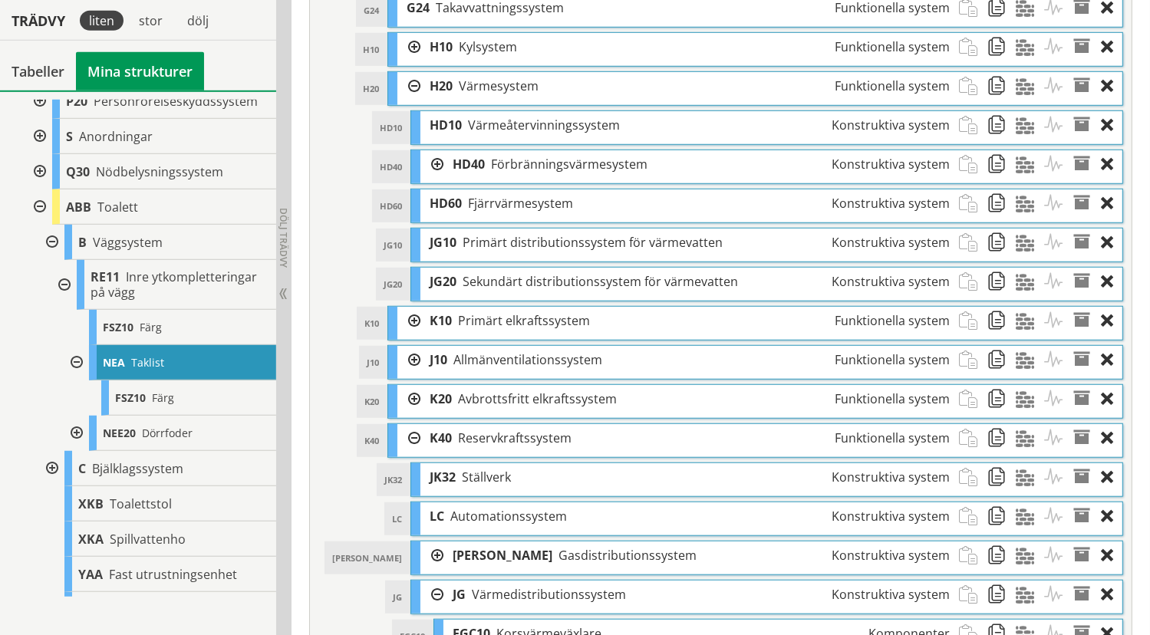
scroll to position [1157, 0]
click at [416, 318] on div at bounding box center [408, 320] width 23 height 28
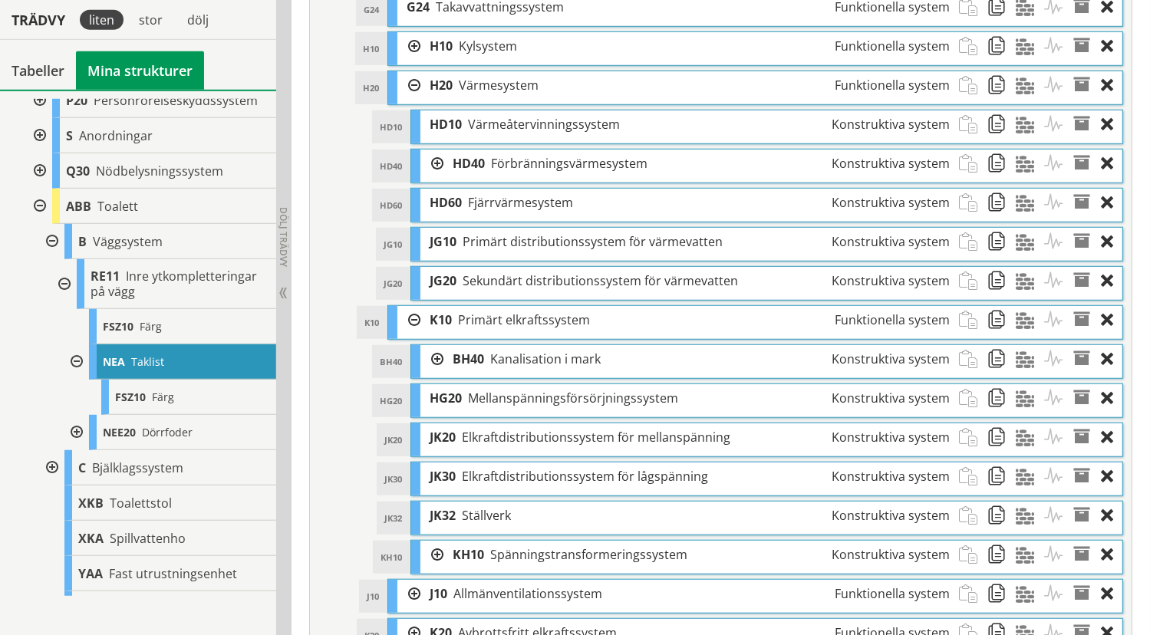
click at [433, 362] on div at bounding box center [431, 359] width 23 height 28
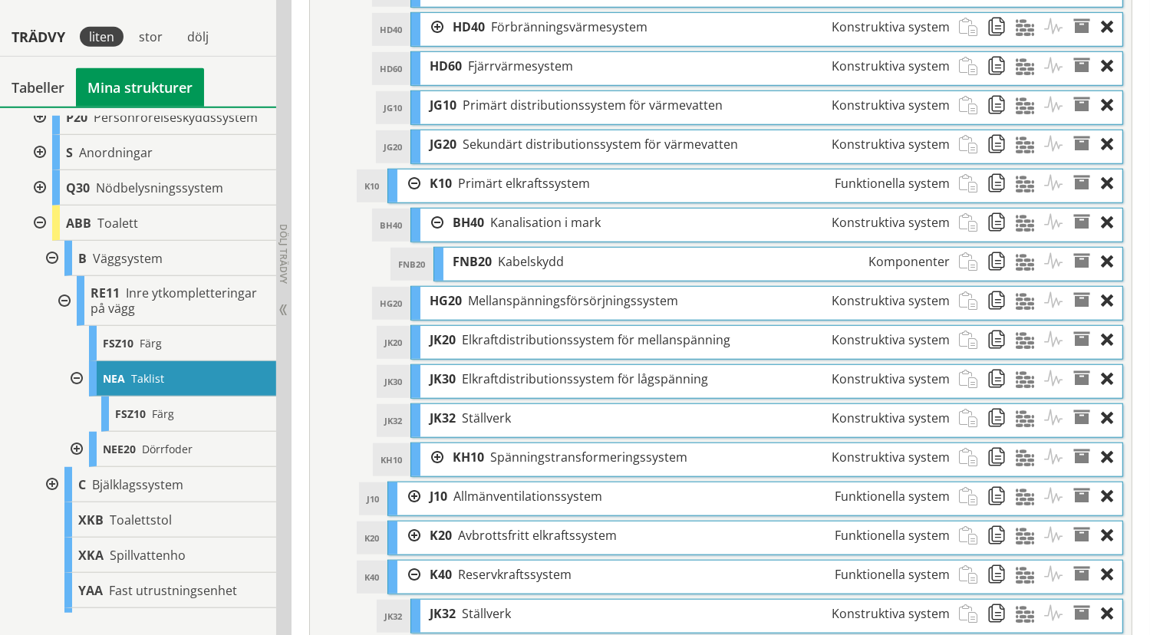
scroll to position [1311, 0]
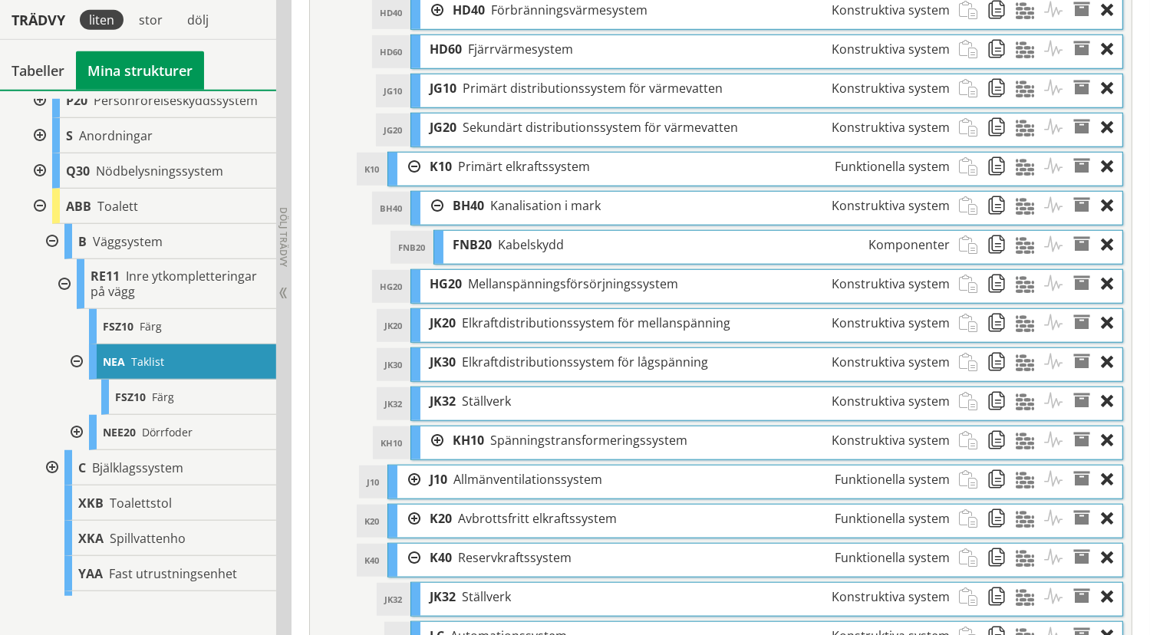
click at [439, 442] on div at bounding box center [431, 440] width 23 height 28
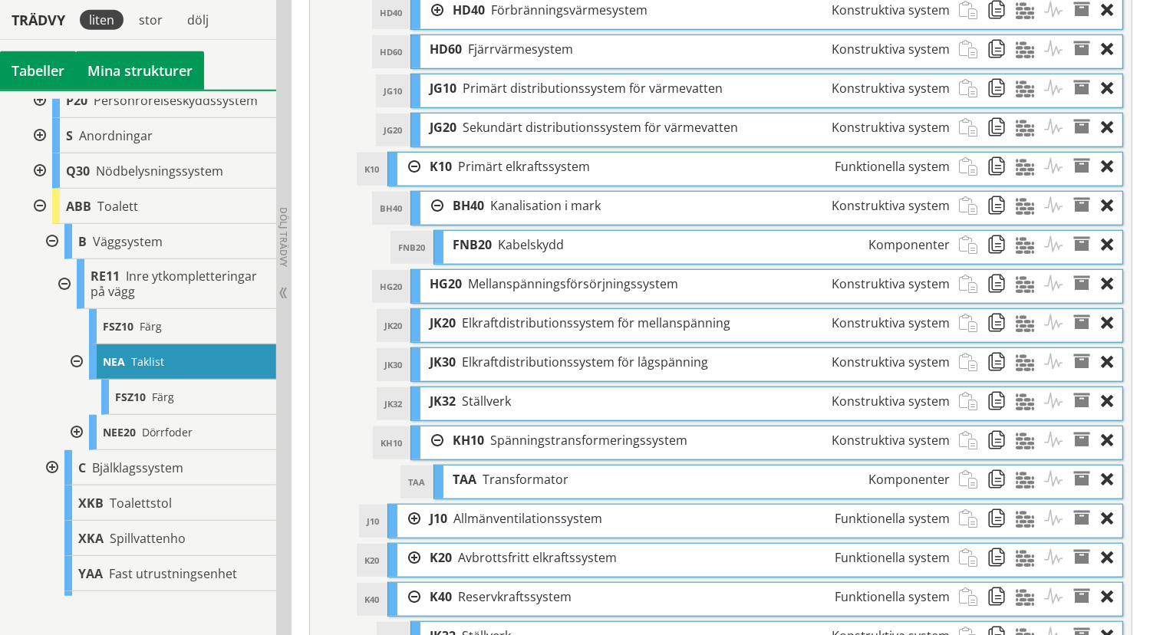
click at [44, 70] on div "Tabeller" at bounding box center [38, 70] width 76 height 38
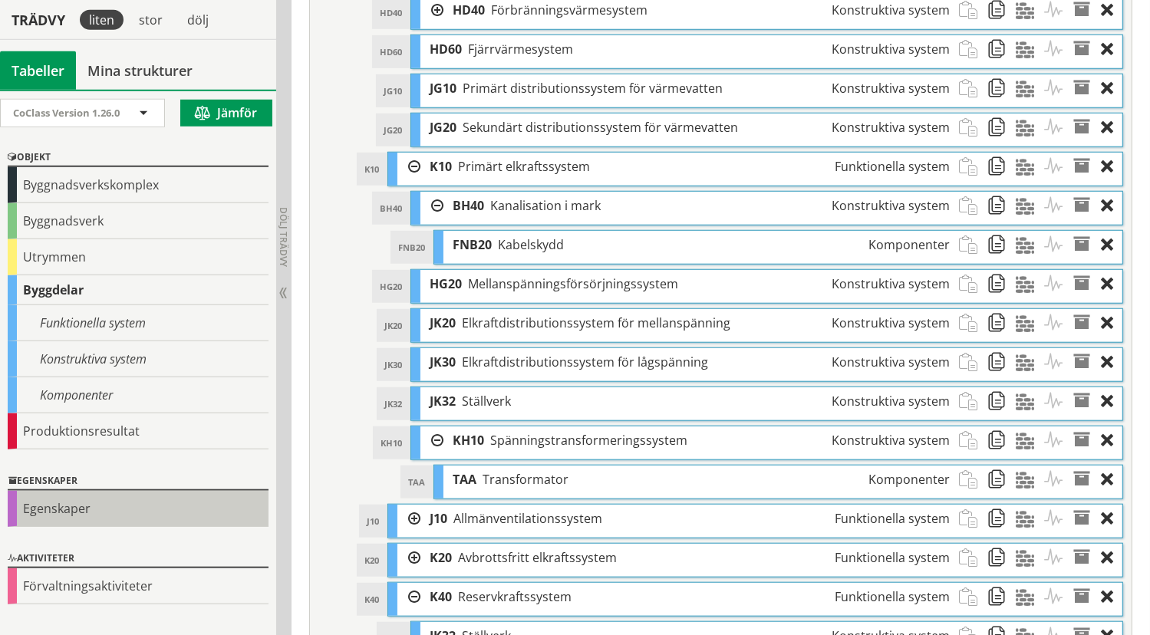
click at [64, 492] on div "Egenskaper" at bounding box center [138, 509] width 261 height 36
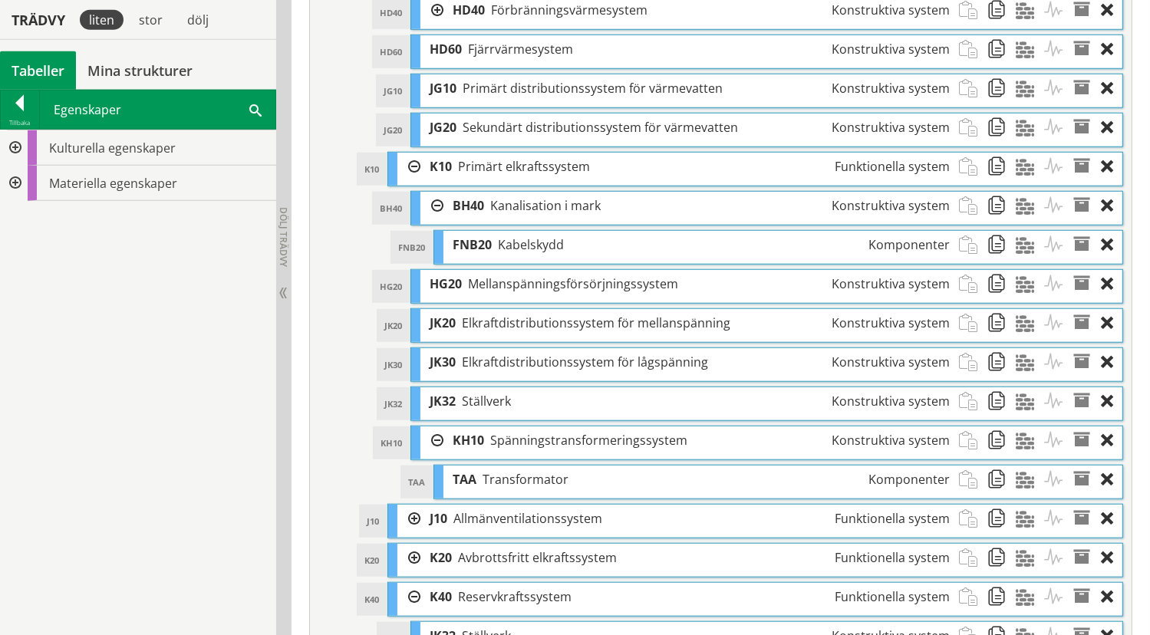
click at [18, 178] on div at bounding box center [14, 183] width 28 height 35
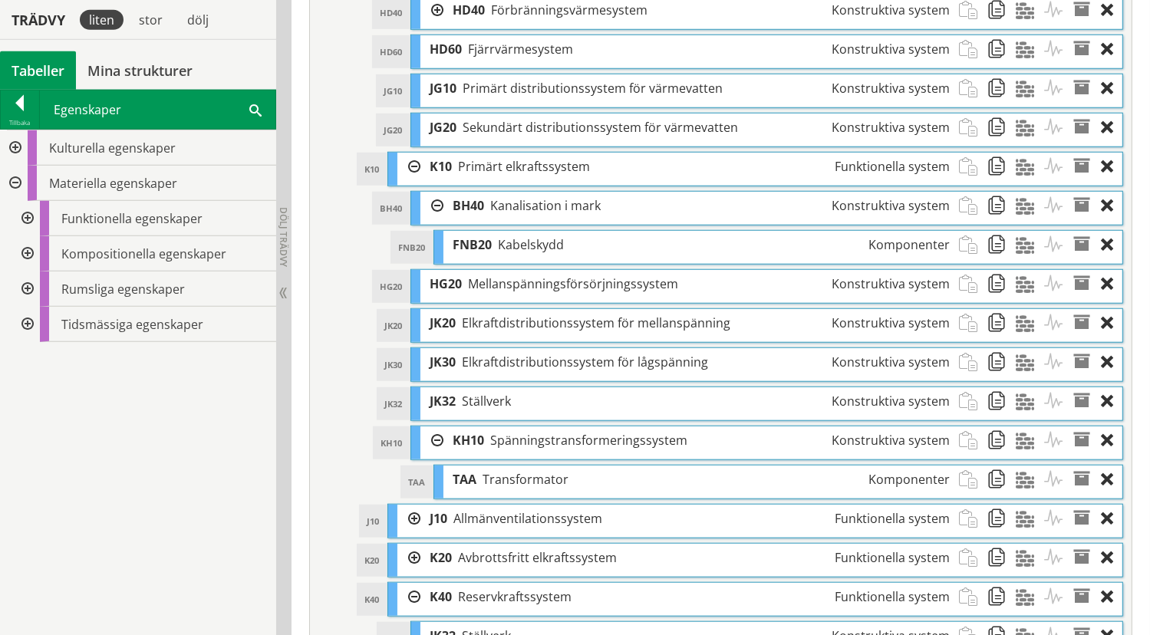
click at [10, 177] on div at bounding box center [14, 183] width 28 height 35
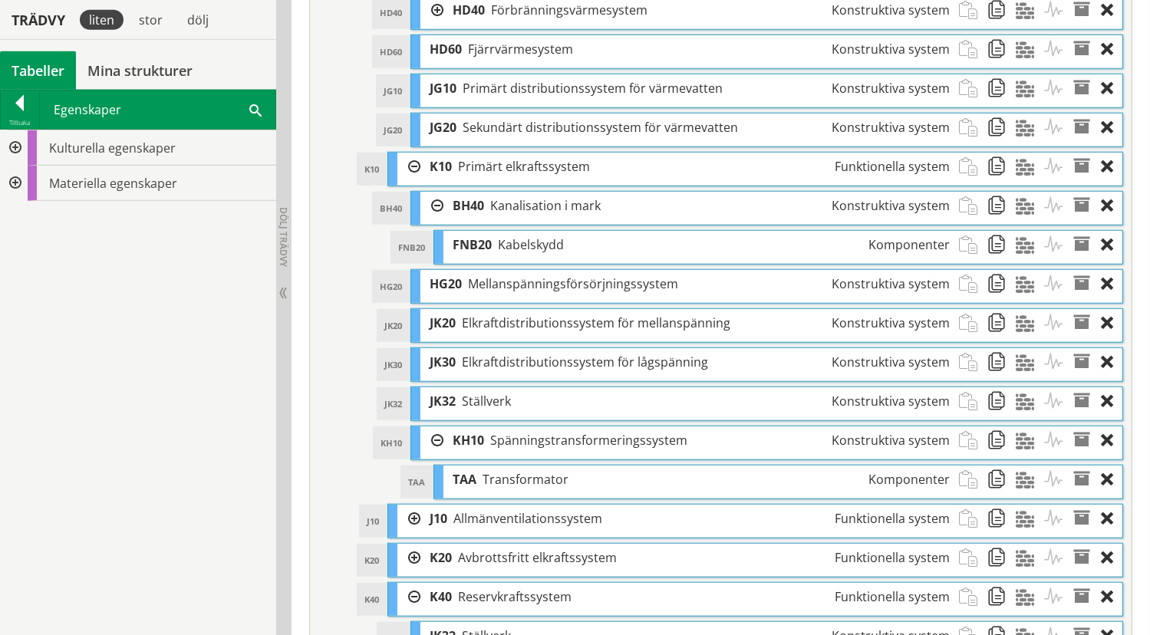
click at [18, 97] on div at bounding box center [20, 105] width 38 height 21
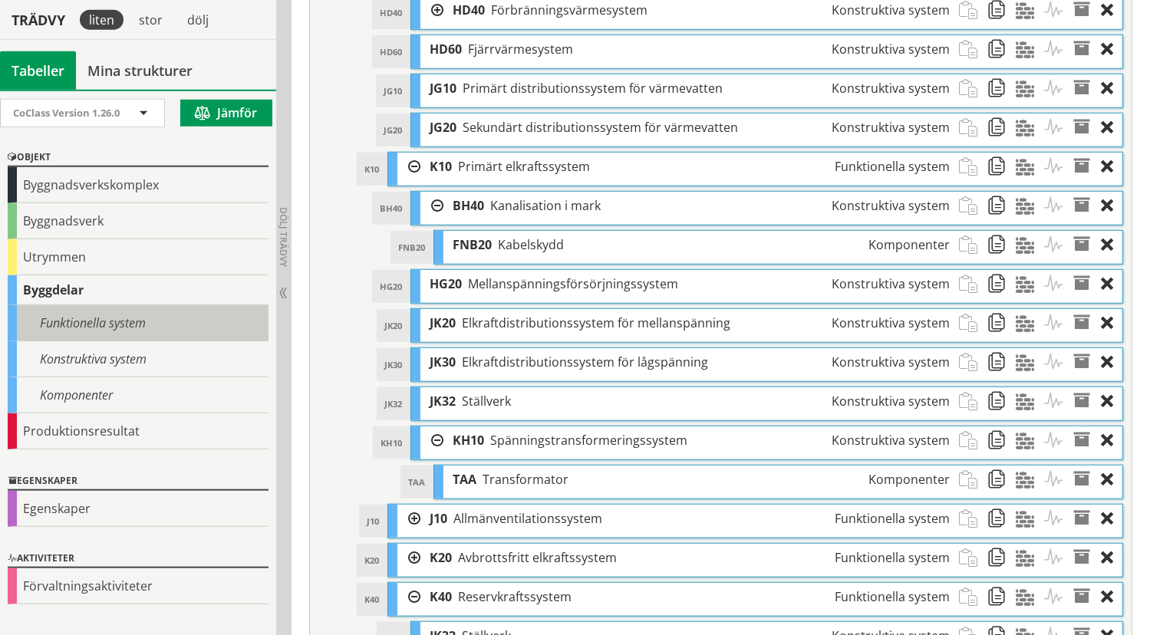
click at [117, 323] on div "Funktionella system" at bounding box center [138, 323] width 261 height 36
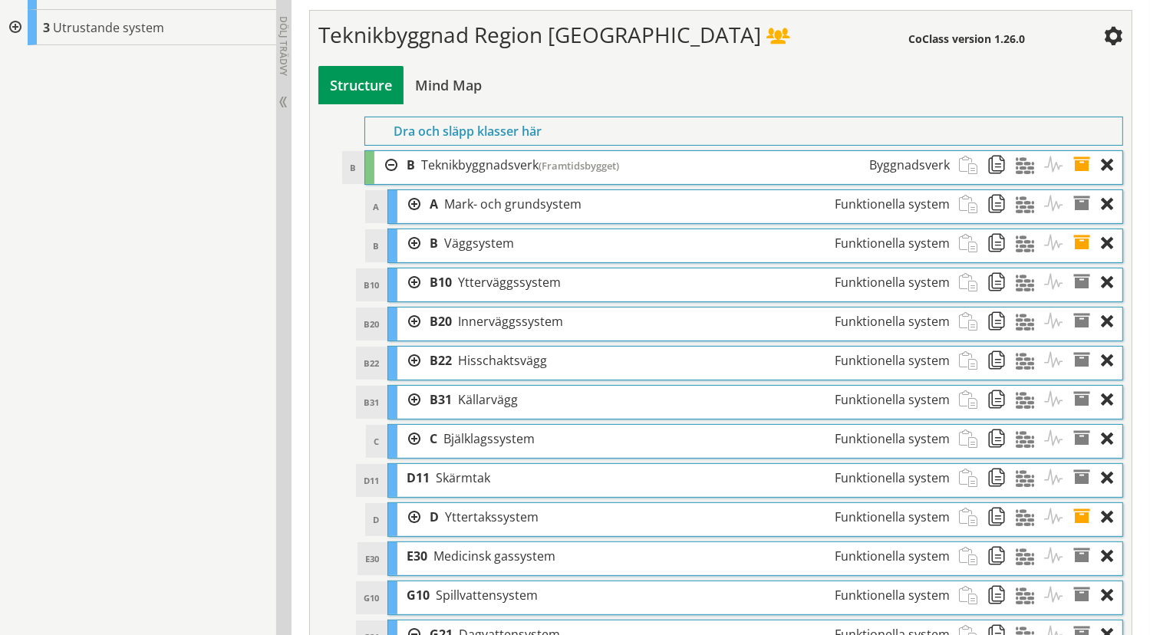
scroll to position [0, 0]
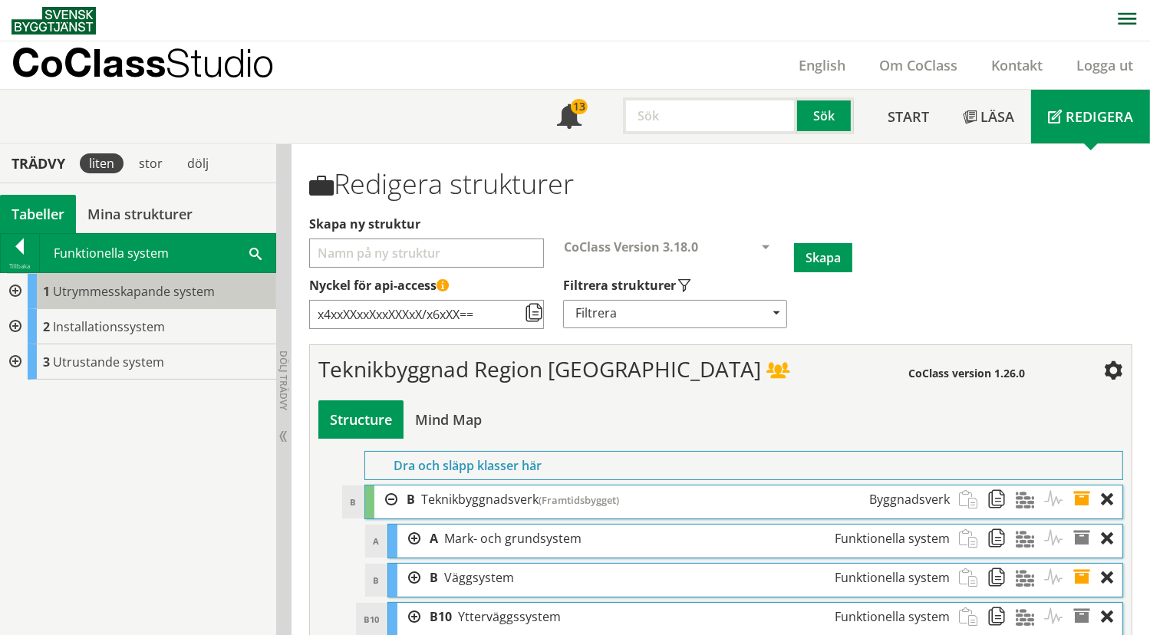
click at [72, 285] on span "Utrymmesskapande system" at bounding box center [134, 291] width 162 height 17
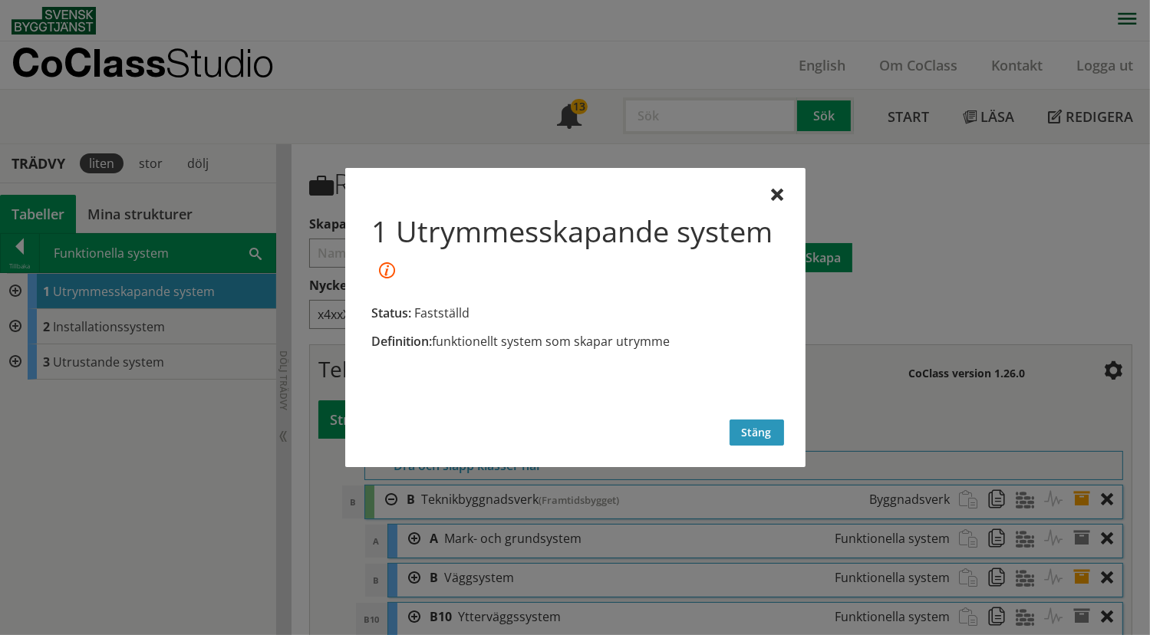
click at [759, 439] on button "Stäng" at bounding box center [756, 433] width 54 height 26
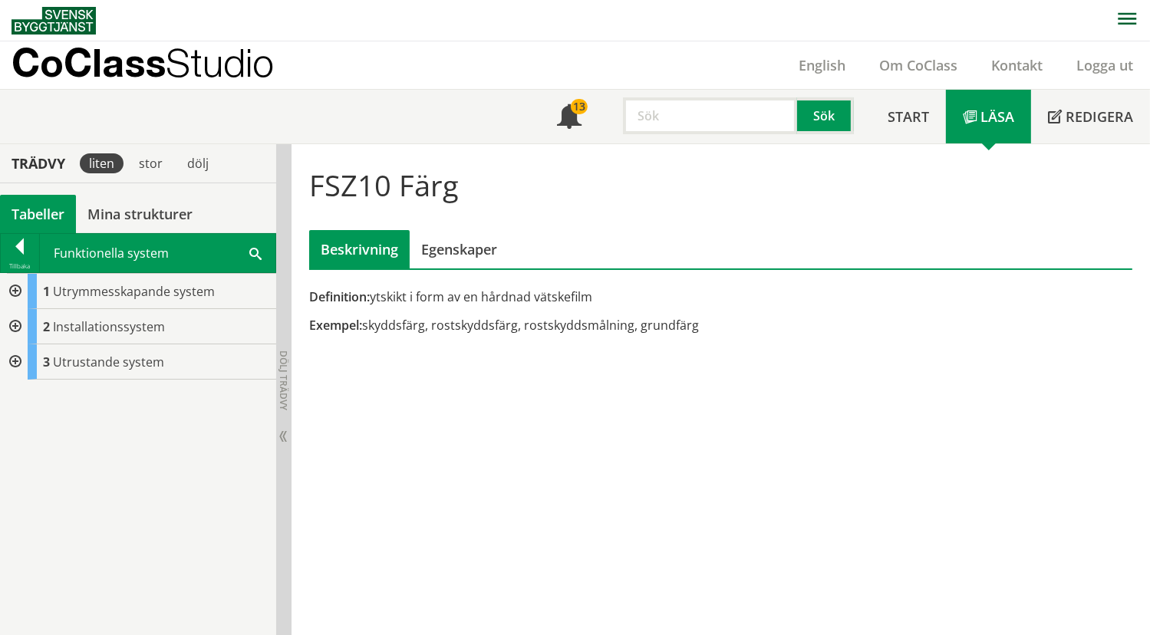
click at [175, 72] on span "Studio" at bounding box center [220, 62] width 108 height 45
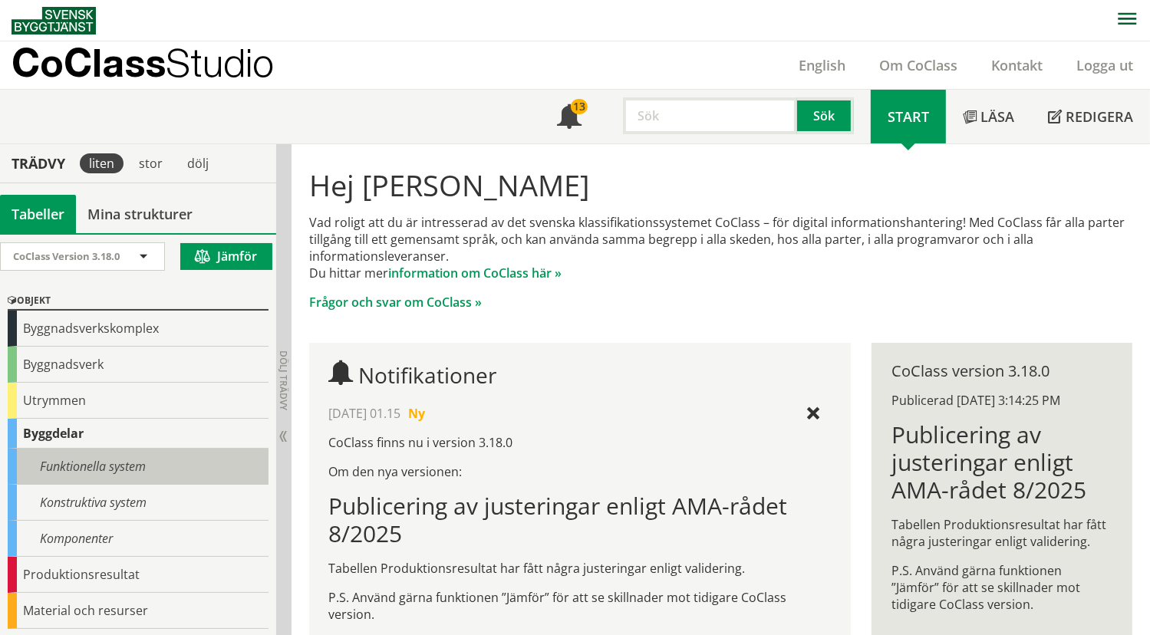
click at [119, 453] on div "Funktionella system" at bounding box center [138, 467] width 261 height 36
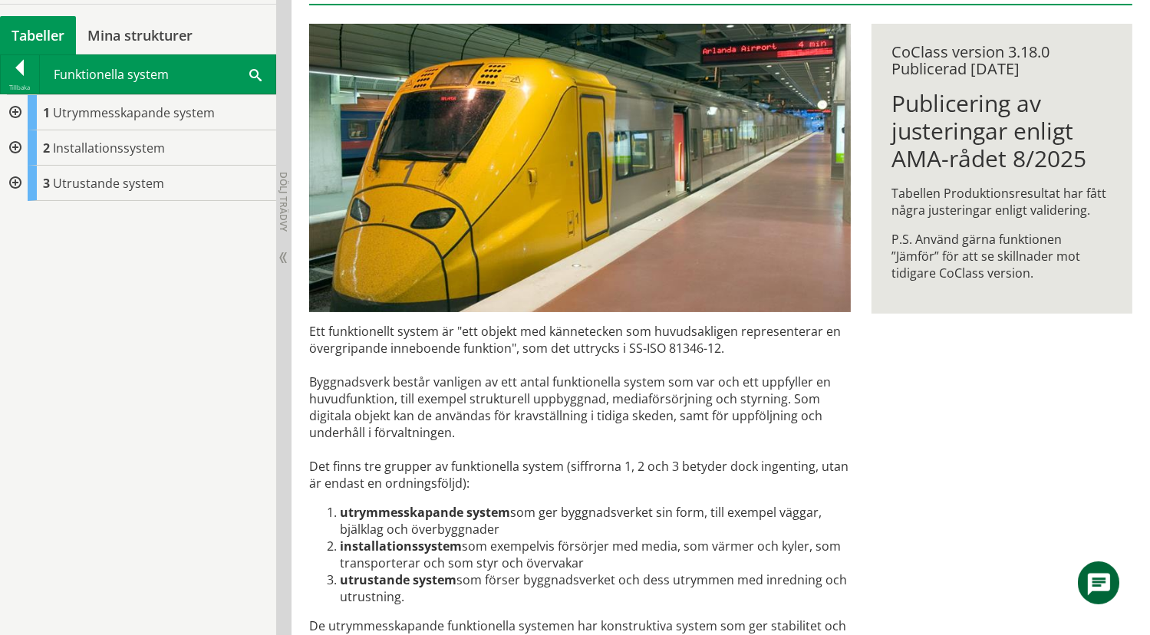
scroll to position [230, 0]
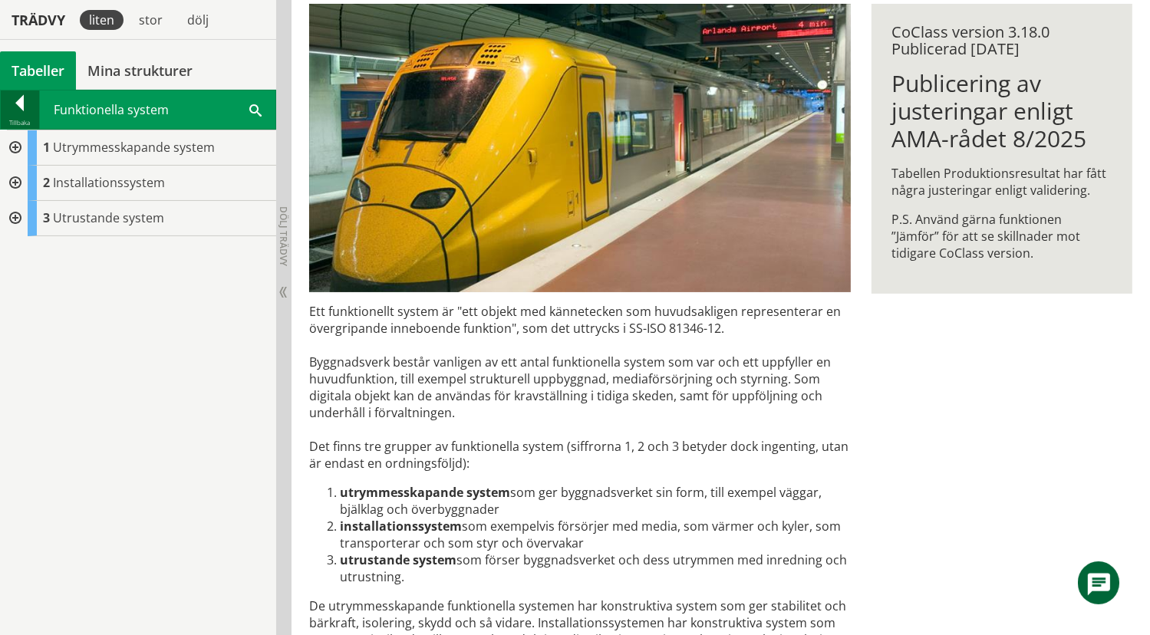
click at [20, 107] on div at bounding box center [20, 105] width 38 height 21
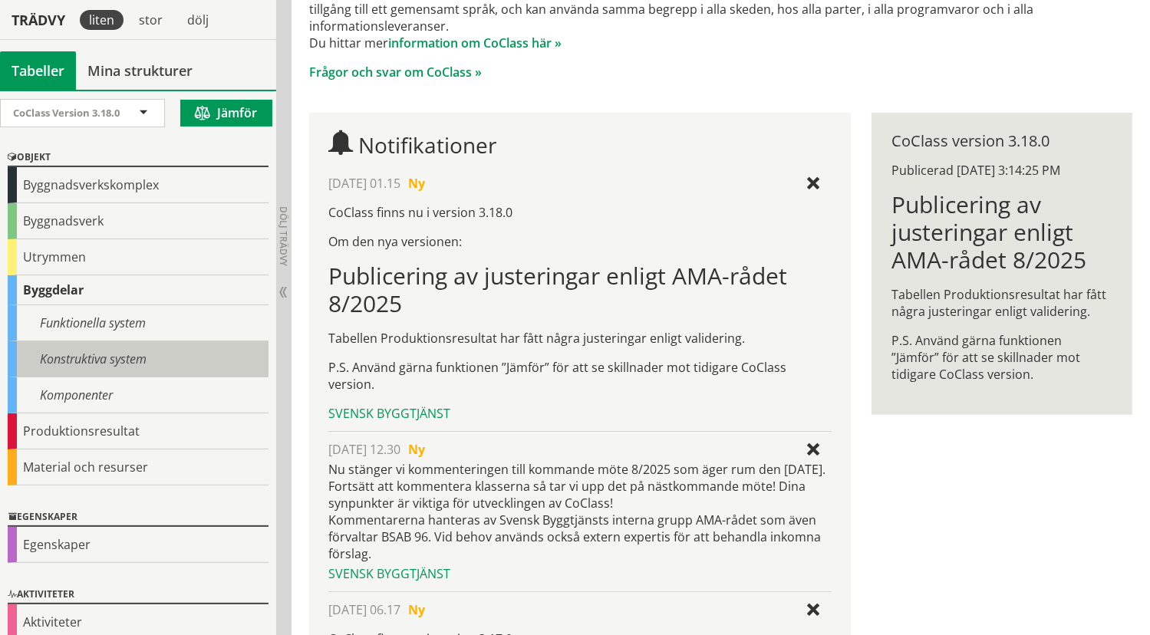
click at [74, 358] on div "Konstruktiva system" at bounding box center [138, 359] width 261 height 36
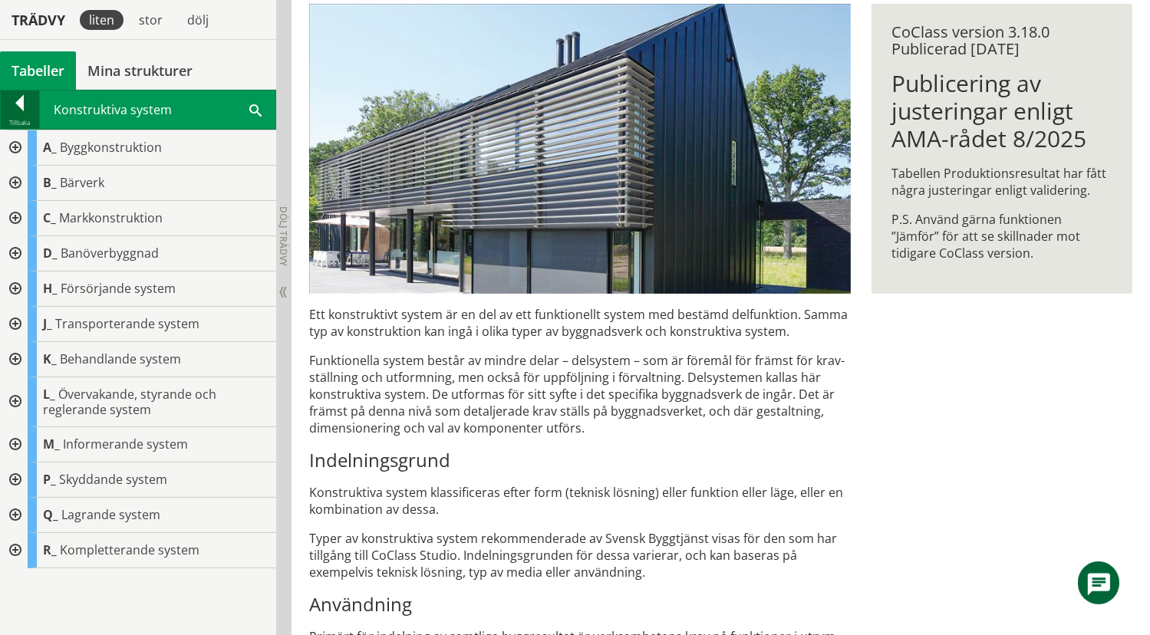
click at [31, 102] on div at bounding box center [20, 105] width 38 height 21
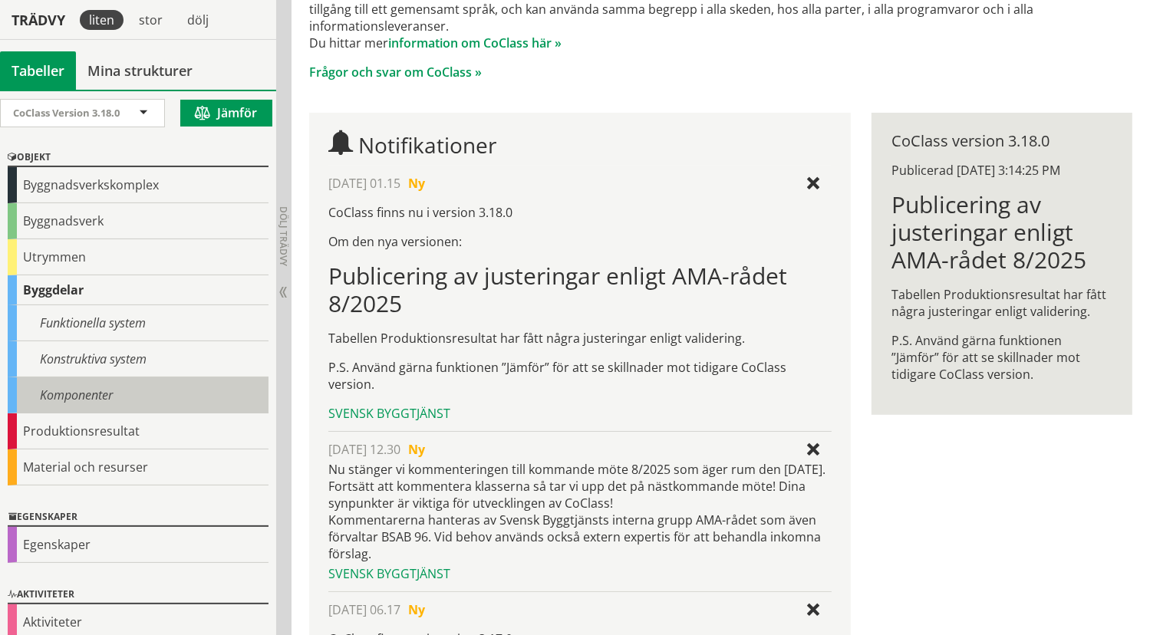
click at [72, 397] on div "Komponenter" at bounding box center [138, 395] width 261 height 36
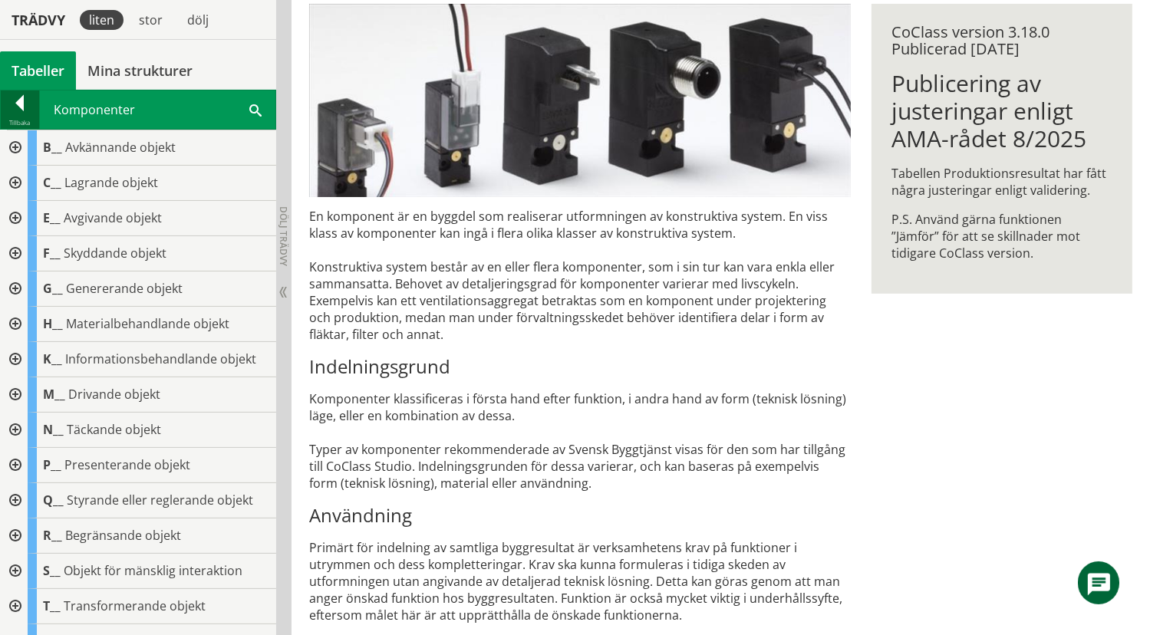
click at [21, 106] on div at bounding box center [20, 105] width 38 height 21
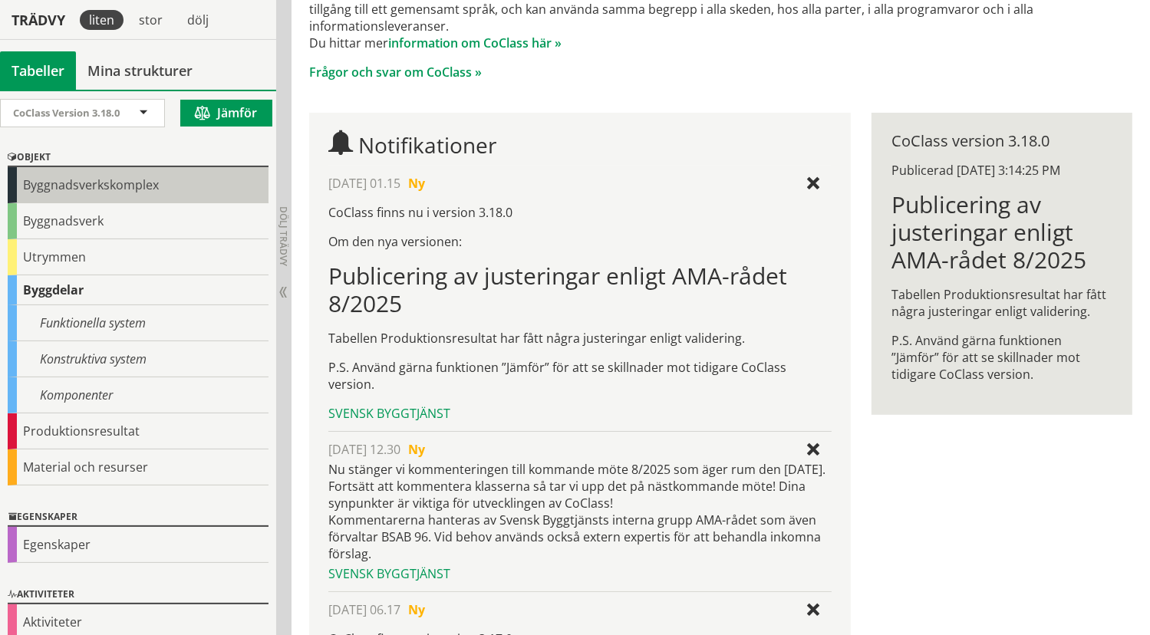
click at [78, 190] on div "Byggnadsverkskomplex" at bounding box center [138, 185] width 261 height 36
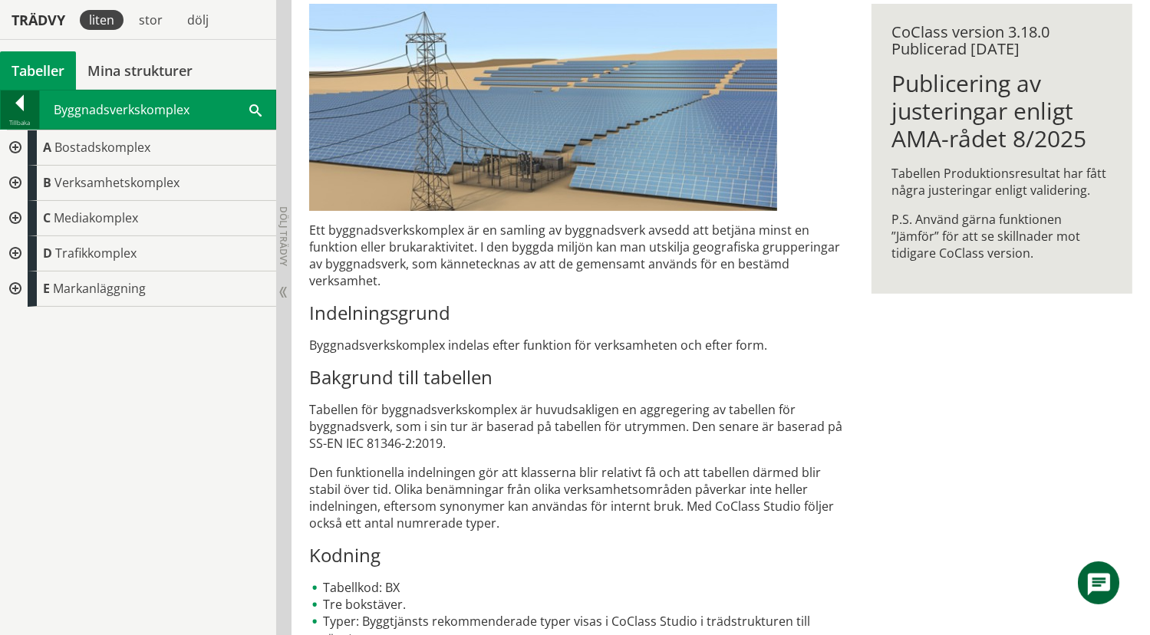
click at [14, 100] on div at bounding box center [20, 105] width 38 height 21
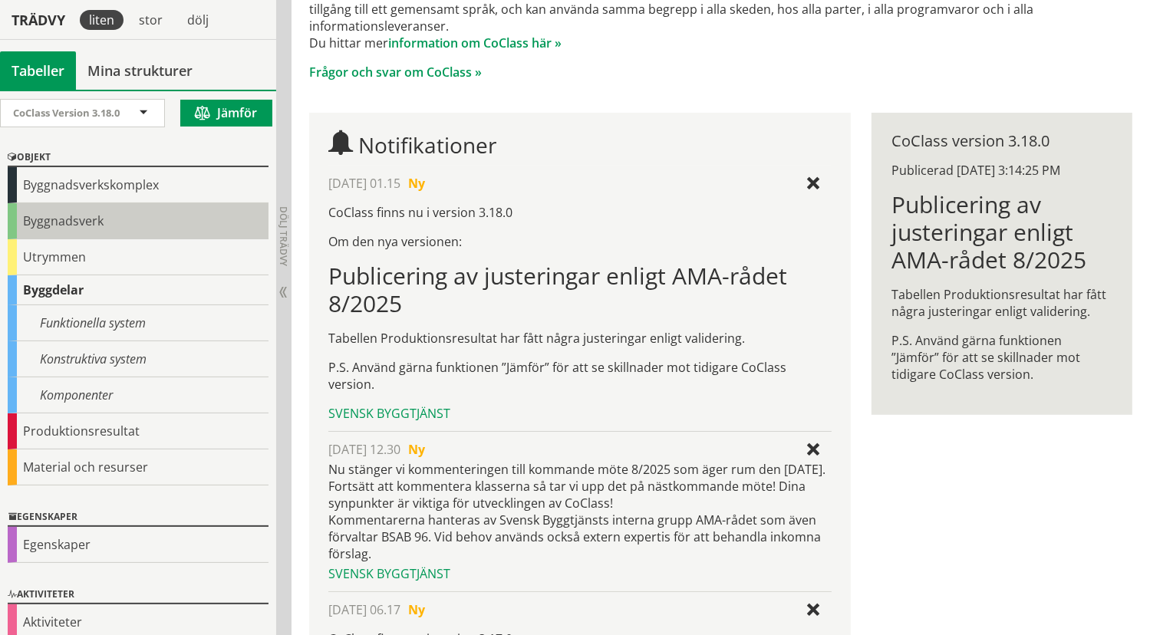
click at [53, 215] on div "Byggnadsverk" at bounding box center [138, 221] width 261 height 36
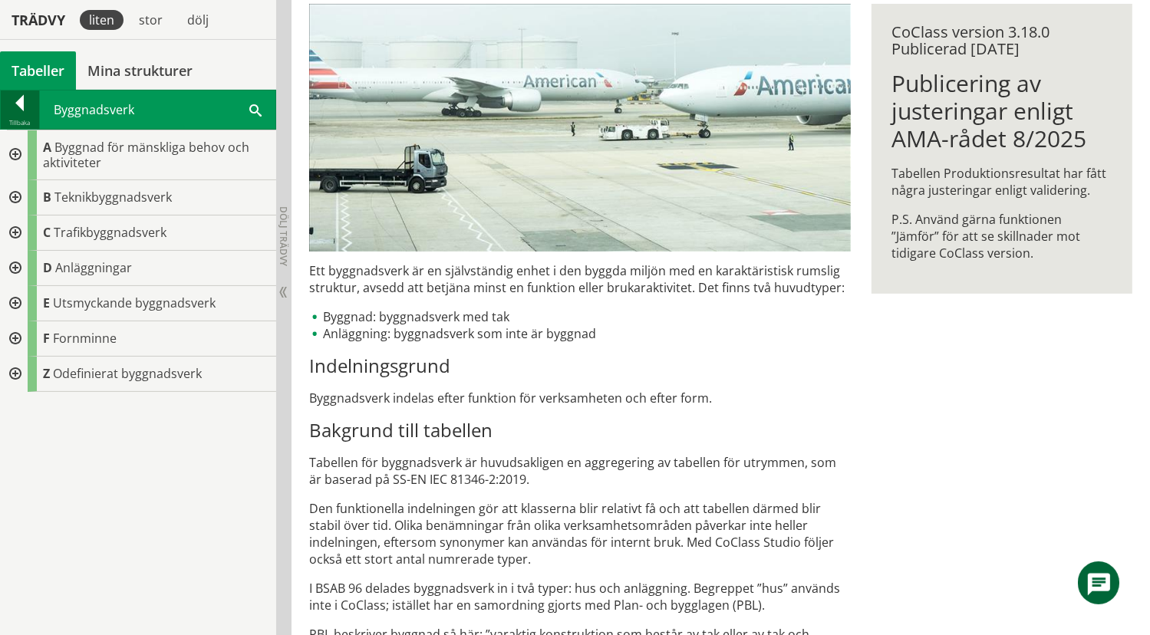
click at [19, 99] on div at bounding box center [20, 105] width 38 height 21
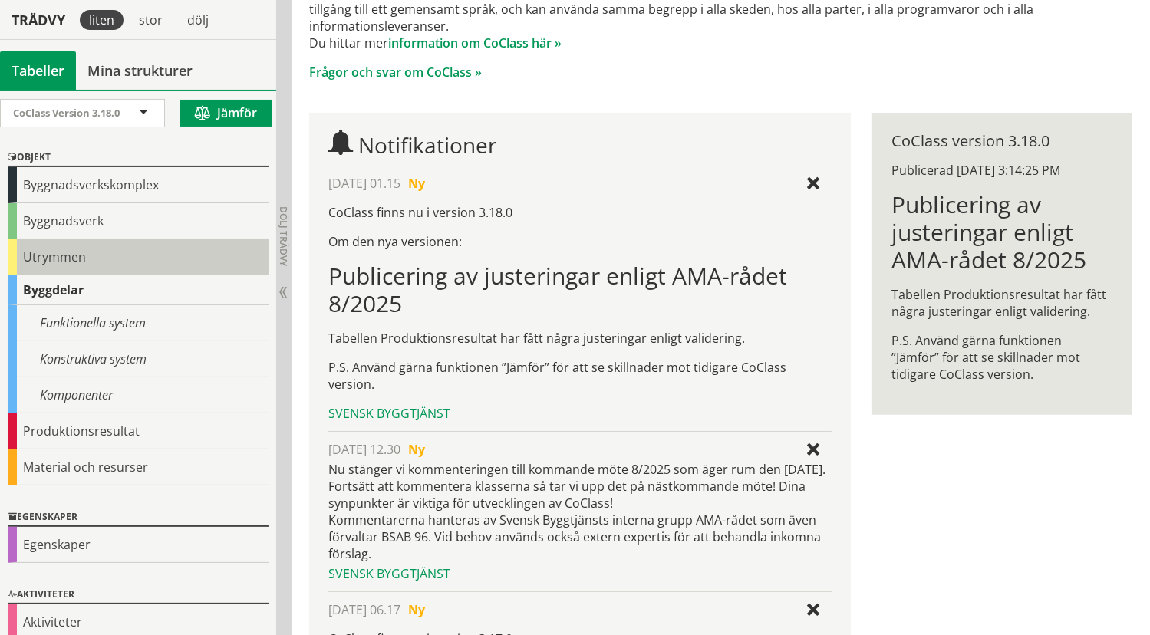
click at [39, 252] on div "Utrymmen" at bounding box center [138, 257] width 261 height 36
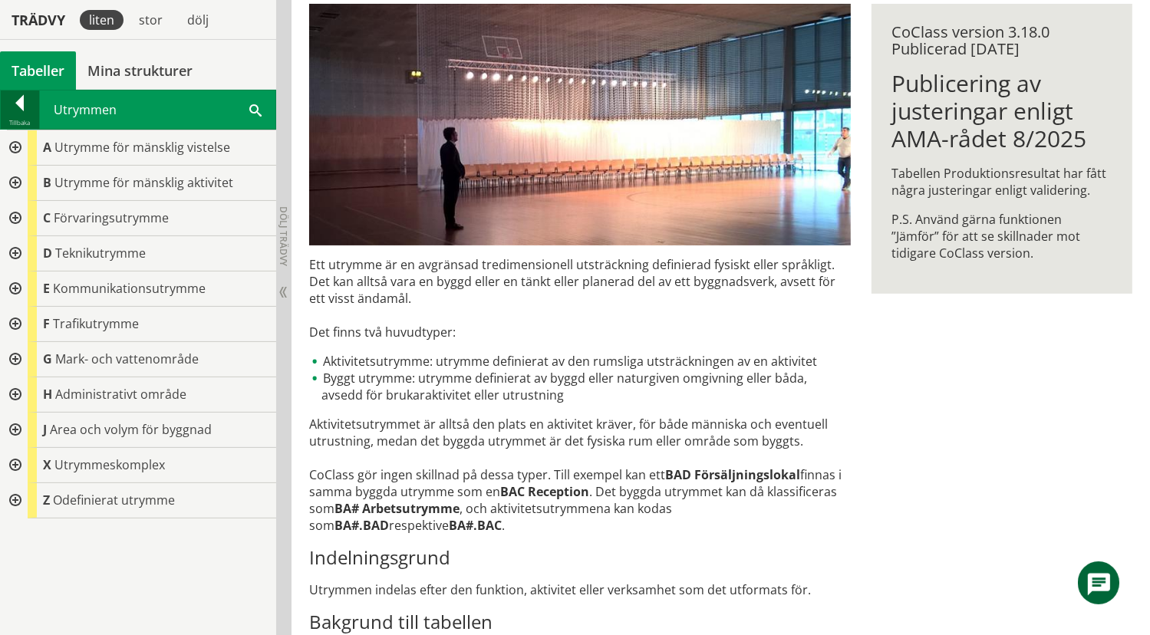
click at [14, 100] on div at bounding box center [20, 105] width 38 height 21
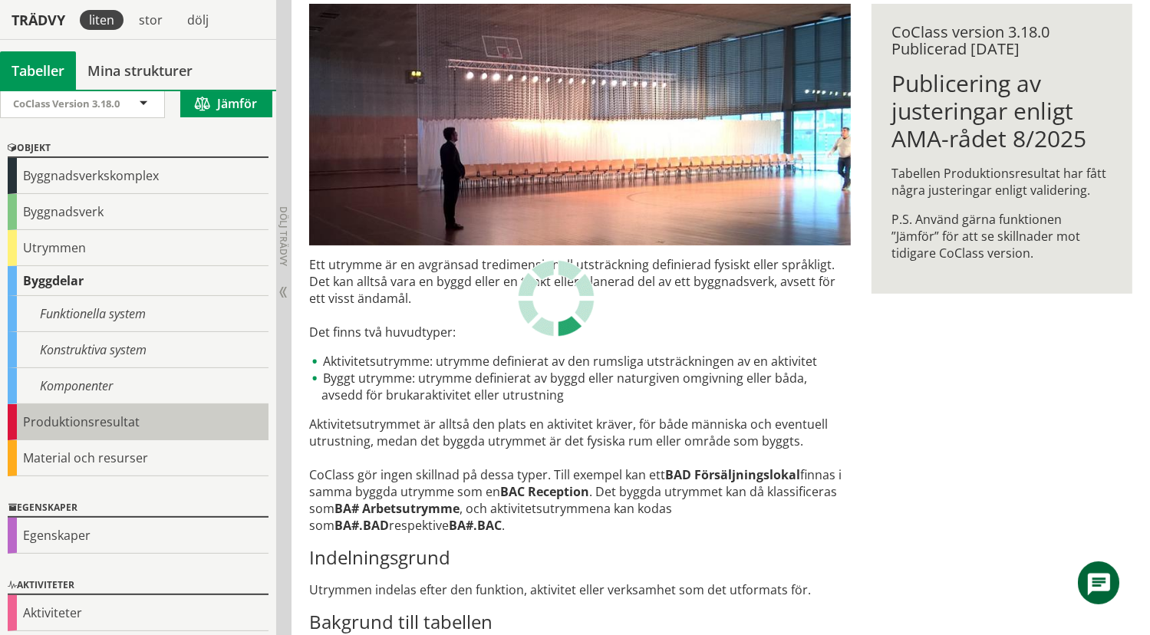
scroll to position [12, 0]
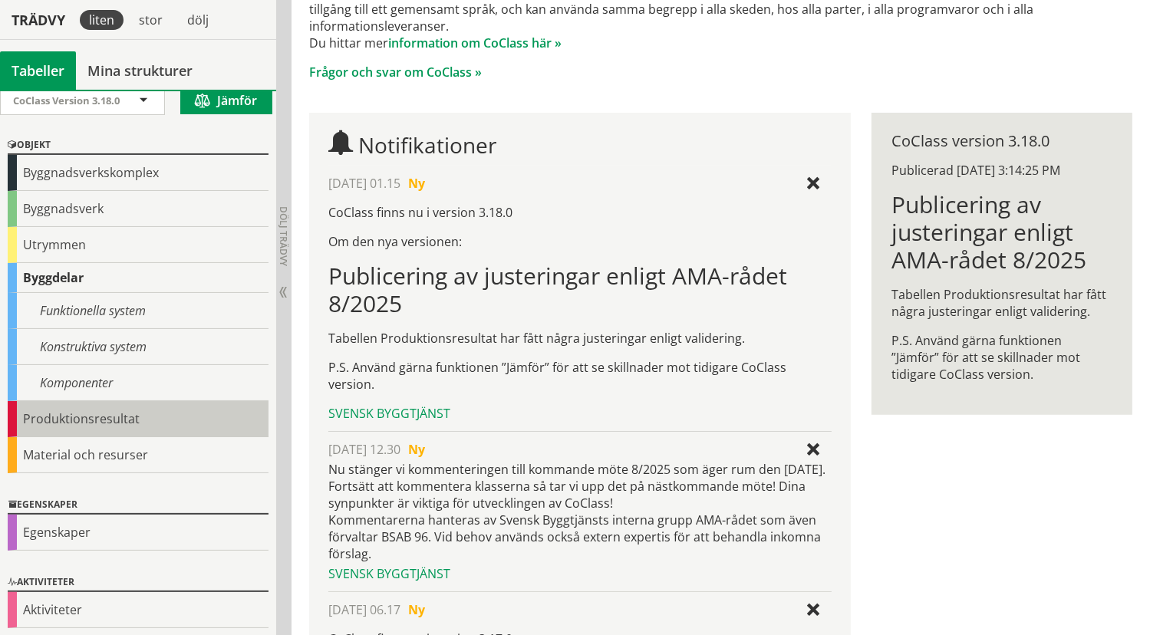
click at [80, 416] on div "Produktionsresultat" at bounding box center [138, 419] width 261 height 36
